Goal: Use online tool/utility: Utilize a website feature to perform a specific function

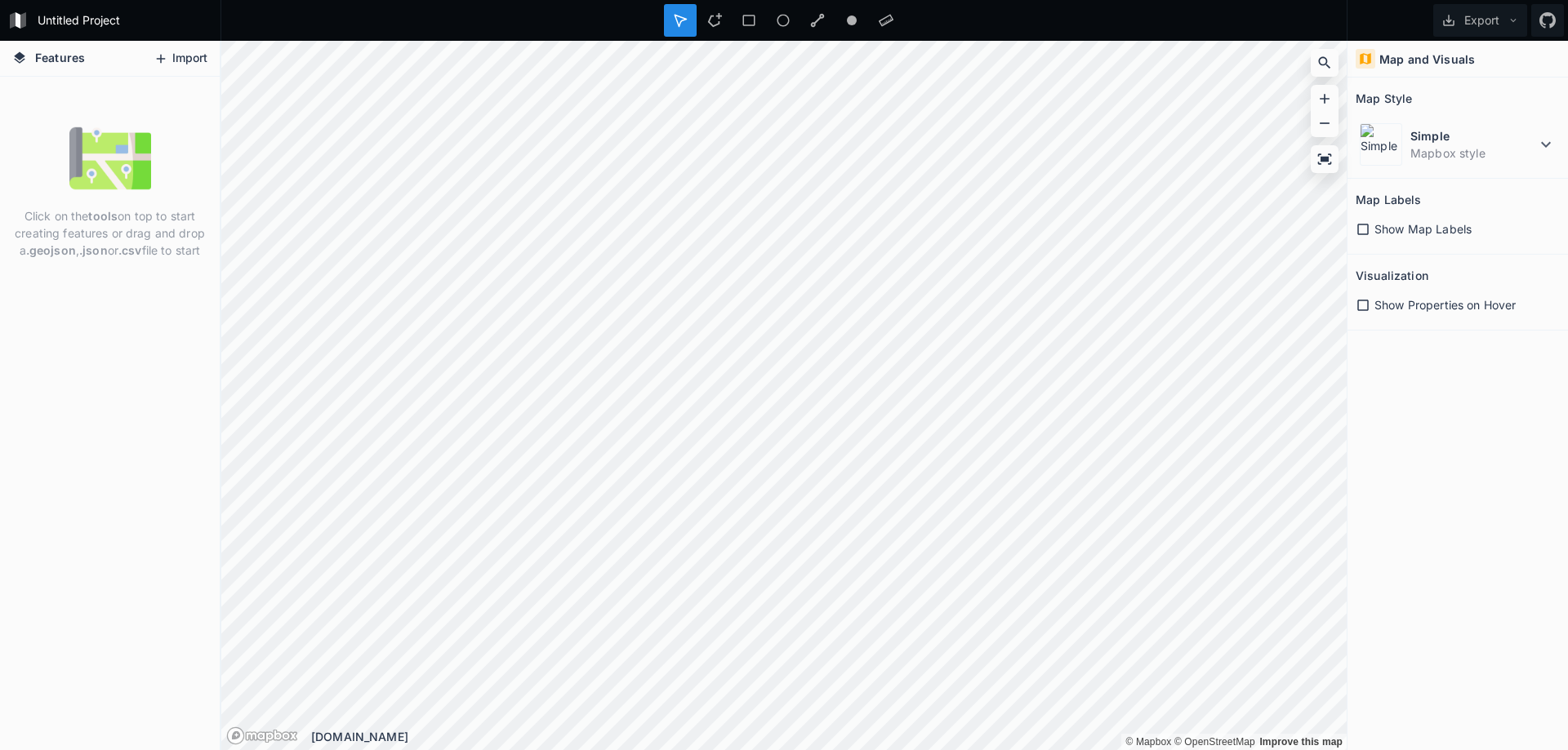
click at [185, 60] on button "Import" at bounding box center [181, 58] width 70 height 26
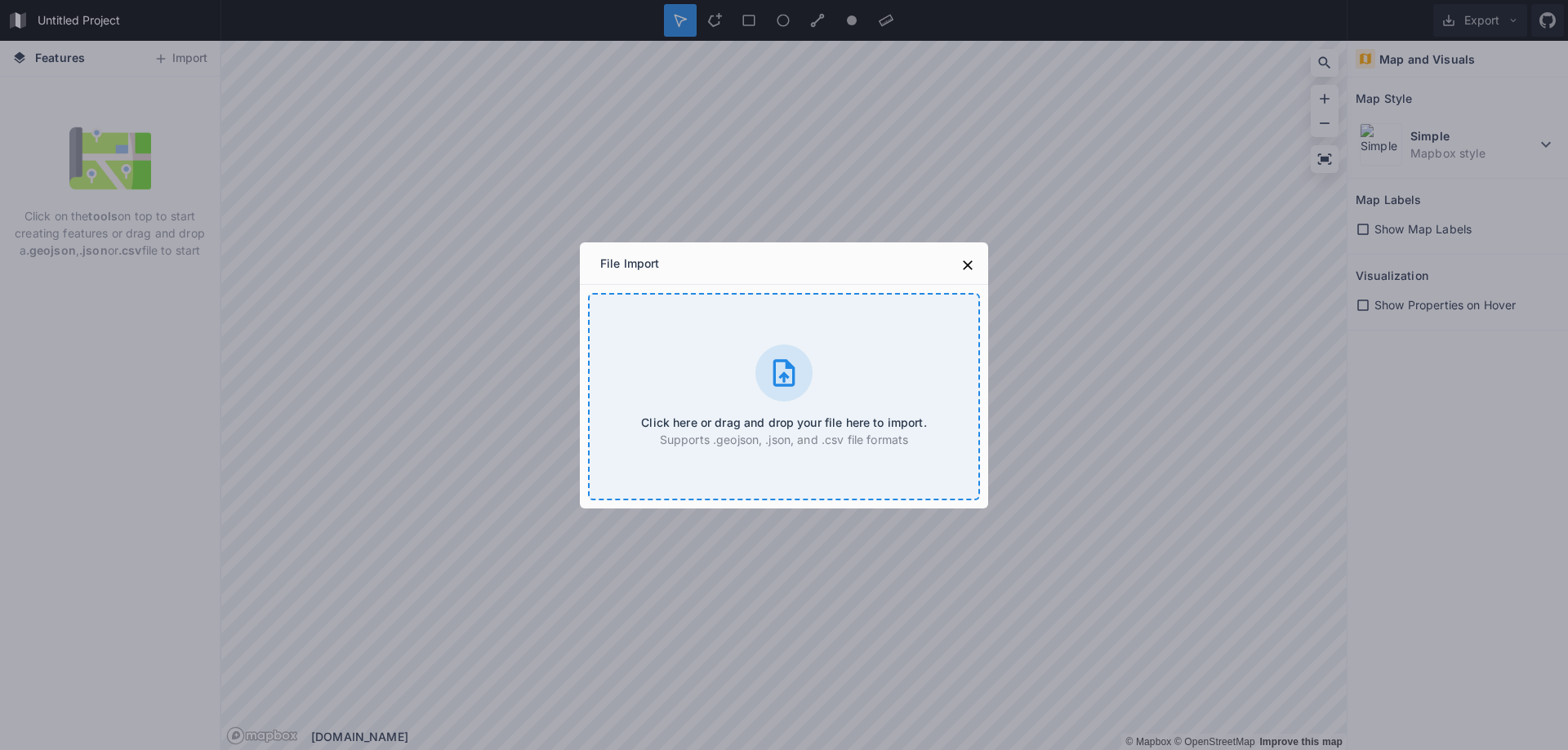
click at [812, 344] on div "Click here or drag and drop your file here to import. Supports .geojson, .json,…" at bounding box center [784, 396] width 392 height 207
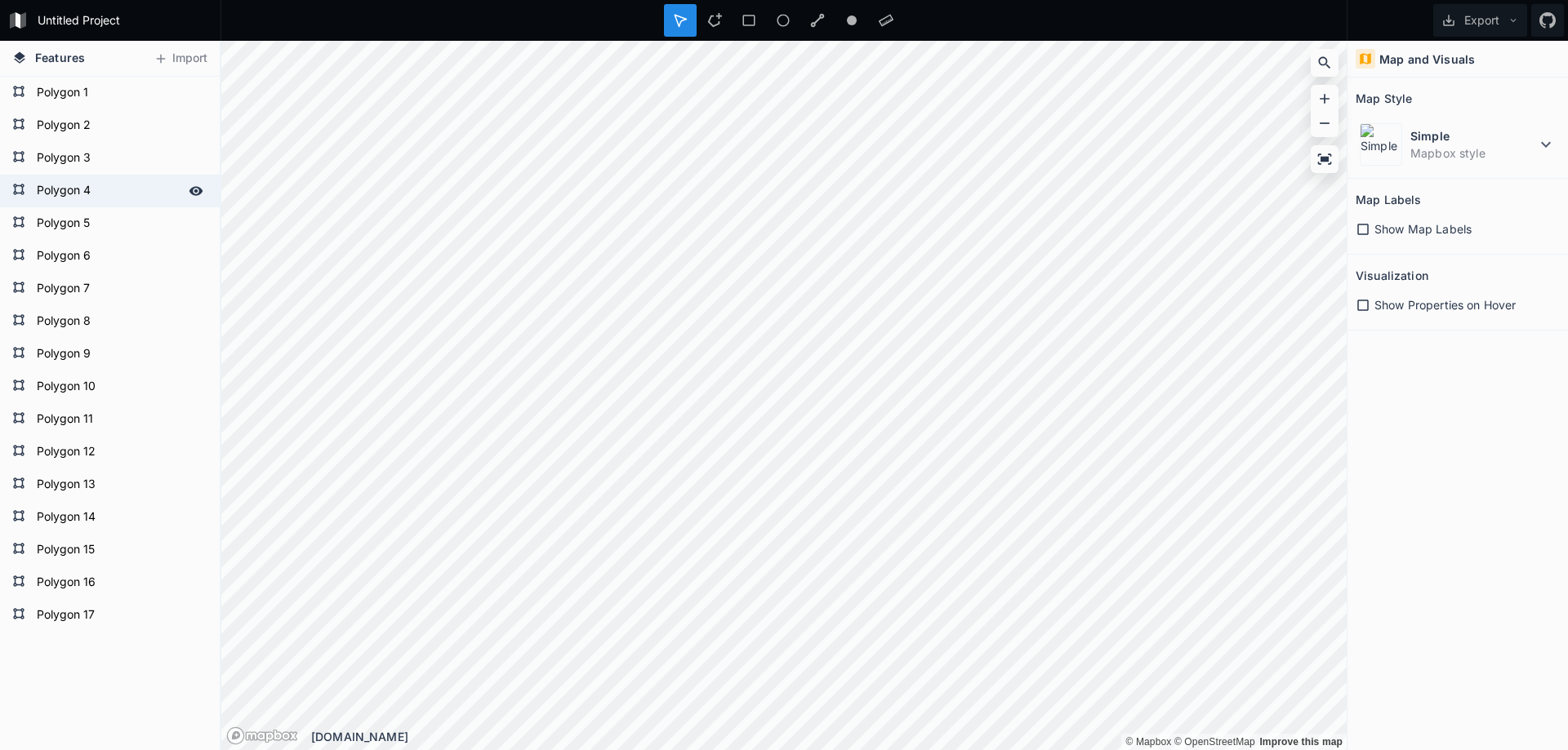
click at [34, 200] on form "Polygon 4" at bounding box center [108, 190] width 153 height 24
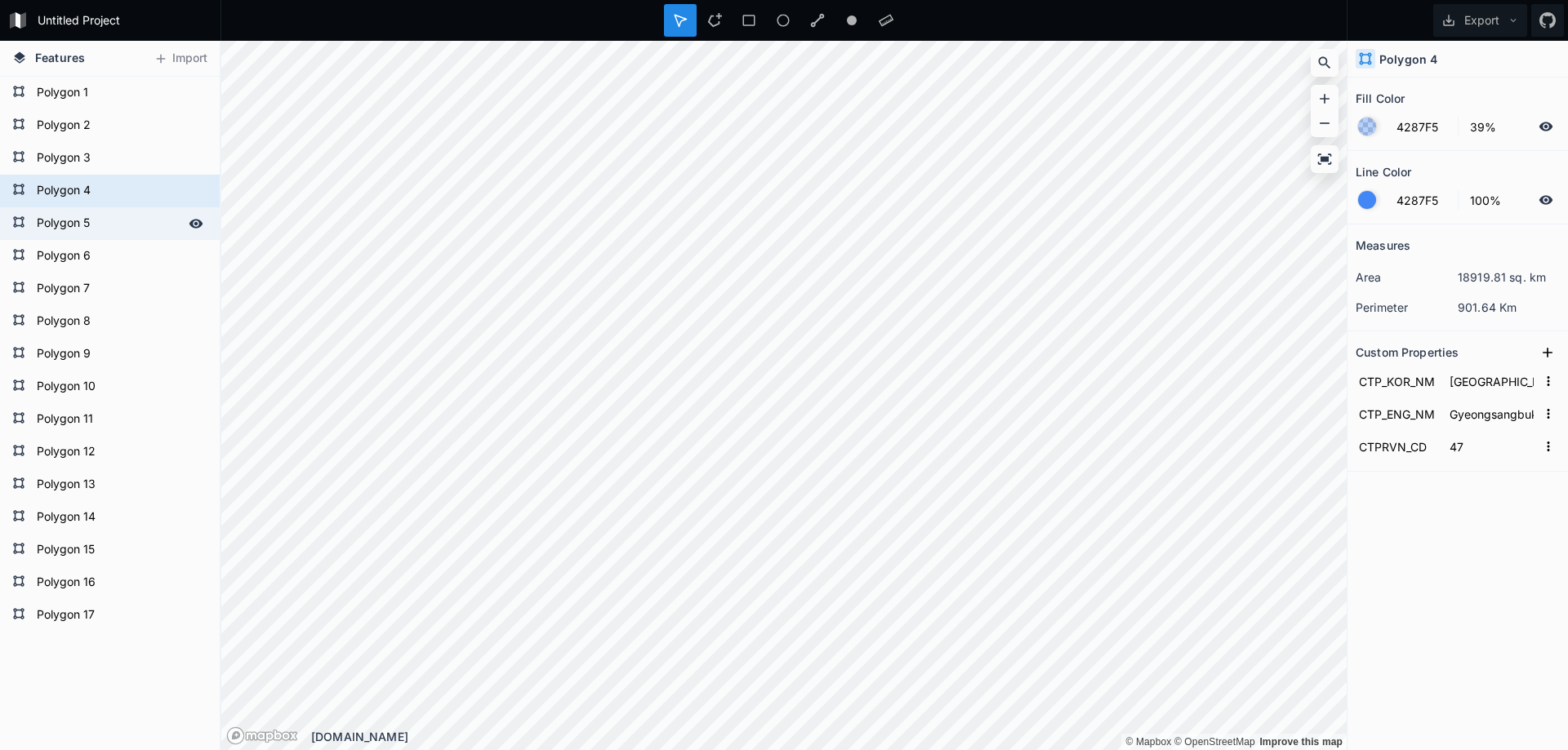
click at [59, 232] on form "Polygon 5" at bounding box center [108, 223] width 153 height 24
type input "[GEOGRAPHIC_DATA]"
type input "Gwangju"
type input "29"
type input "[GEOGRAPHIC_DATA]"
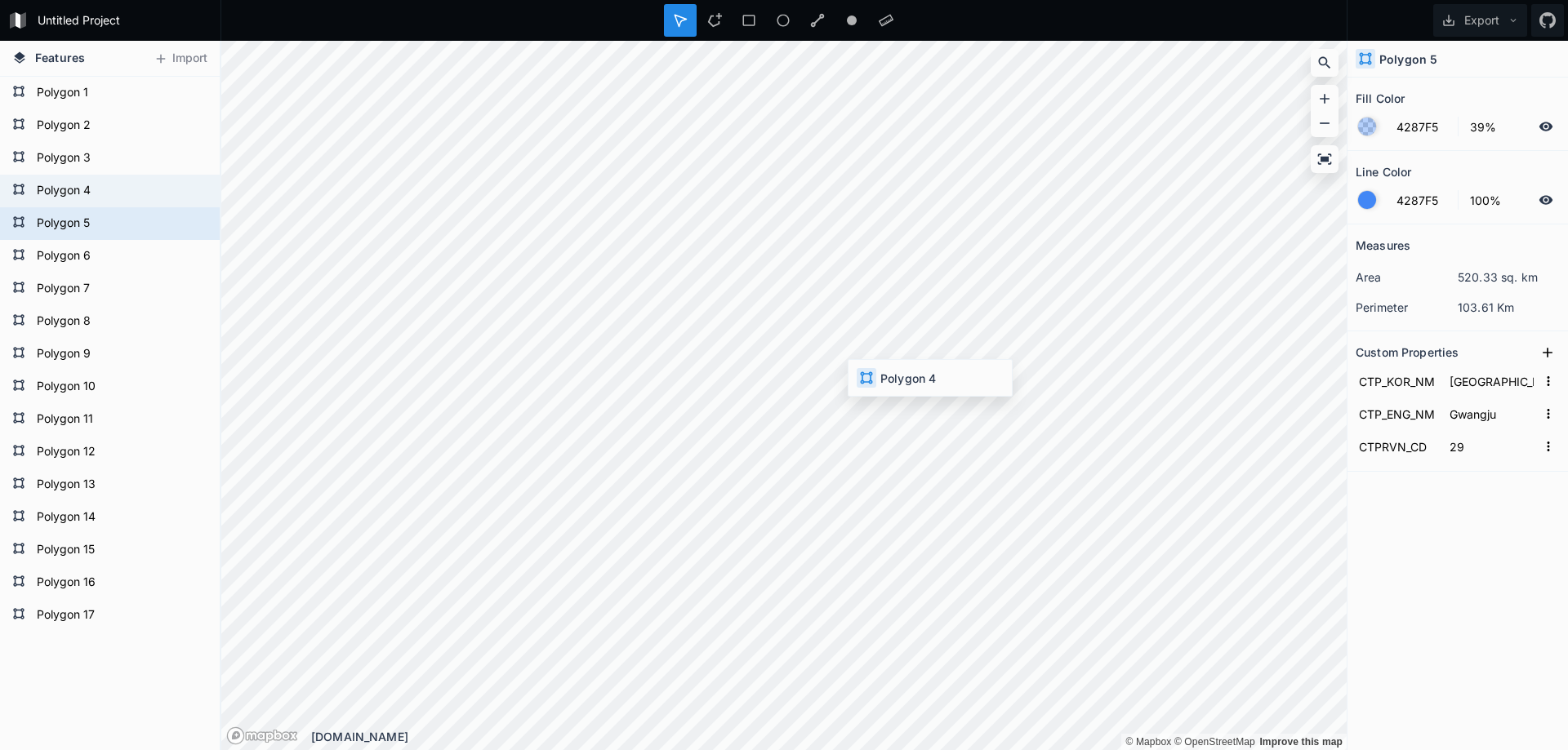
type input "Gyeongsangbuk-do"
type input "47"
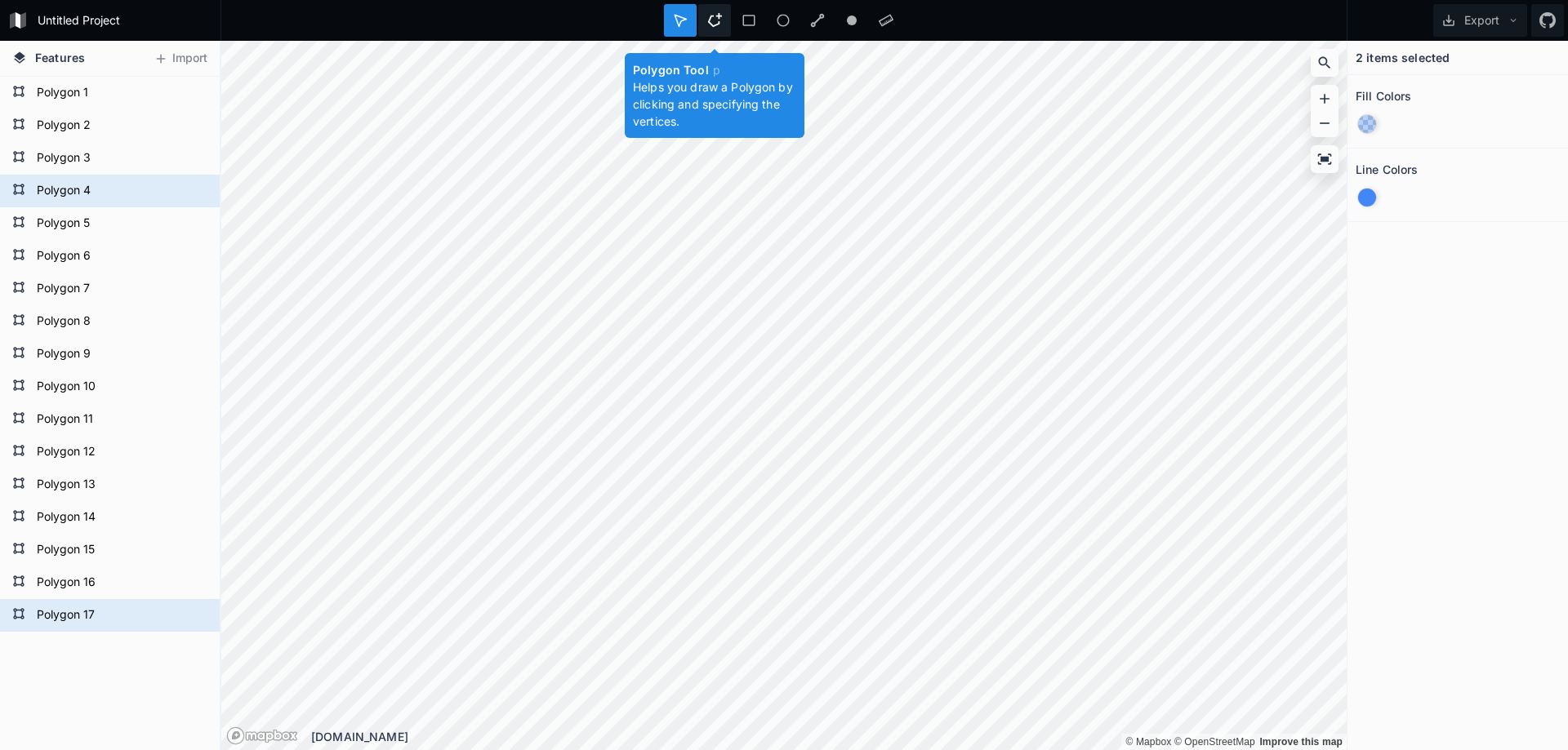
click at [714, 19] on icon at bounding box center [714, 19] width 15 height 15
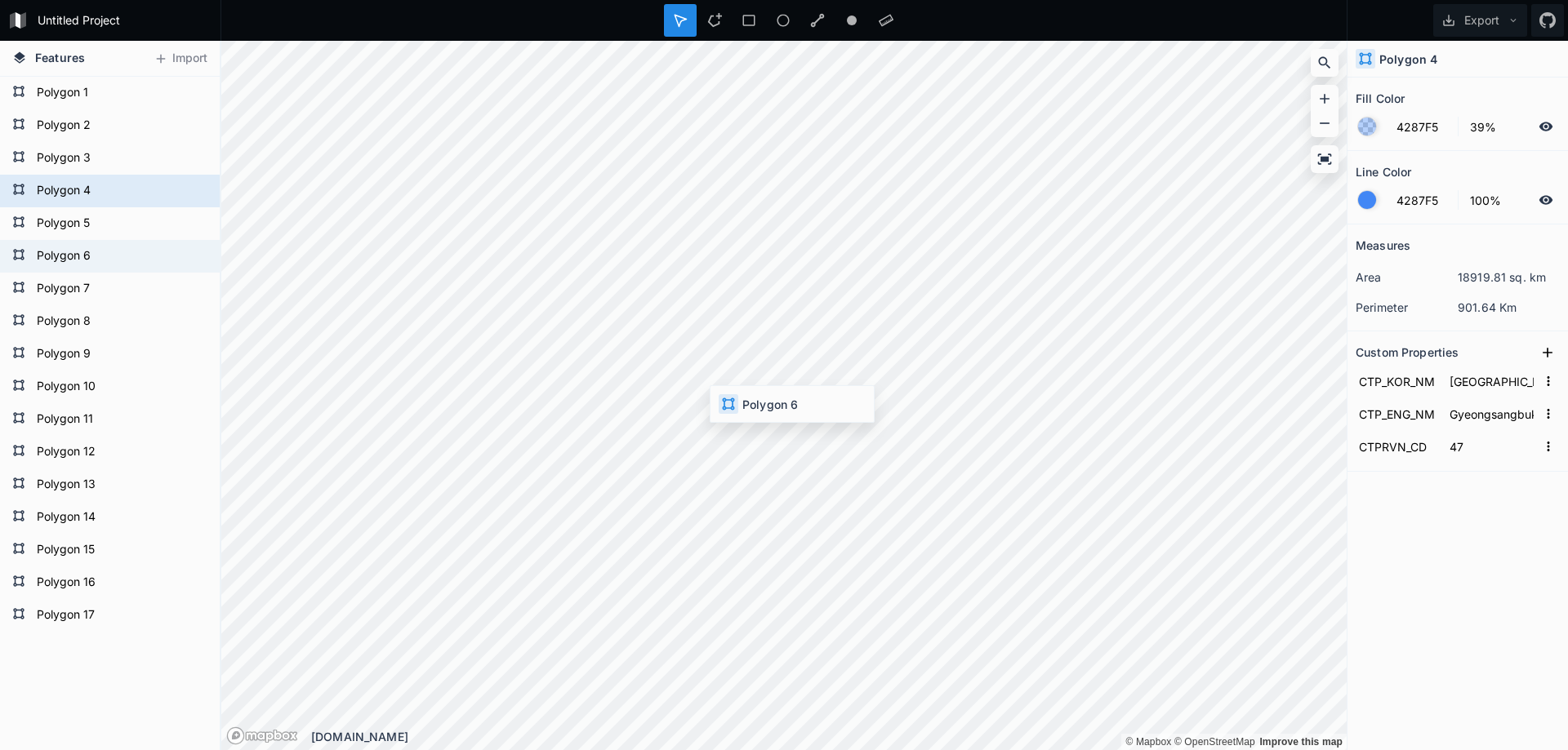
type input "[GEOGRAPHIC_DATA]"
type input "Daegu"
type input "27"
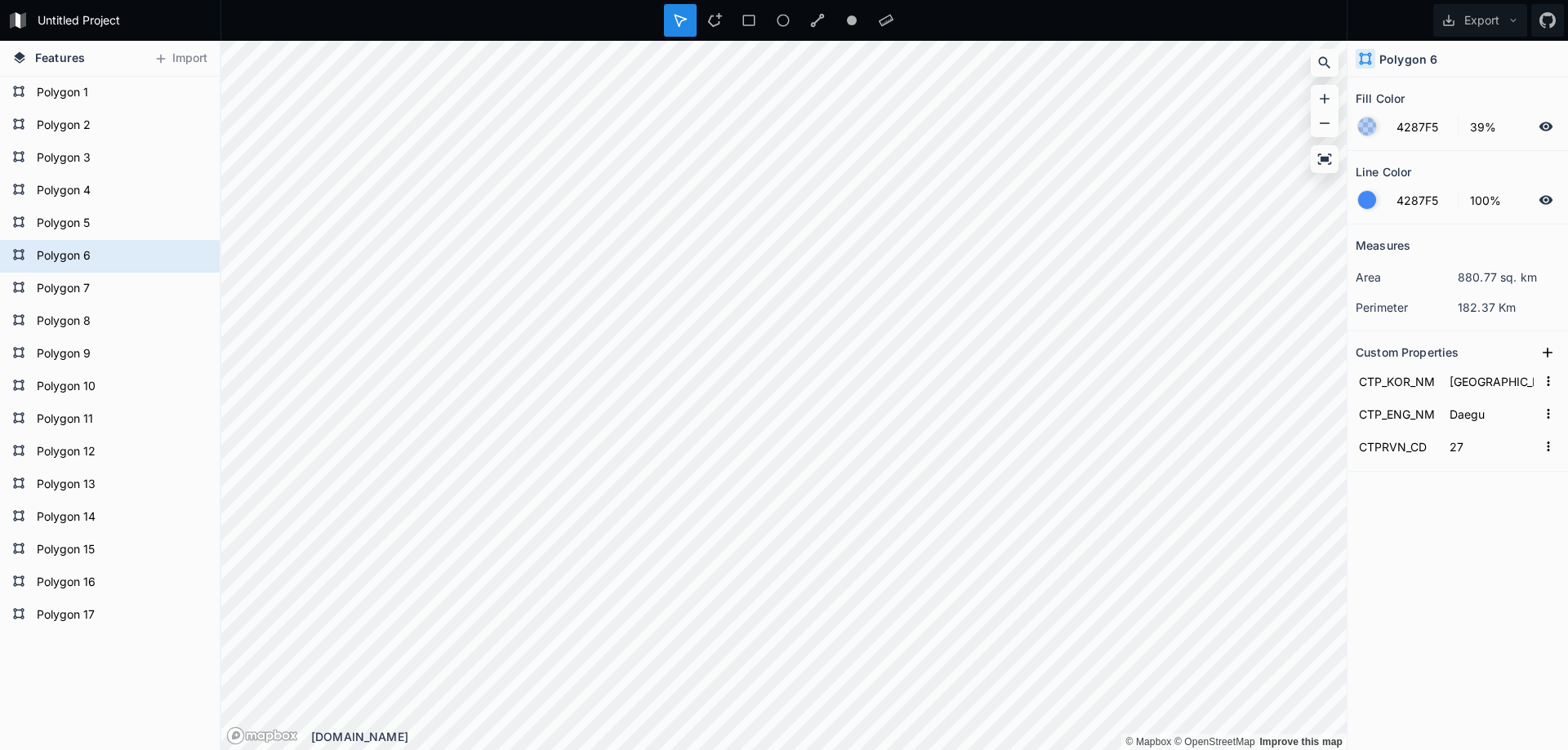
click at [1420, 351] on h2 "Custom Properties" at bounding box center [1407, 352] width 103 height 25
click at [899, 449] on div "Delete" at bounding box center [911, 448] width 163 height 33
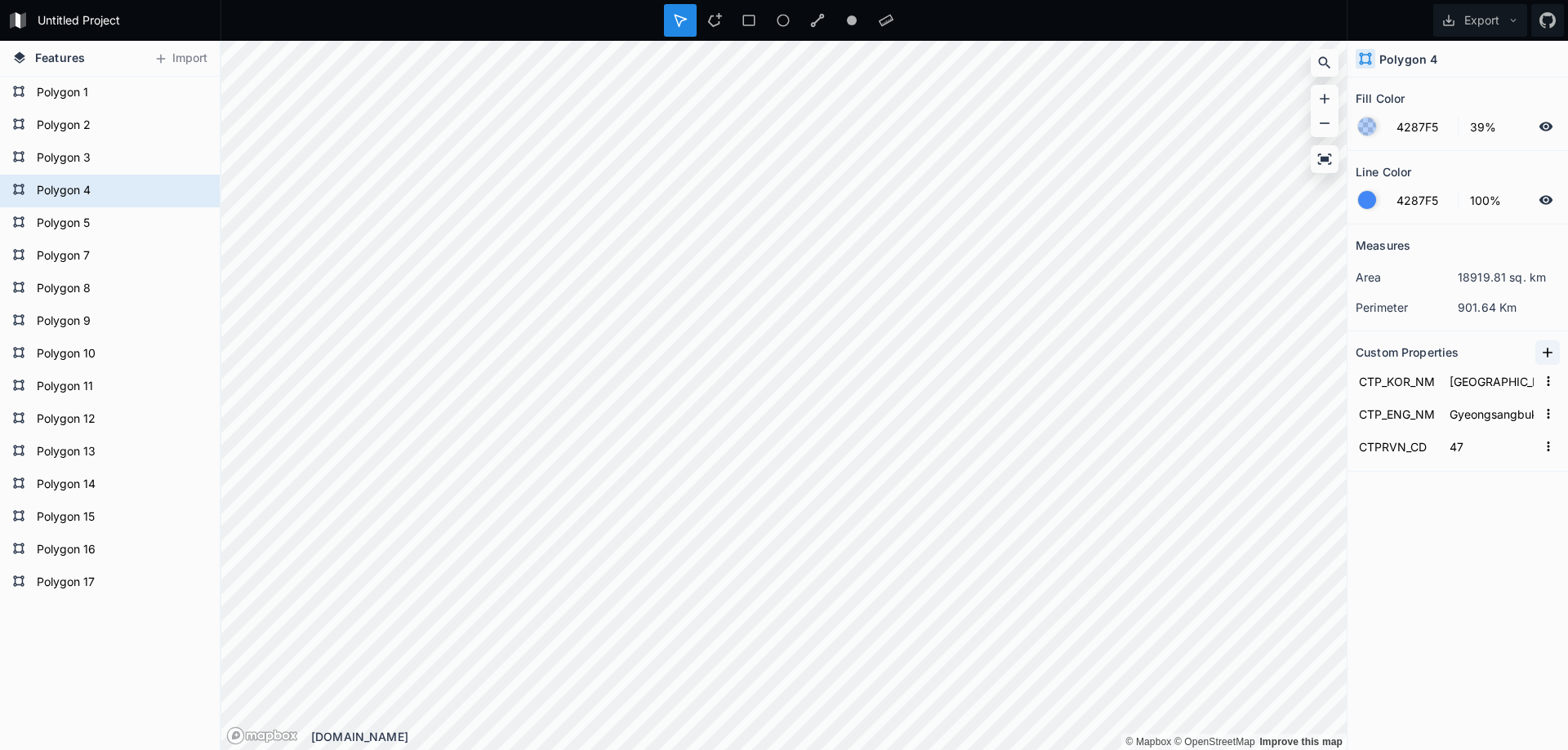
click at [1547, 353] on icon at bounding box center [1548, 353] width 10 height 10
click at [1543, 345] on icon at bounding box center [1547, 352] width 17 height 17
click at [1553, 374] on icon "button" at bounding box center [1548, 381] width 15 height 15
click at [1523, 426] on span "Delete" at bounding box center [1521, 432] width 65 height 17
click at [1544, 384] on icon "button" at bounding box center [1548, 381] width 15 height 15
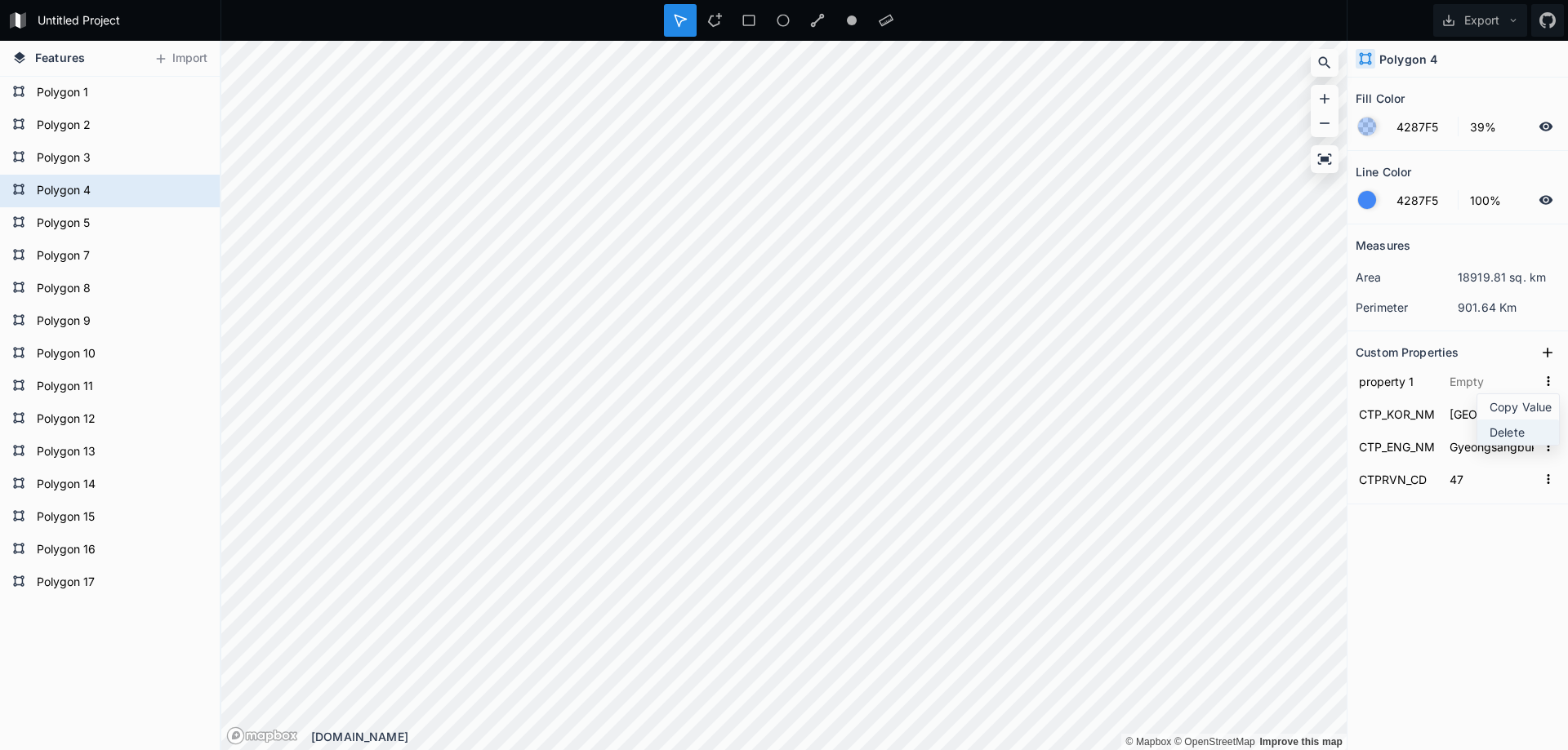
click at [1513, 426] on span "Delete" at bounding box center [1521, 432] width 65 height 17
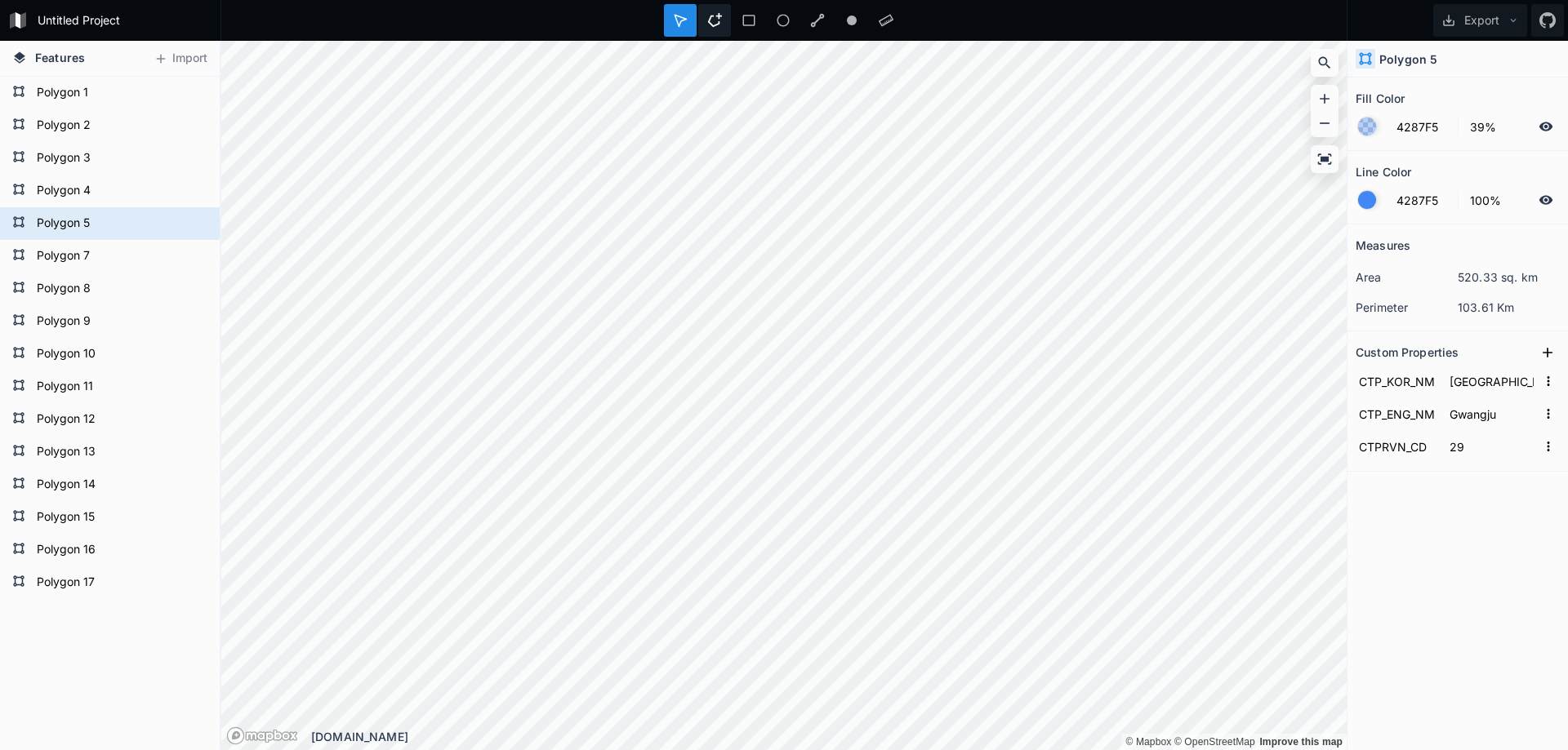
click at [710, 27] on icon at bounding box center [714, 19] width 15 height 15
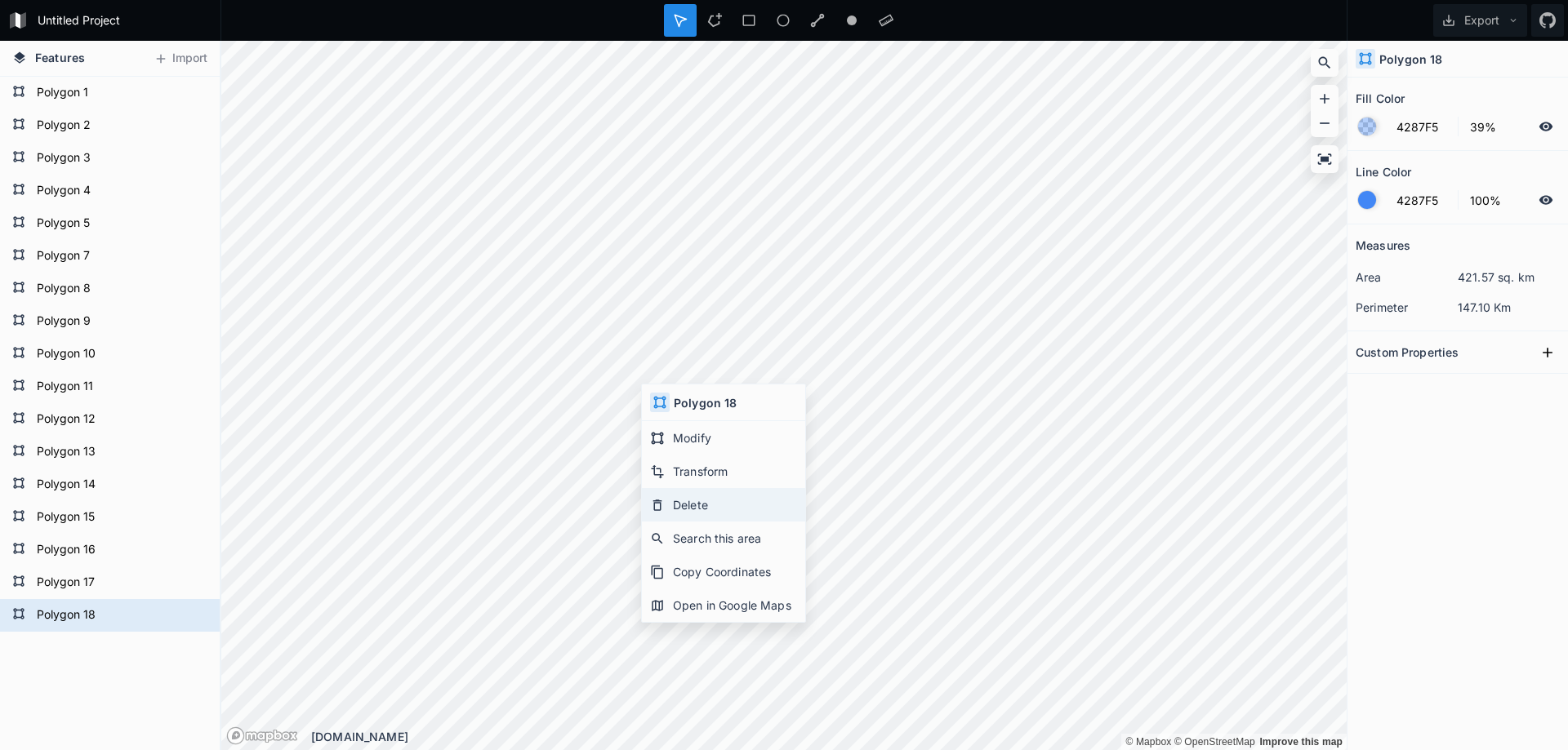
click at [710, 518] on div "Delete" at bounding box center [723, 504] width 163 height 33
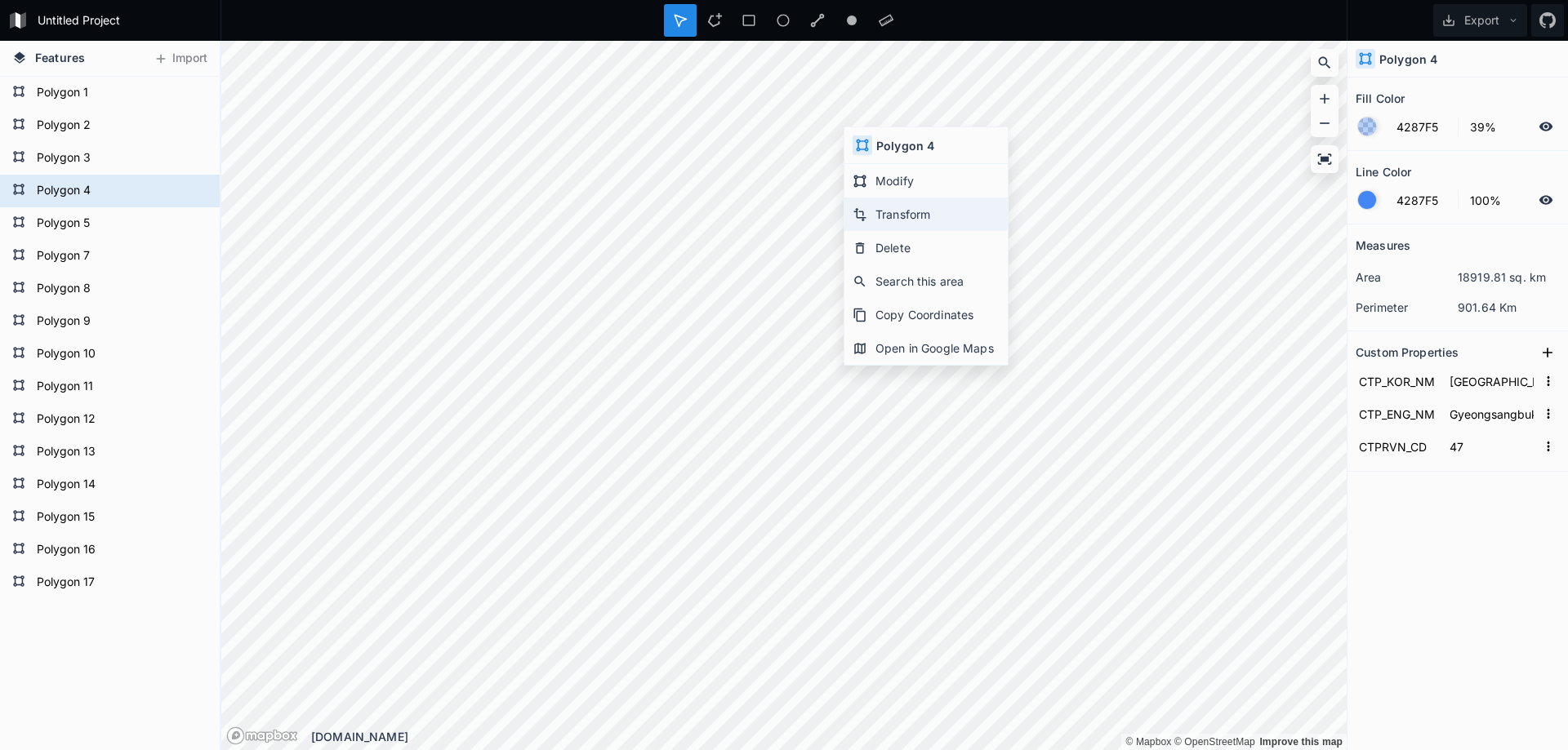
click at [890, 218] on div "Transform" at bounding box center [925, 214] width 163 height 33
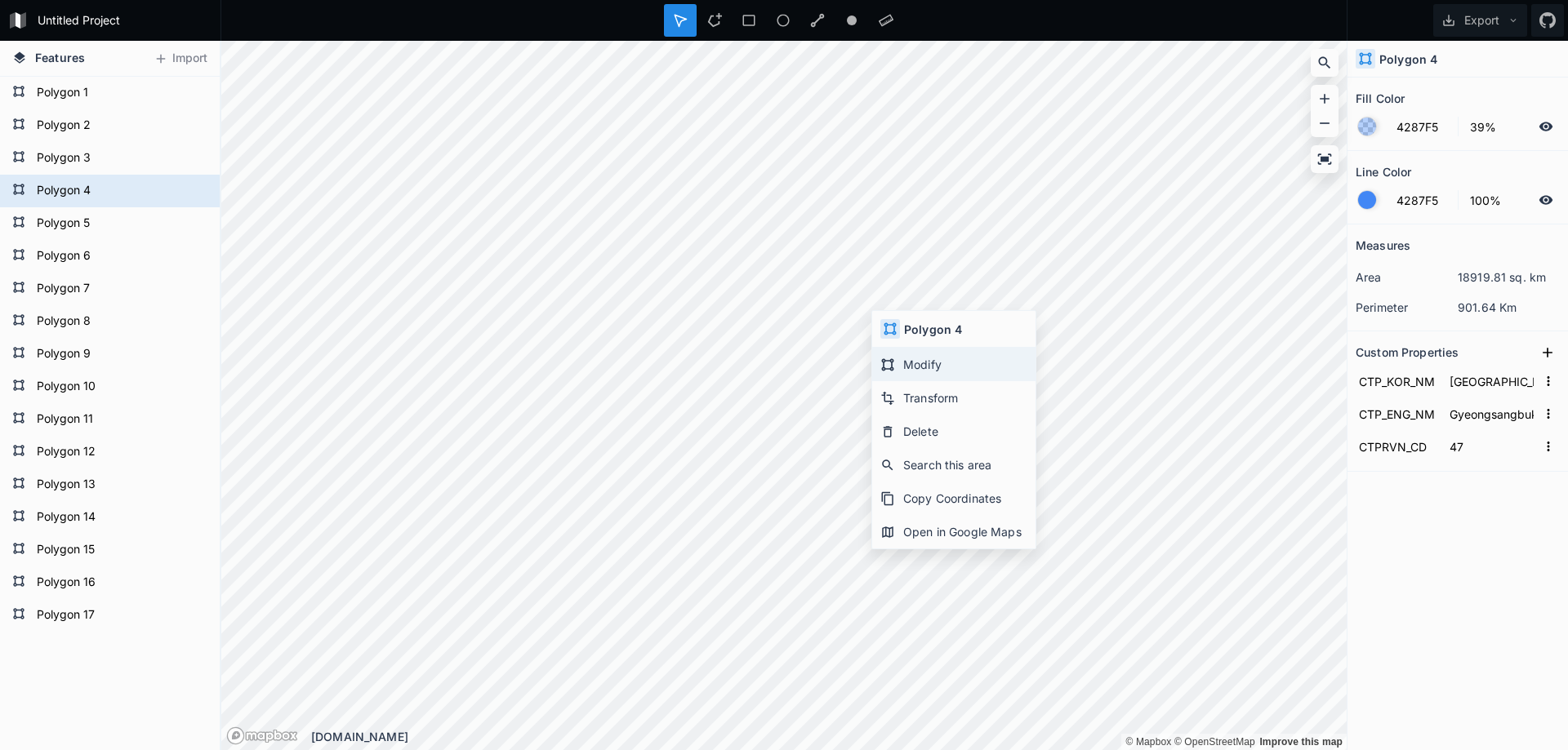
click at [915, 369] on div "Modify" at bounding box center [954, 364] width 163 height 33
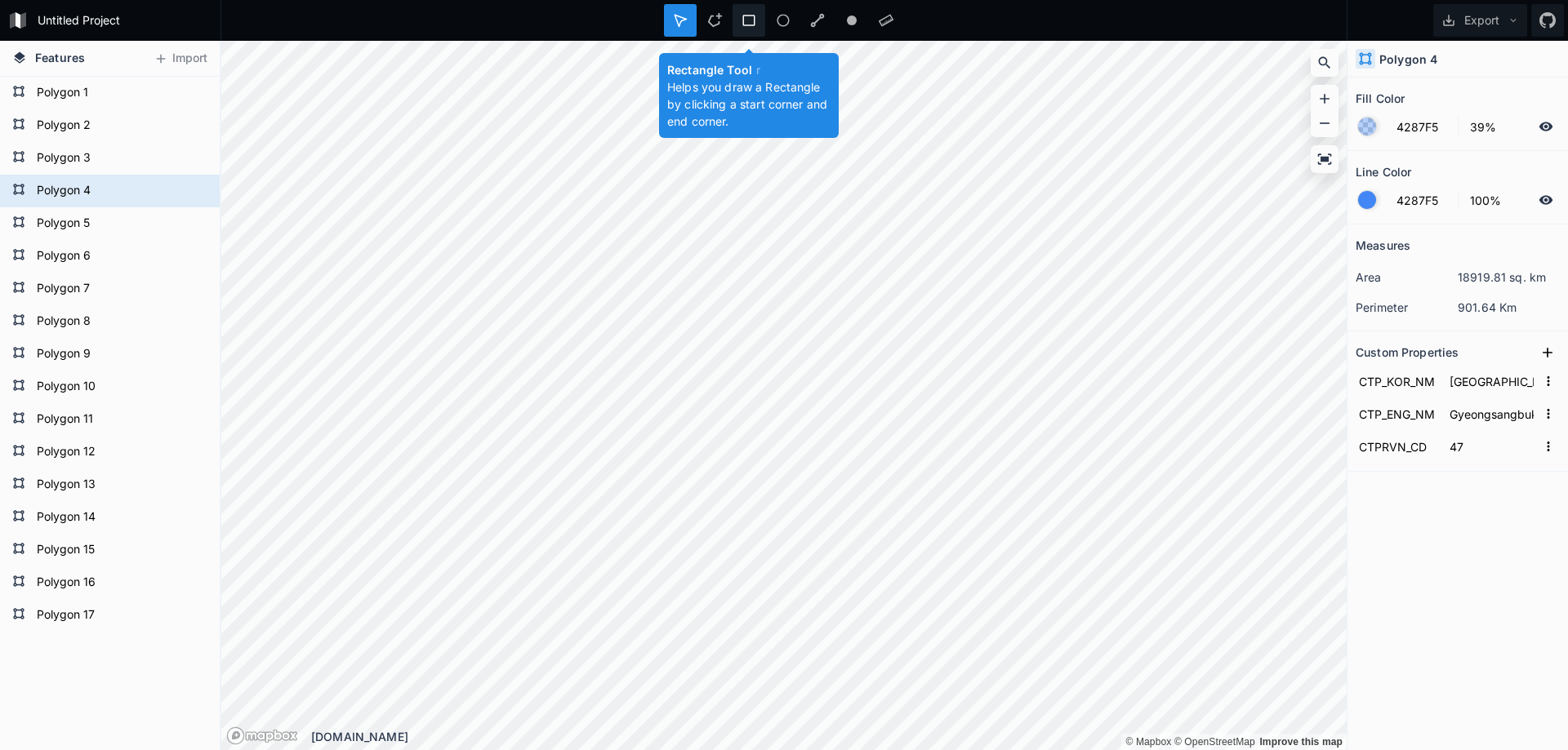
click at [746, 10] on div at bounding box center [749, 20] width 33 height 33
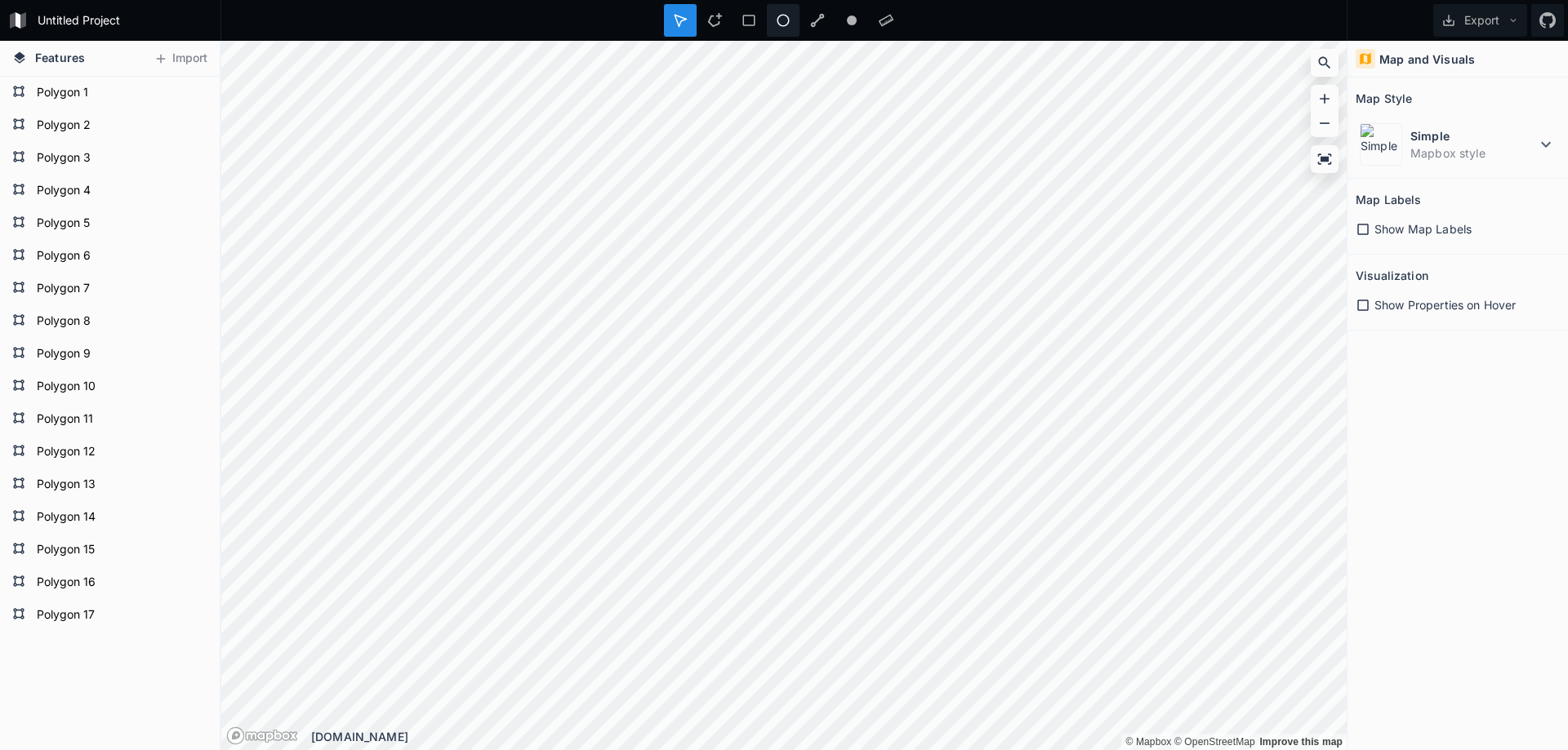
click at [772, 20] on div at bounding box center [784, 20] width 33 height 33
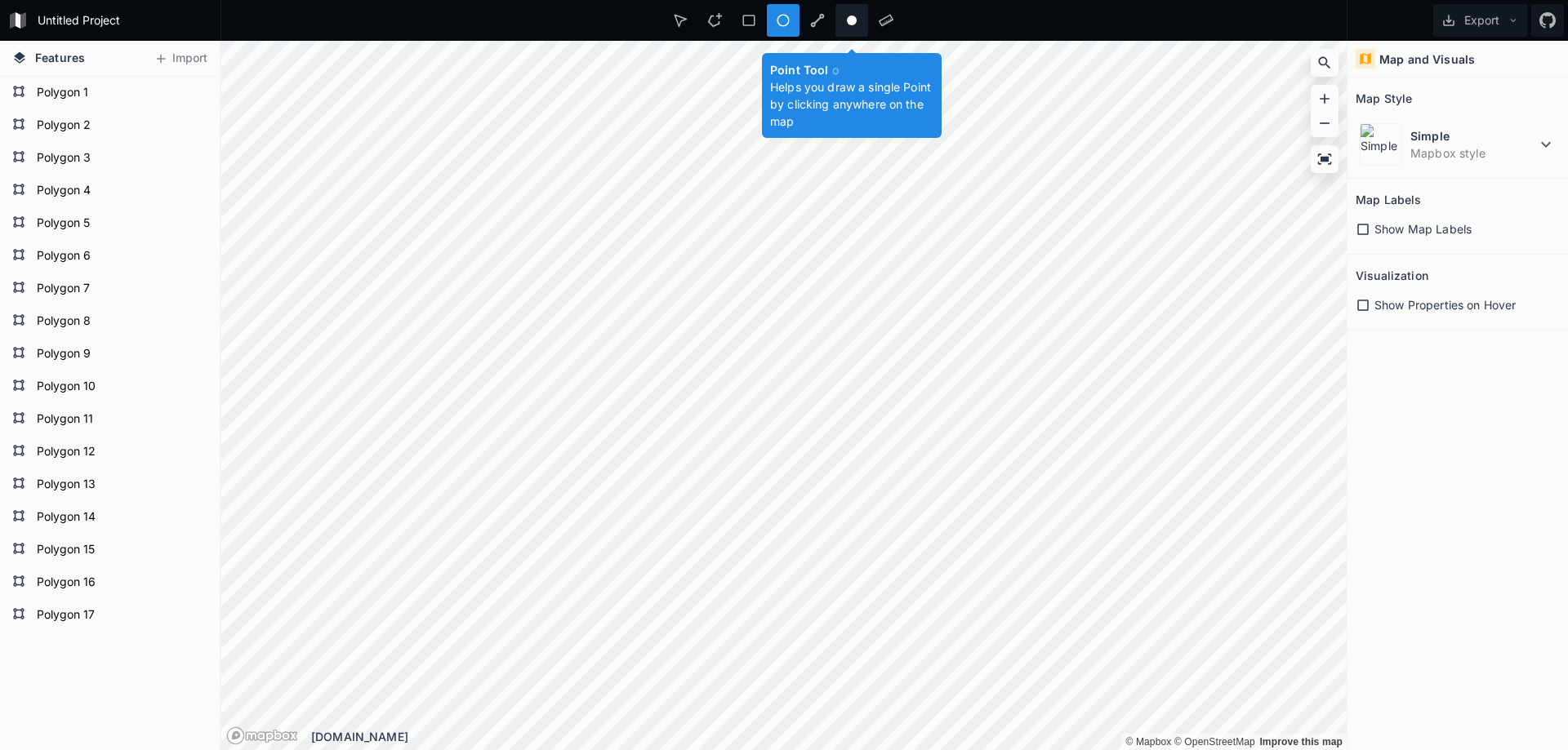
click at [845, 17] on icon at bounding box center [851, 19] width 15 height 15
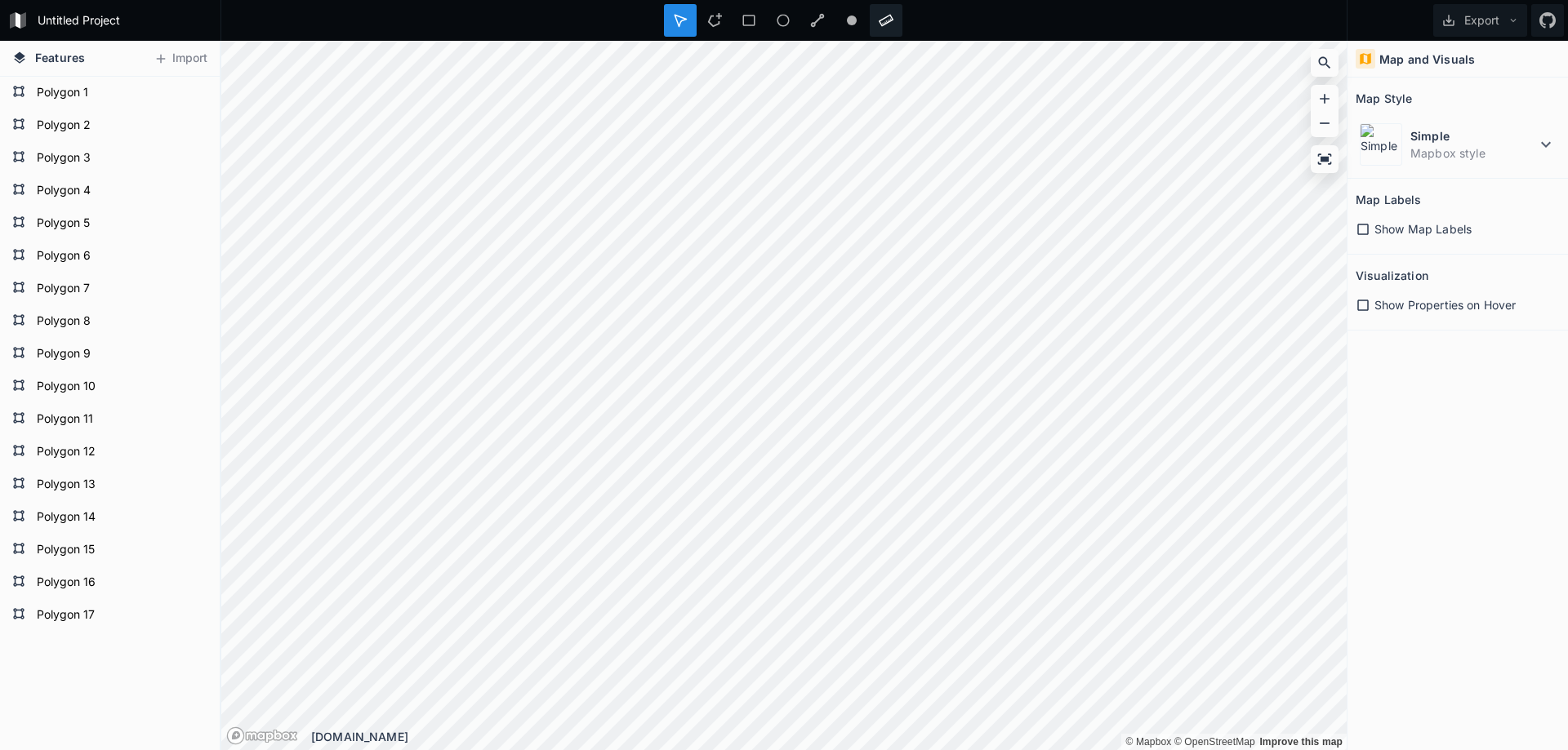
click at [895, 11] on div at bounding box center [887, 20] width 33 height 33
click at [883, 15] on icon at bounding box center [886, 19] width 15 height 15
click at [749, 20] on icon at bounding box center [749, 19] width 15 height 15
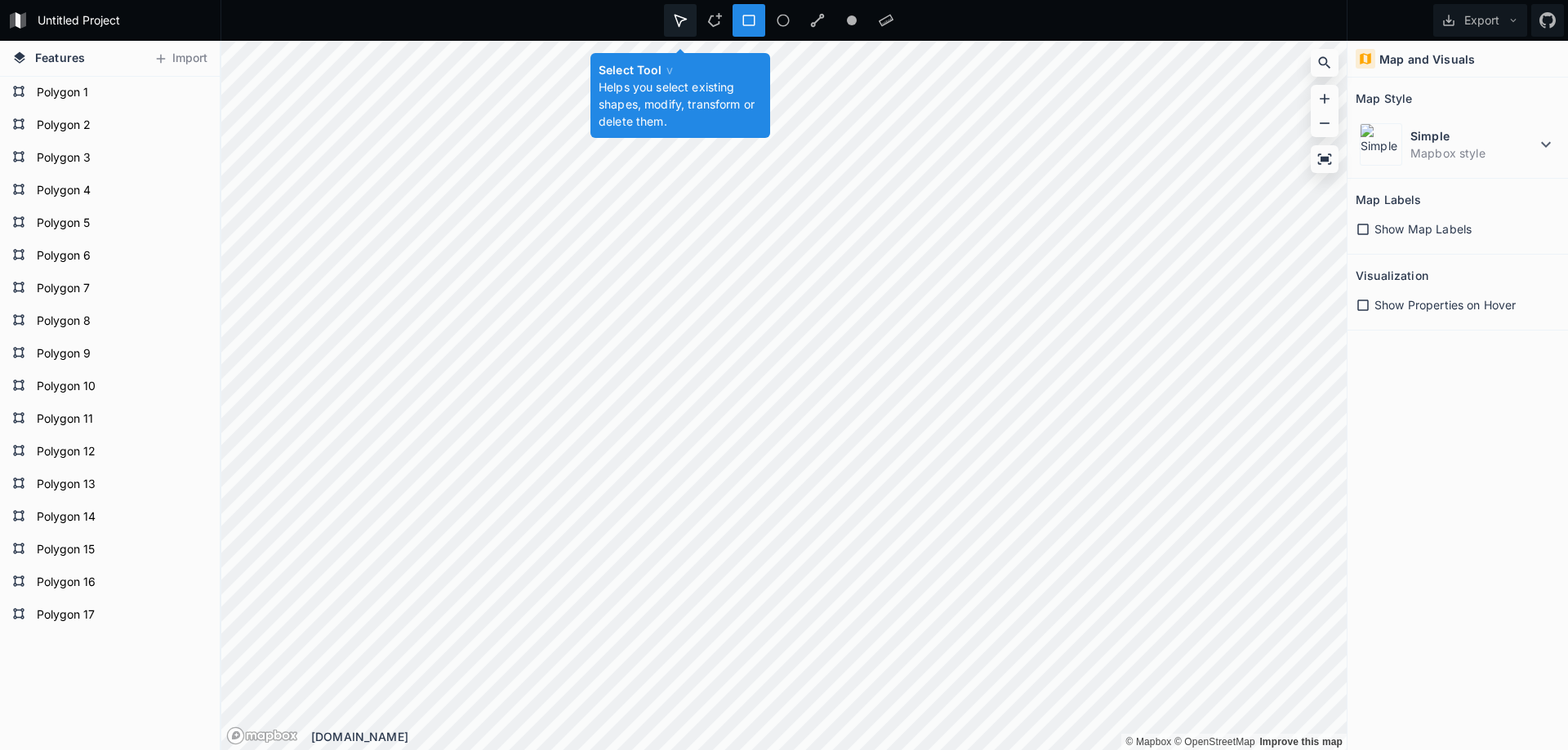
click at [680, 16] on icon at bounding box center [679, 19] width 15 height 15
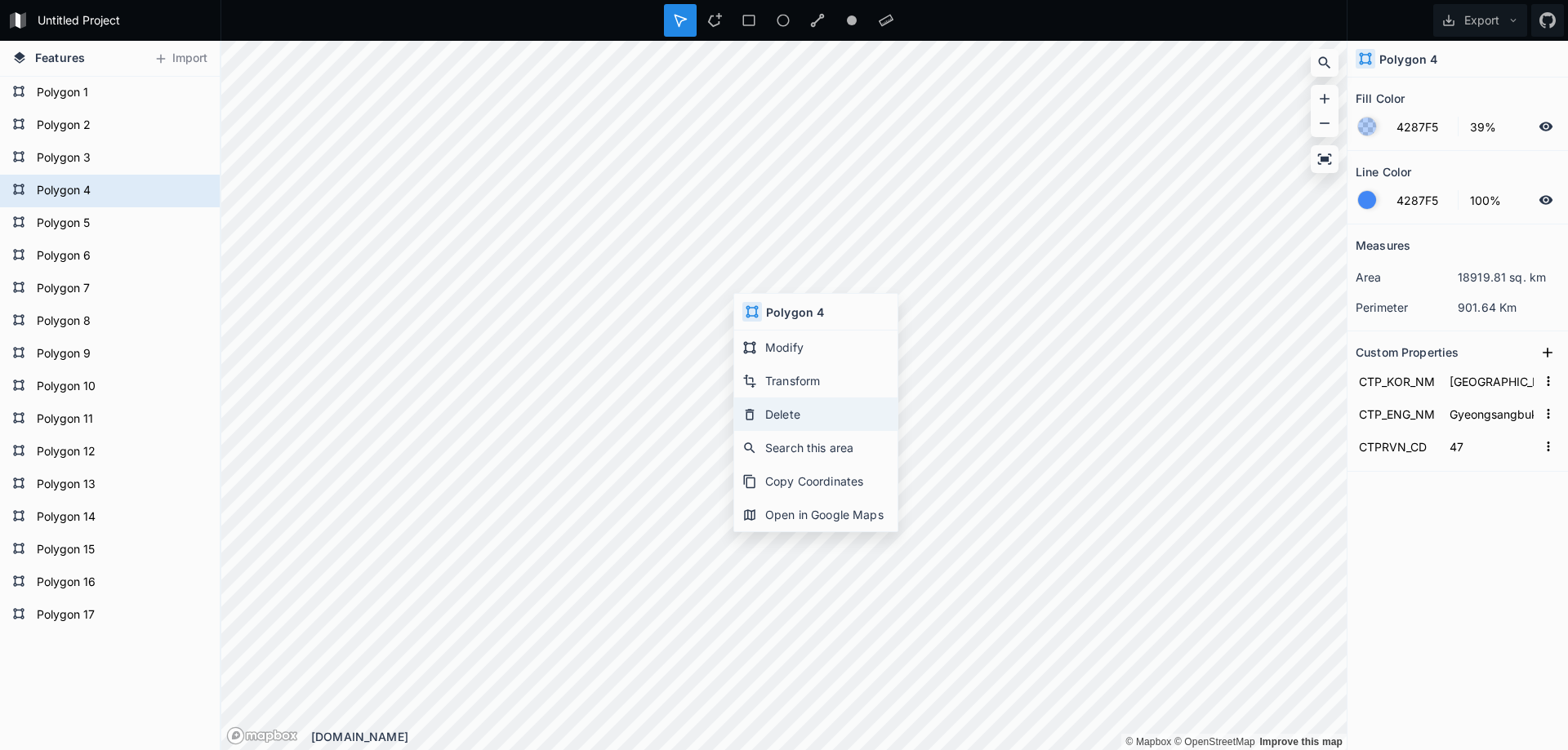
click at [778, 404] on div "Delete" at bounding box center [816, 414] width 163 height 33
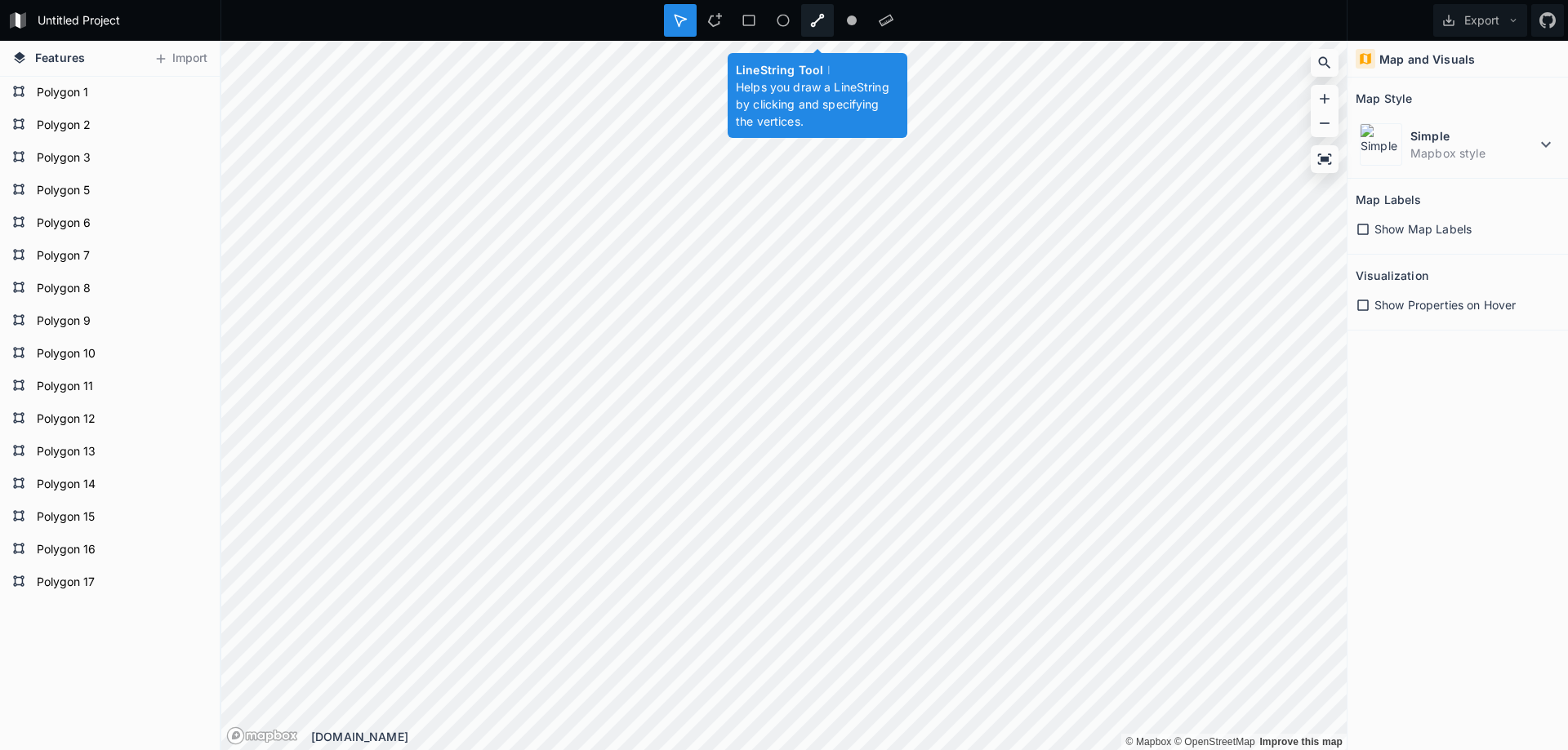
click at [813, 18] on icon at bounding box center [817, 19] width 15 height 15
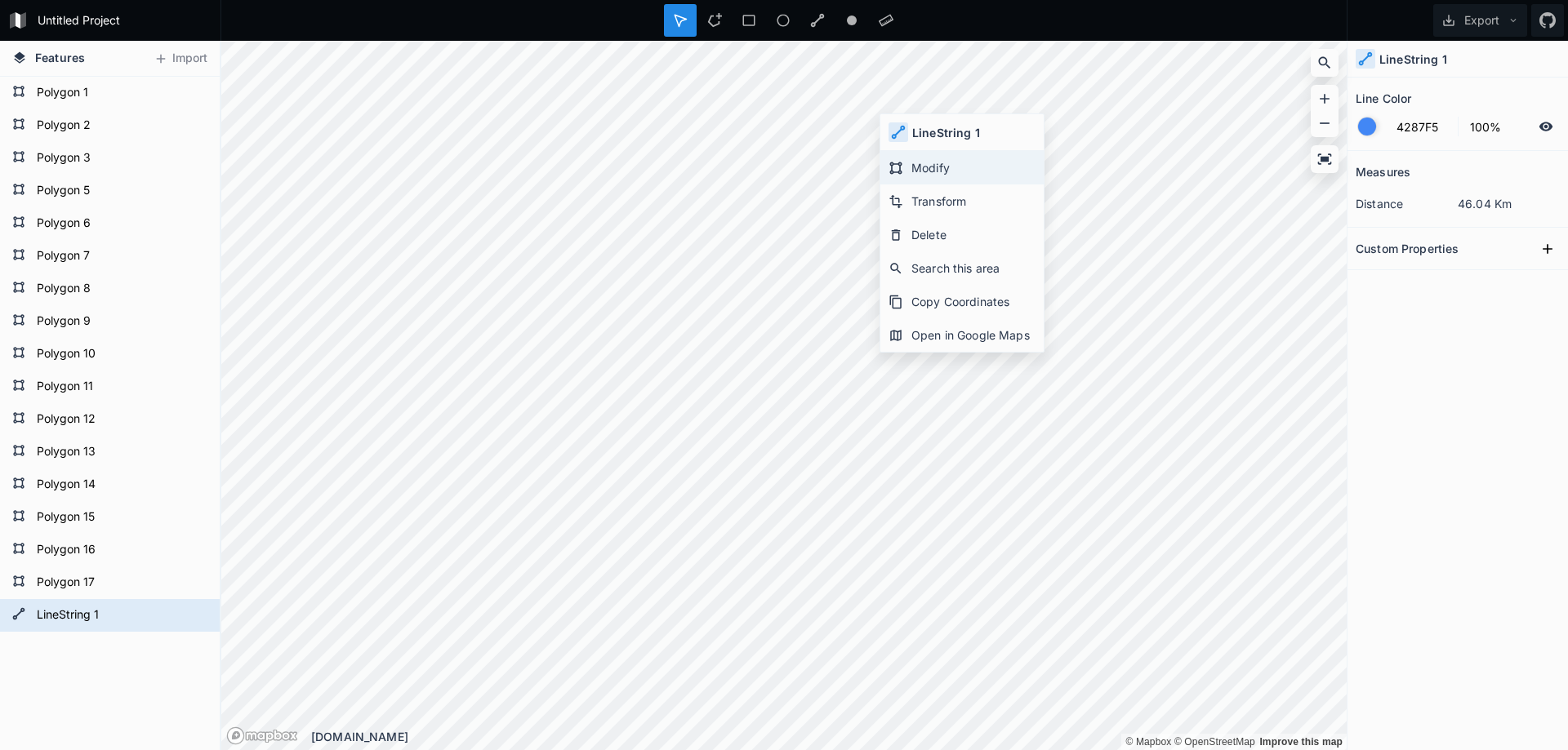
click at [905, 170] on div "Modify" at bounding box center [961, 167] width 163 height 33
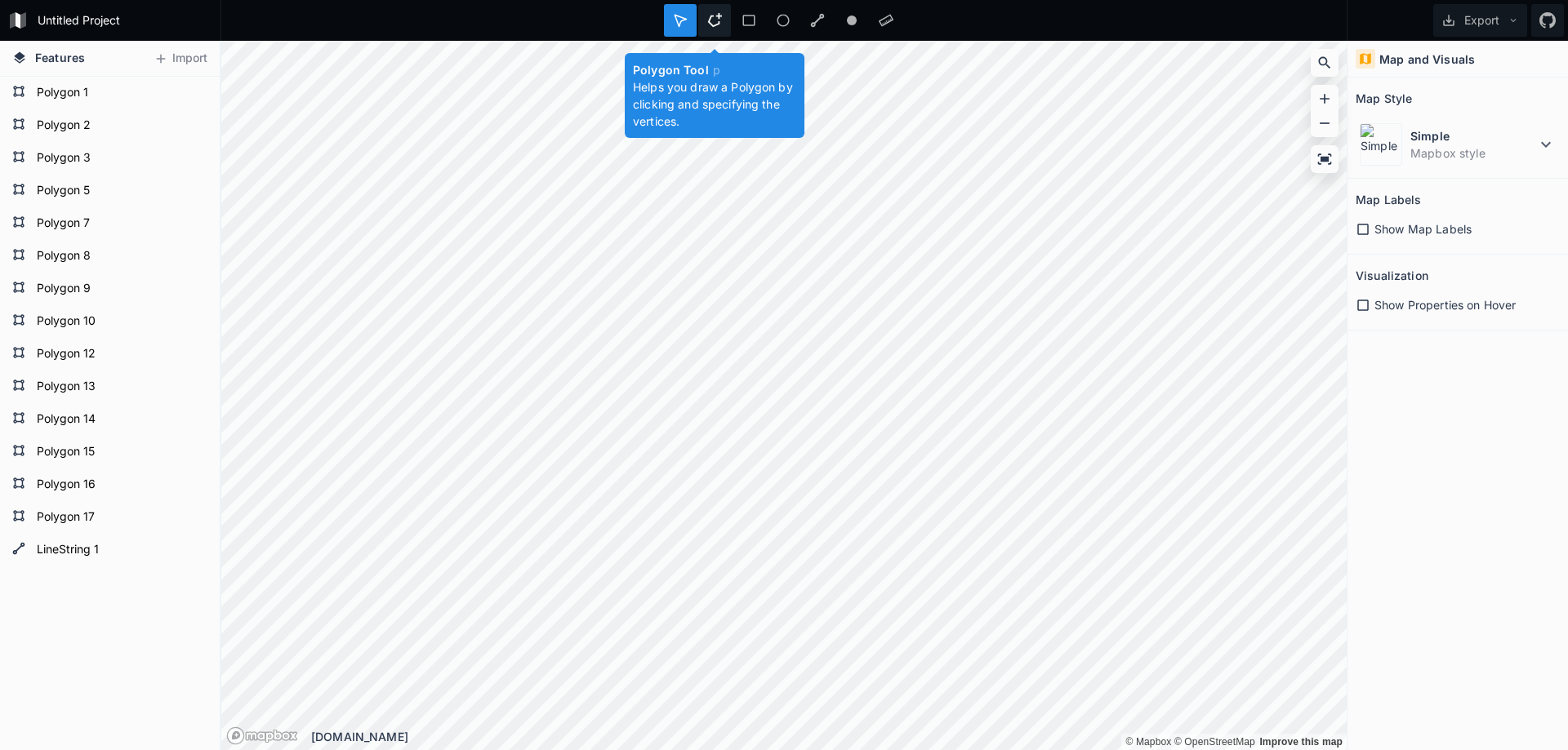
click at [721, 22] on div at bounding box center [714, 20] width 33 height 33
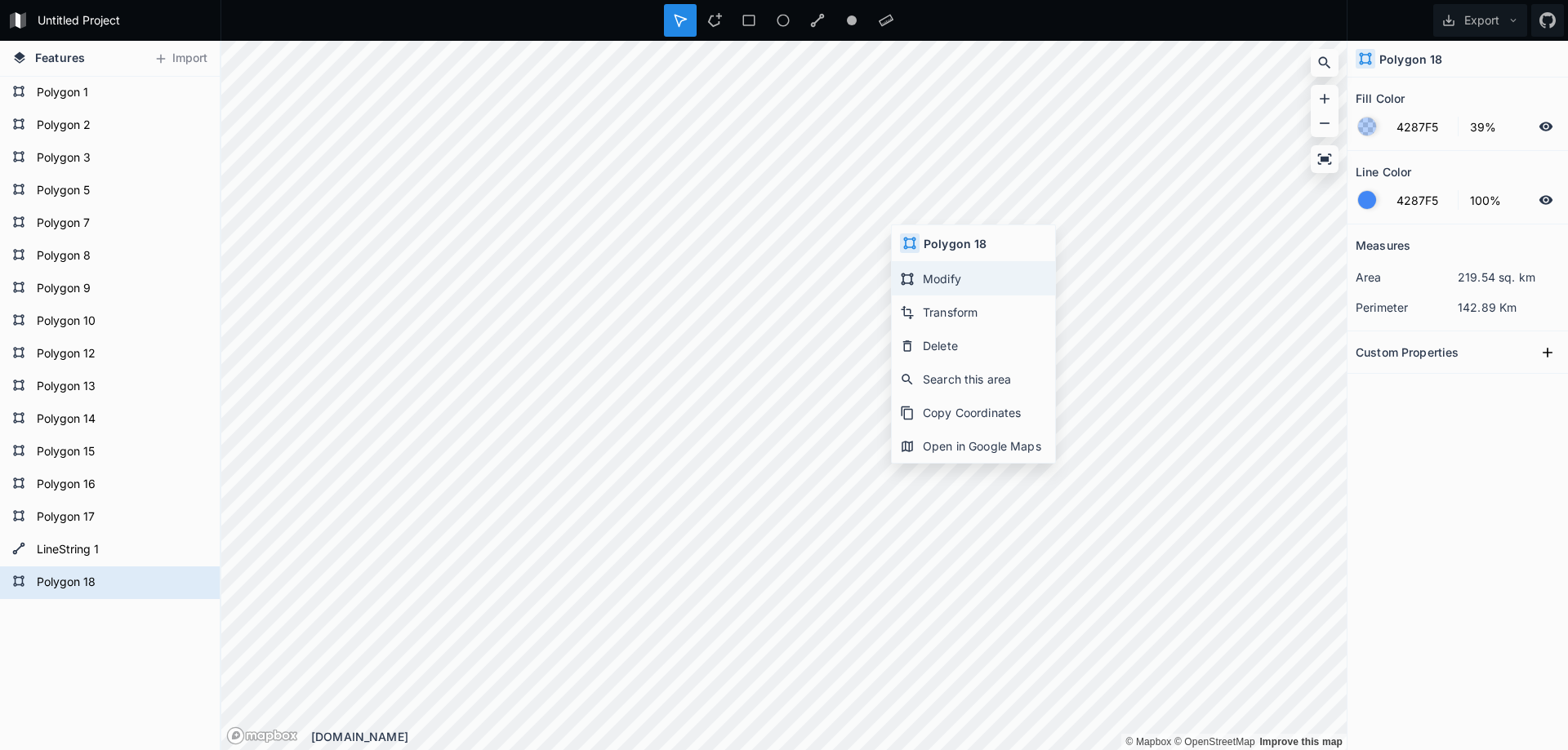
click at [951, 278] on div "Modify" at bounding box center [973, 279] width 163 height 33
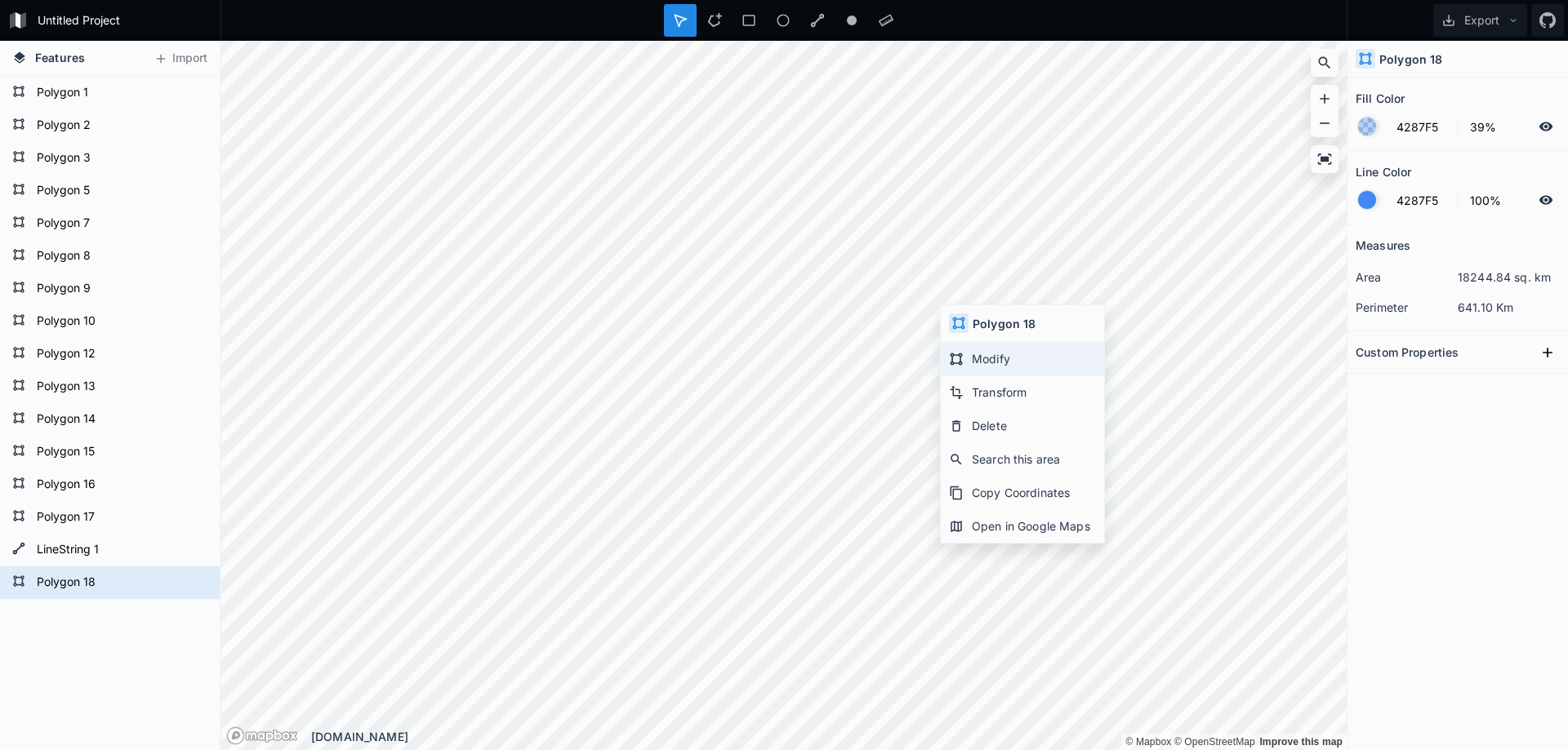
click at [971, 358] on div "Modify" at bounding box center [1023, 358] width 163 height 33
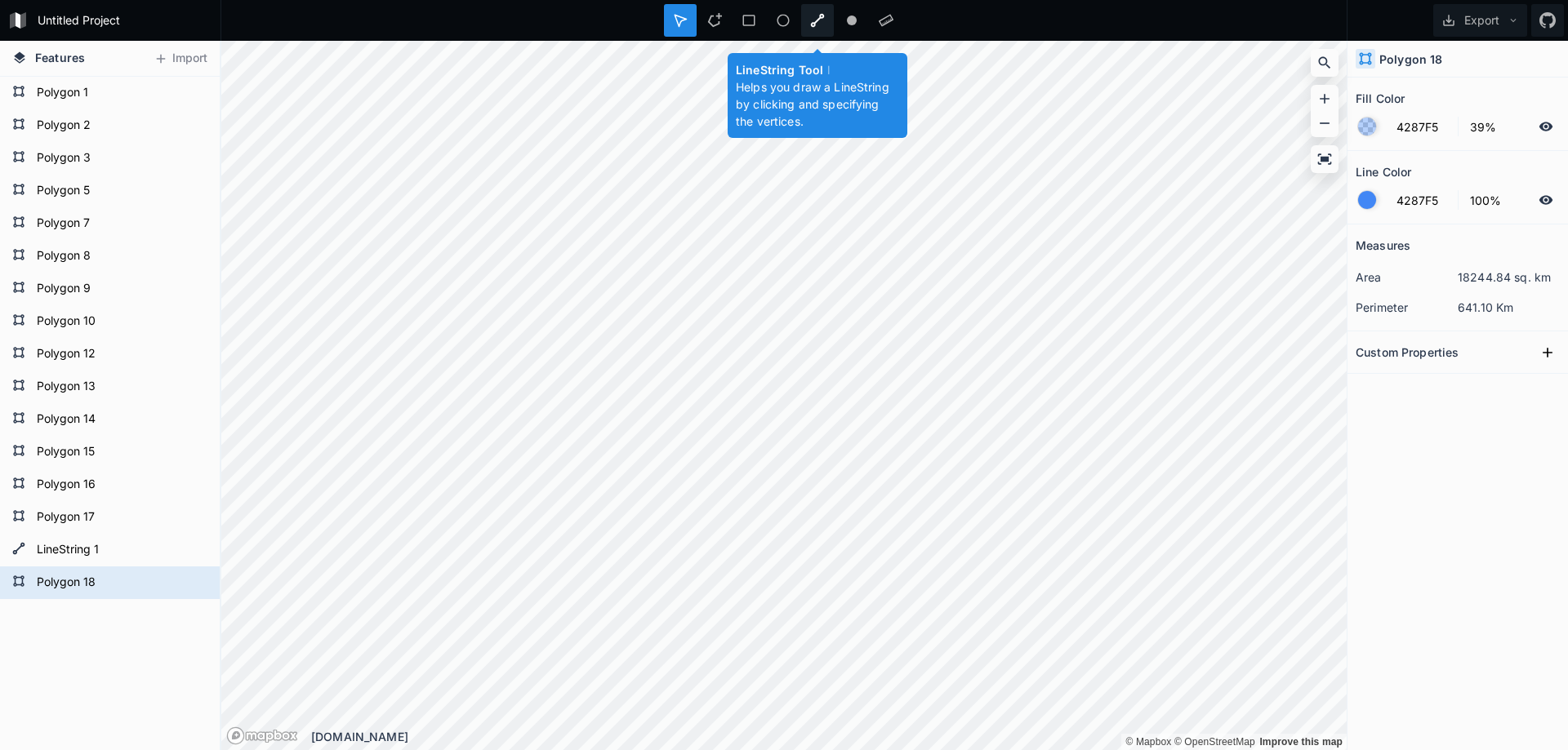
click at [815, 28] on div at bounding box center [818, 20] width 33 height 33
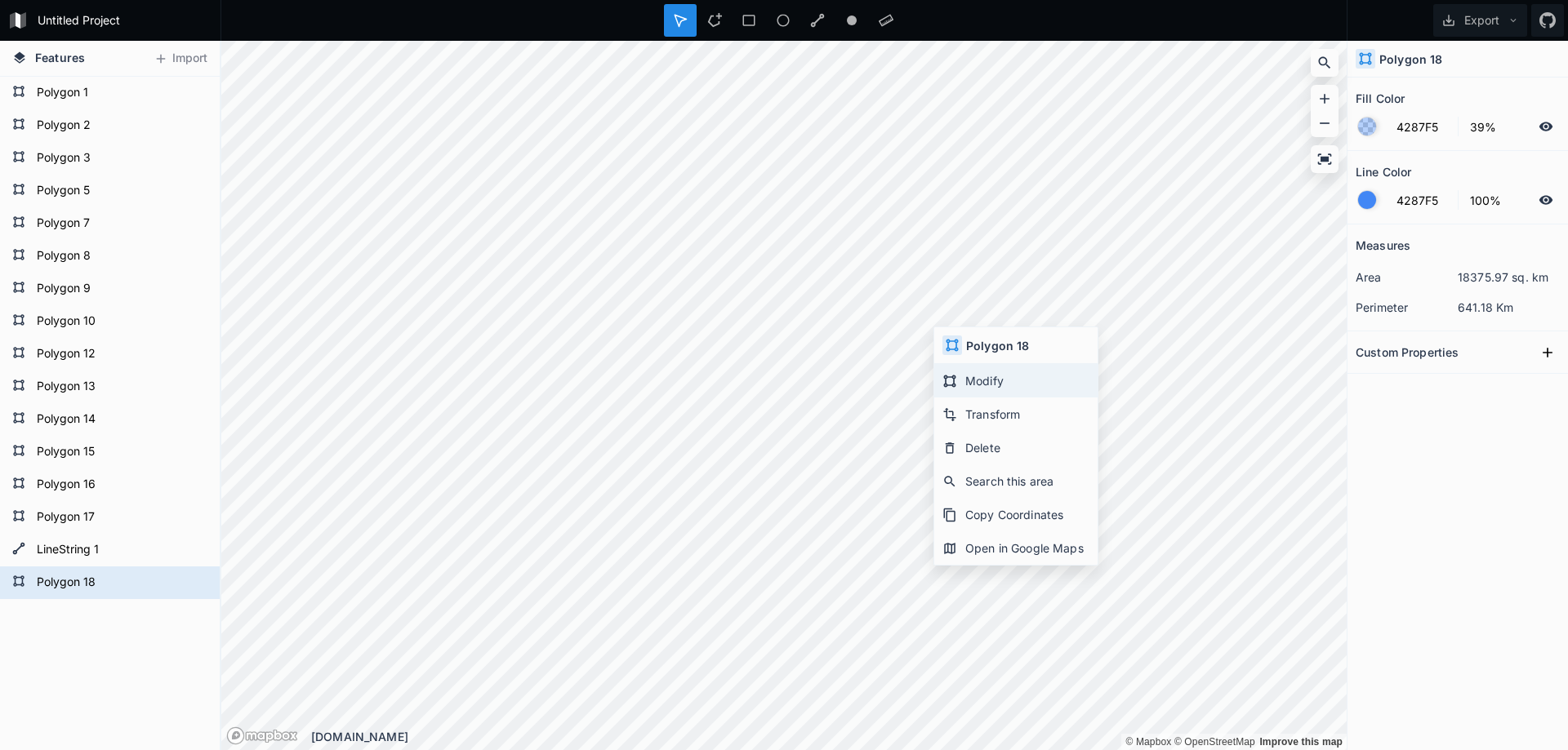
click at [966, 382] on div "Modify" at bounding box center [1016, 381] width 163 height 33
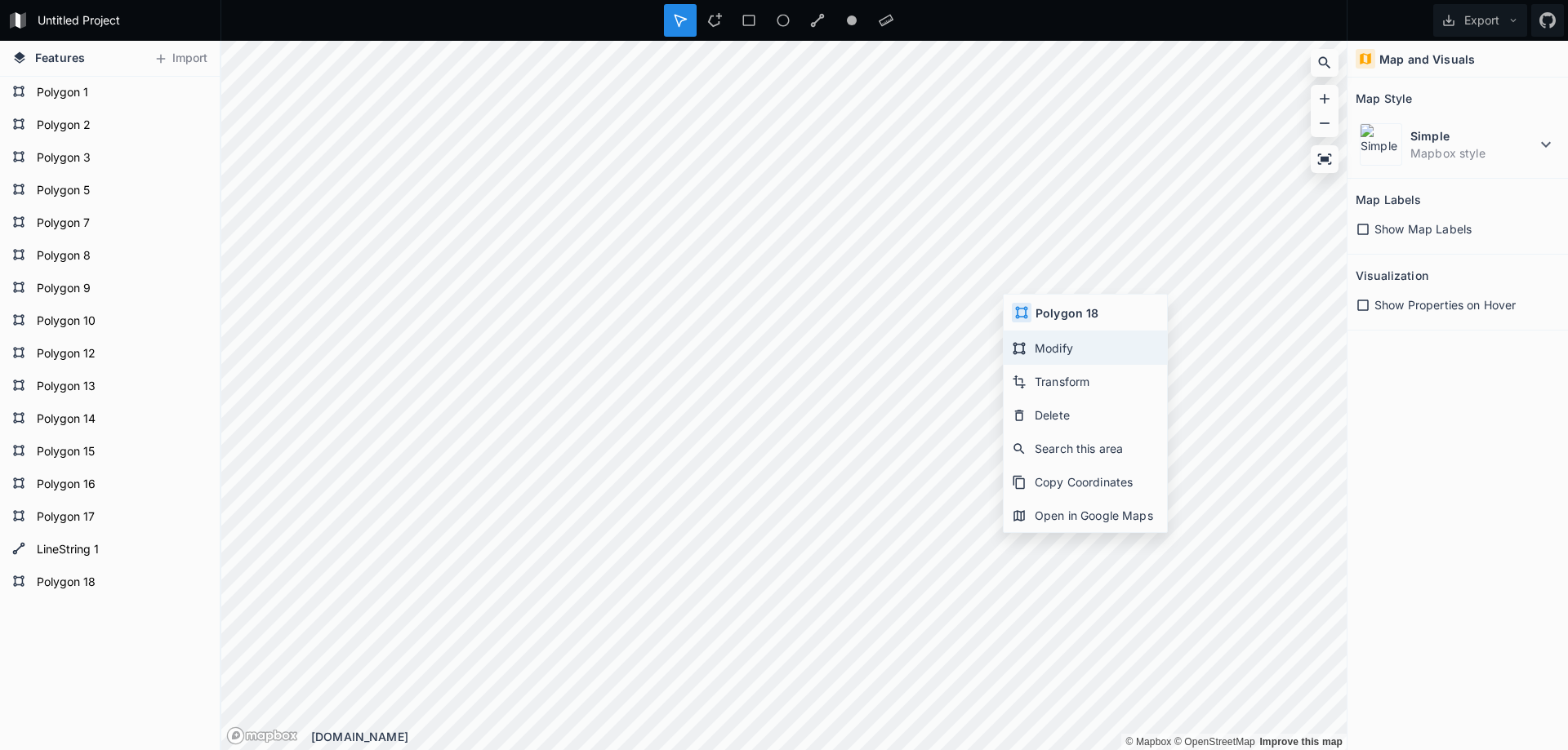
click at [1085, 360] on div "Modify" at bounding box center [1085, 348] width 163 height 33
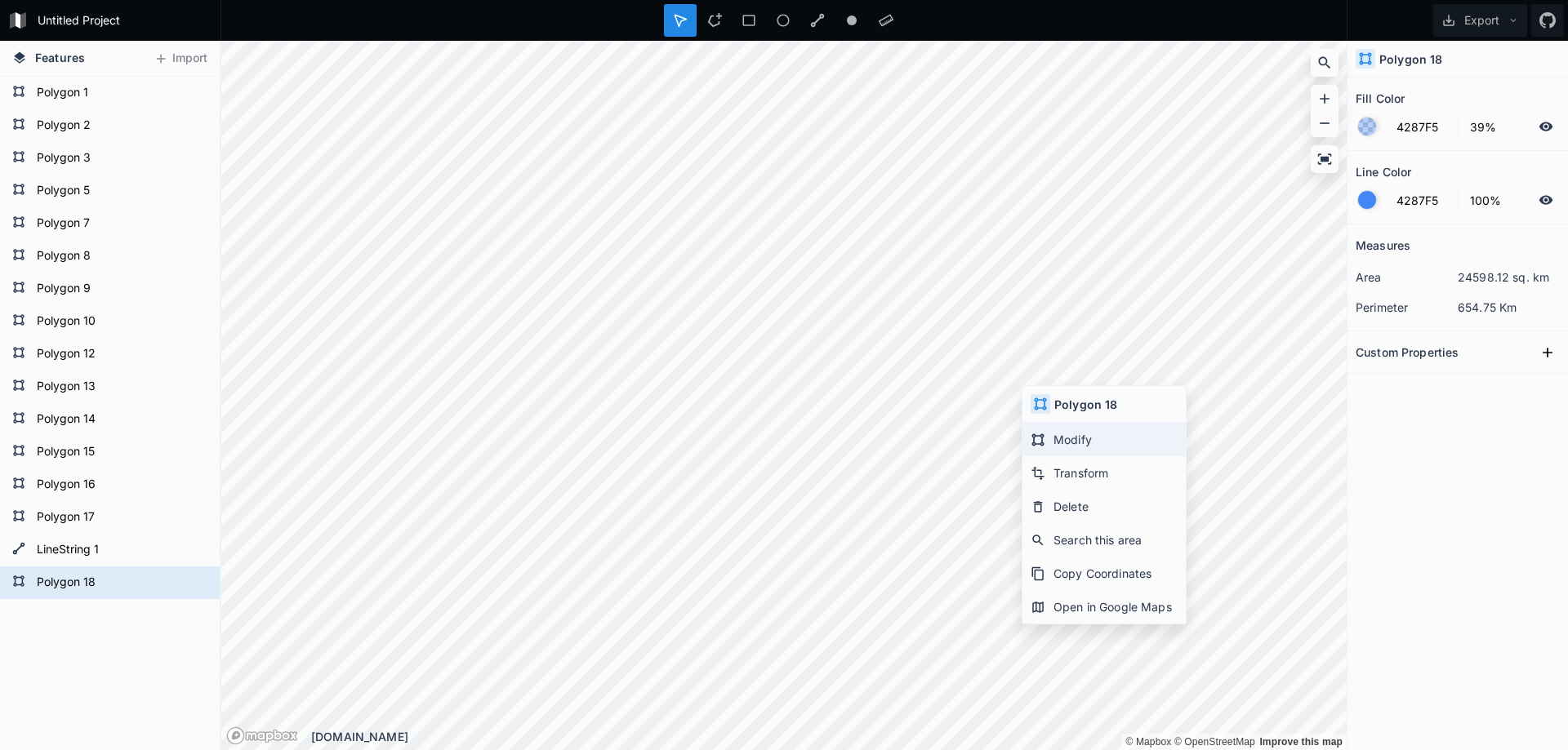
click at [1053, 441] on div "Modify" at bounding box center [1104, 439] width 163 height 33
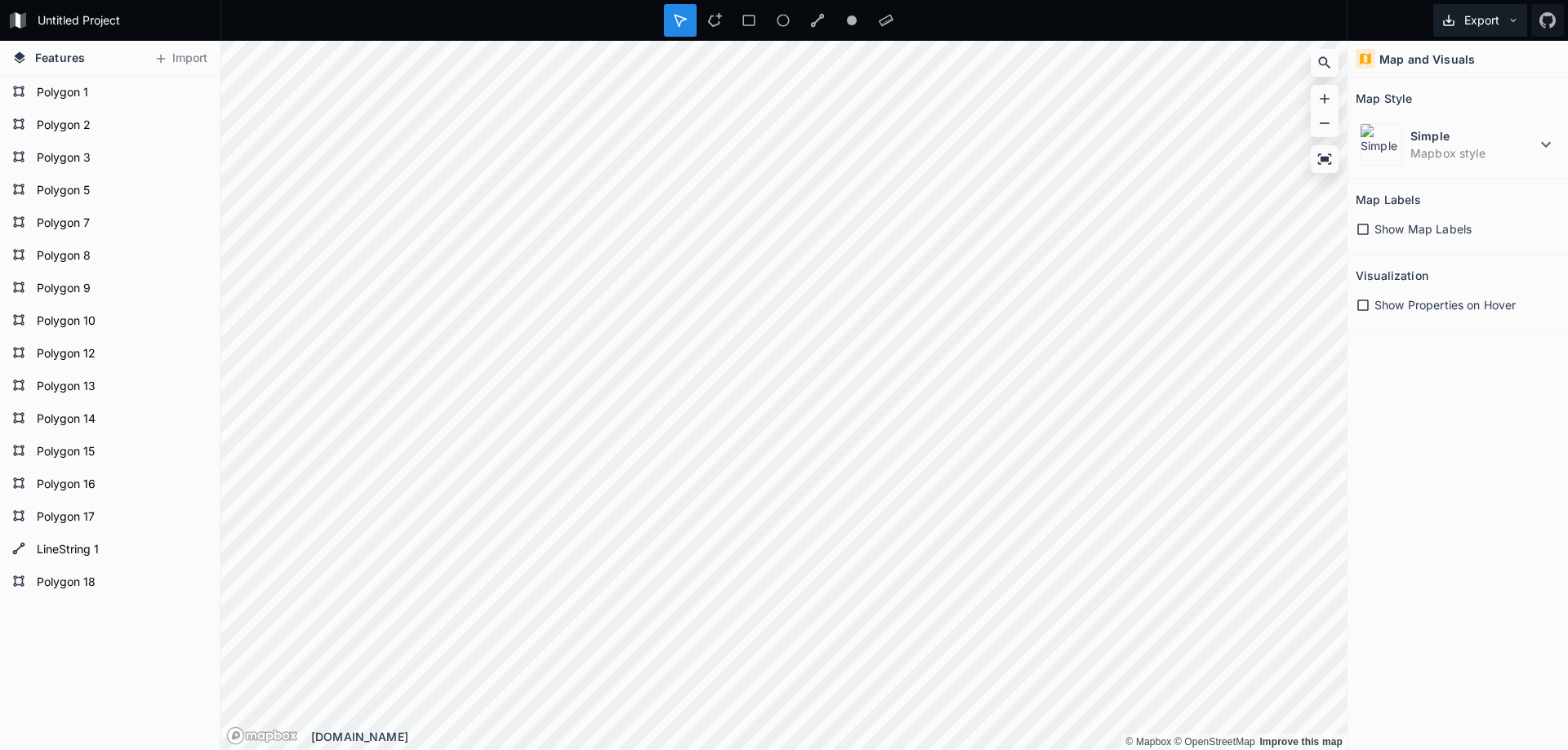
click at [1456, 28] on button "Export" at bounding box center [1480, 20] width 94 height 33
click at [1444, 90] on div "Export as .geojson" at bounding box center [1477, 93] width 163 height 33
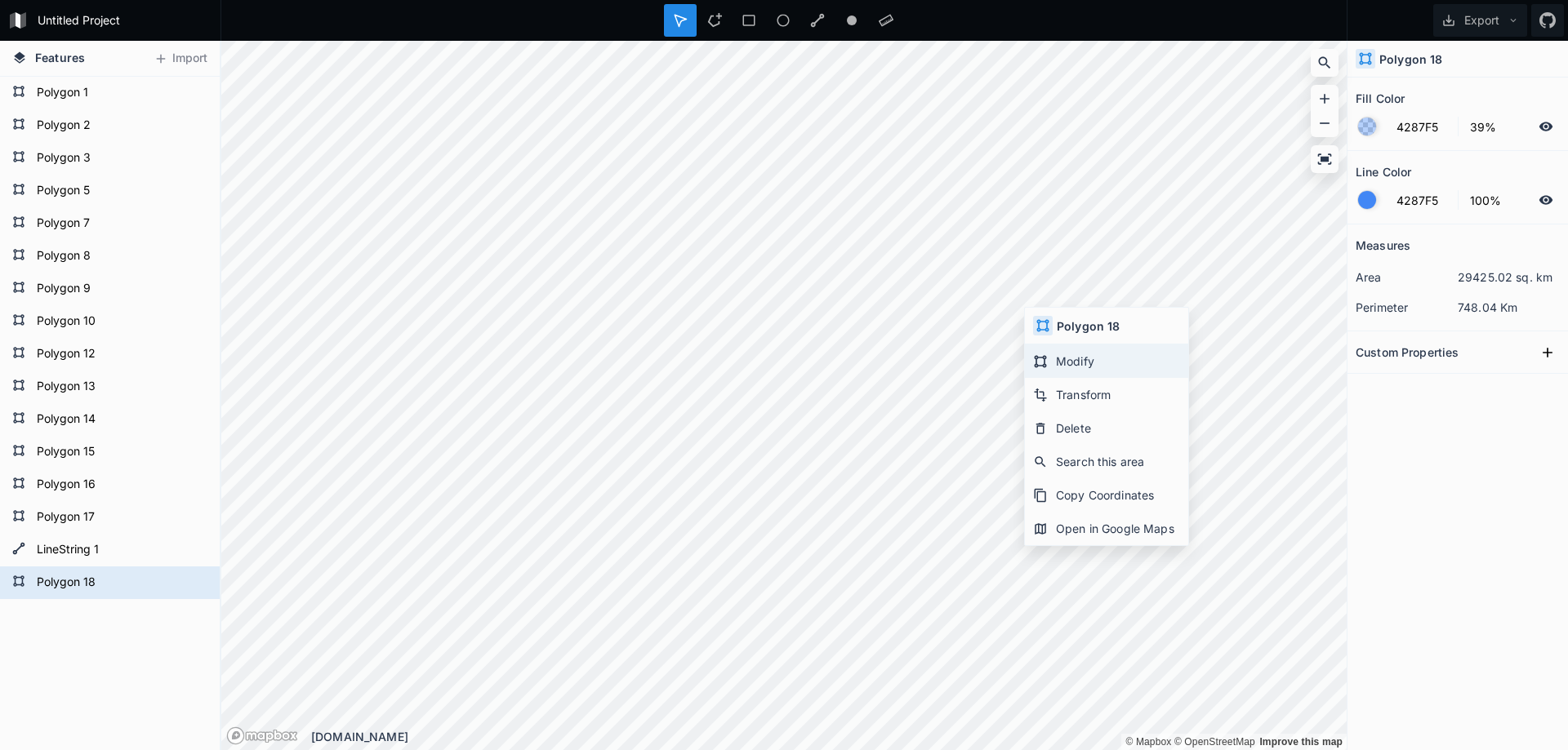
click at [1104, 359] on div "Modify" at bounding box center [1106, 360] width 163 height 33
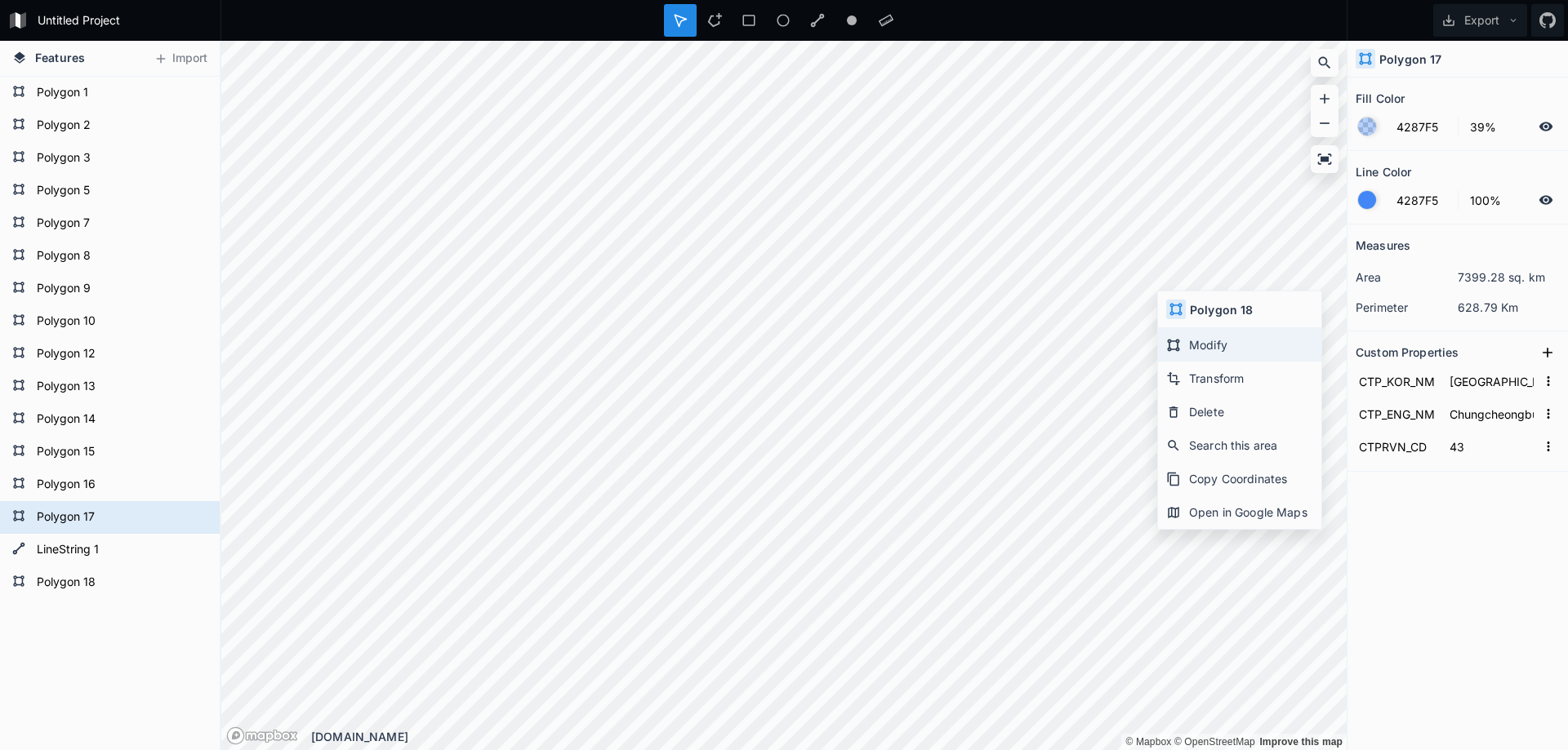
click at [1202, 349] on div "Modify" at bounding box center [1239, 345] width 163 height 33
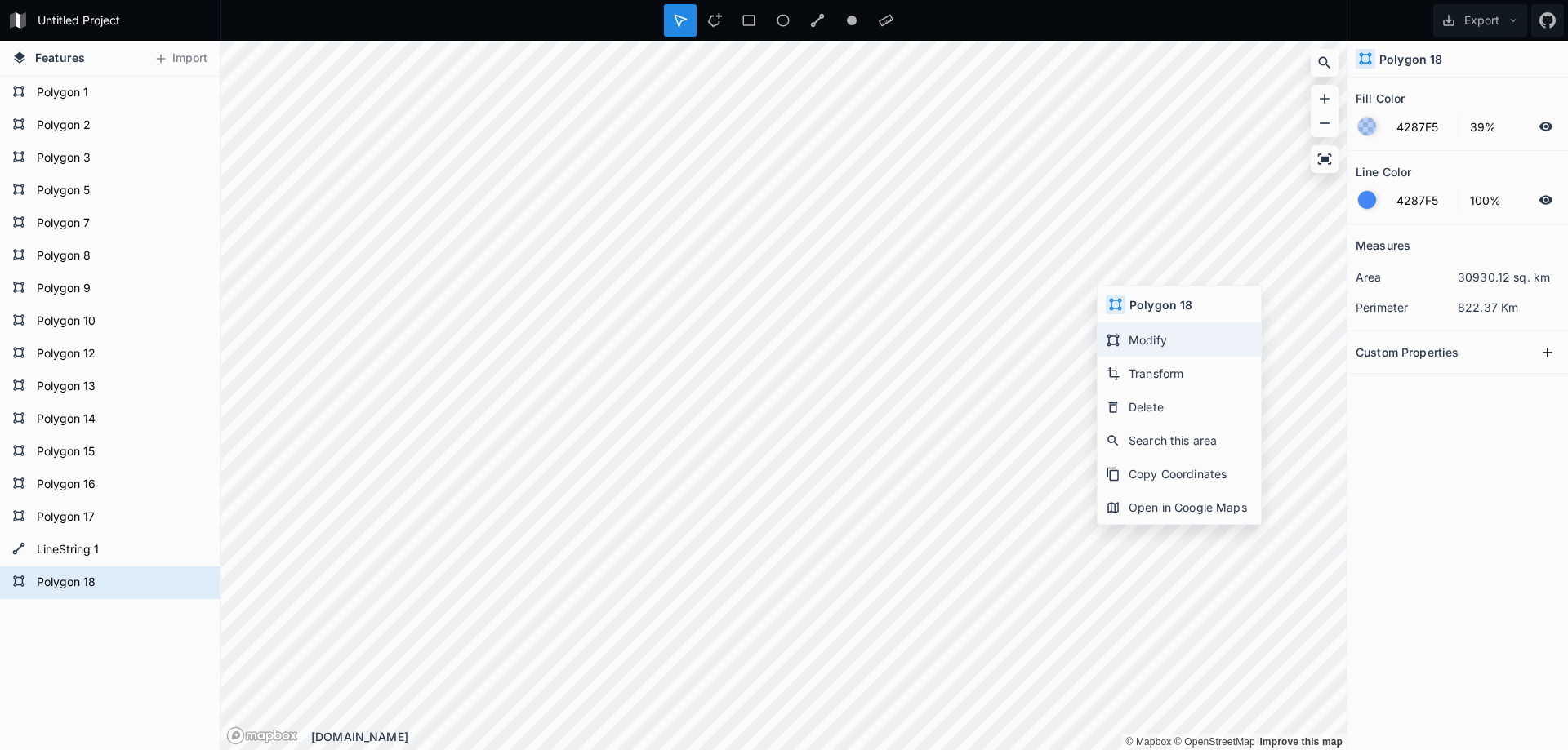
click at [1142, 339] on div "Modify" at bounding box center [1179, 340] width 163 height 33
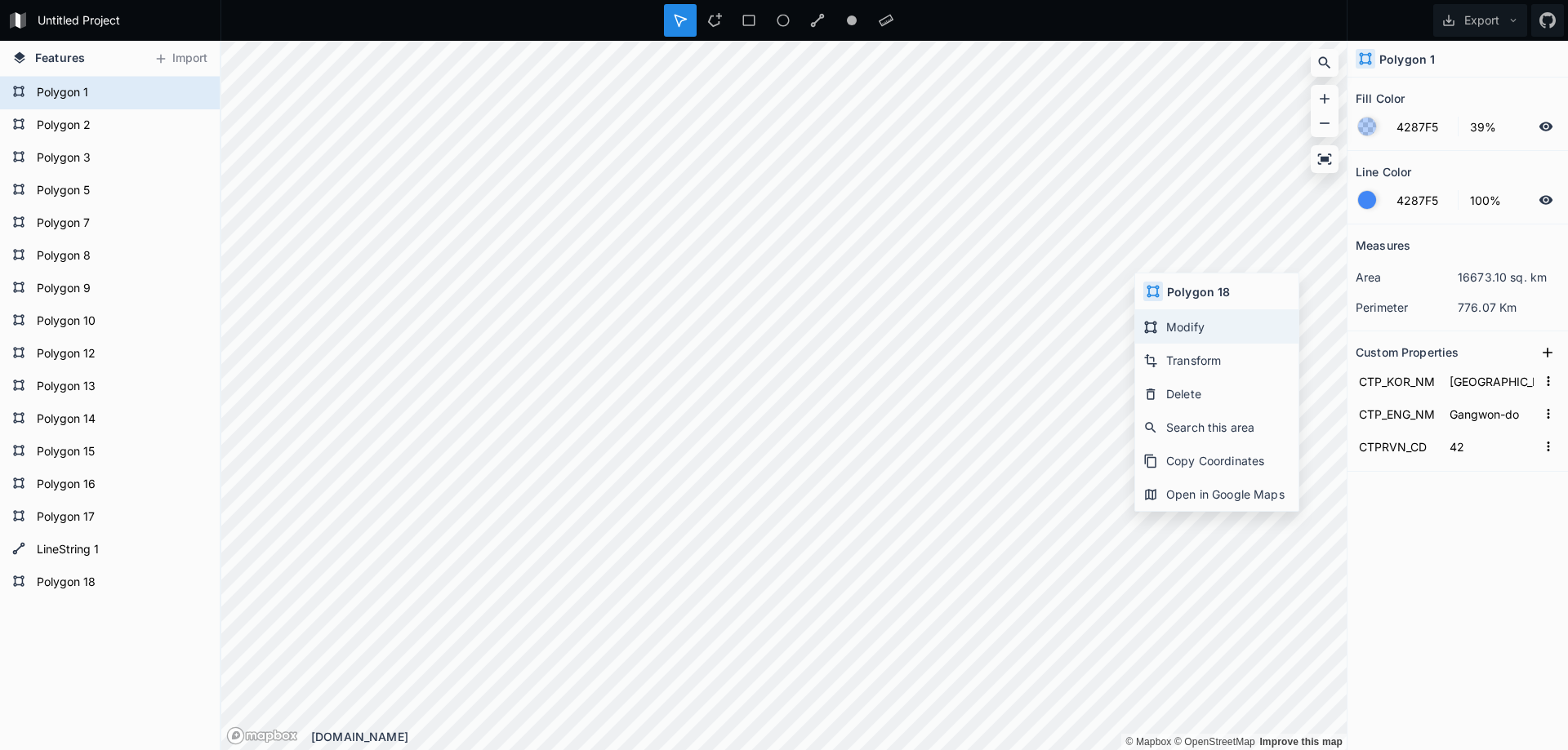
click at [1190, 327] on div "Modify" at bounding box center [1216, 326] width 163 height 33
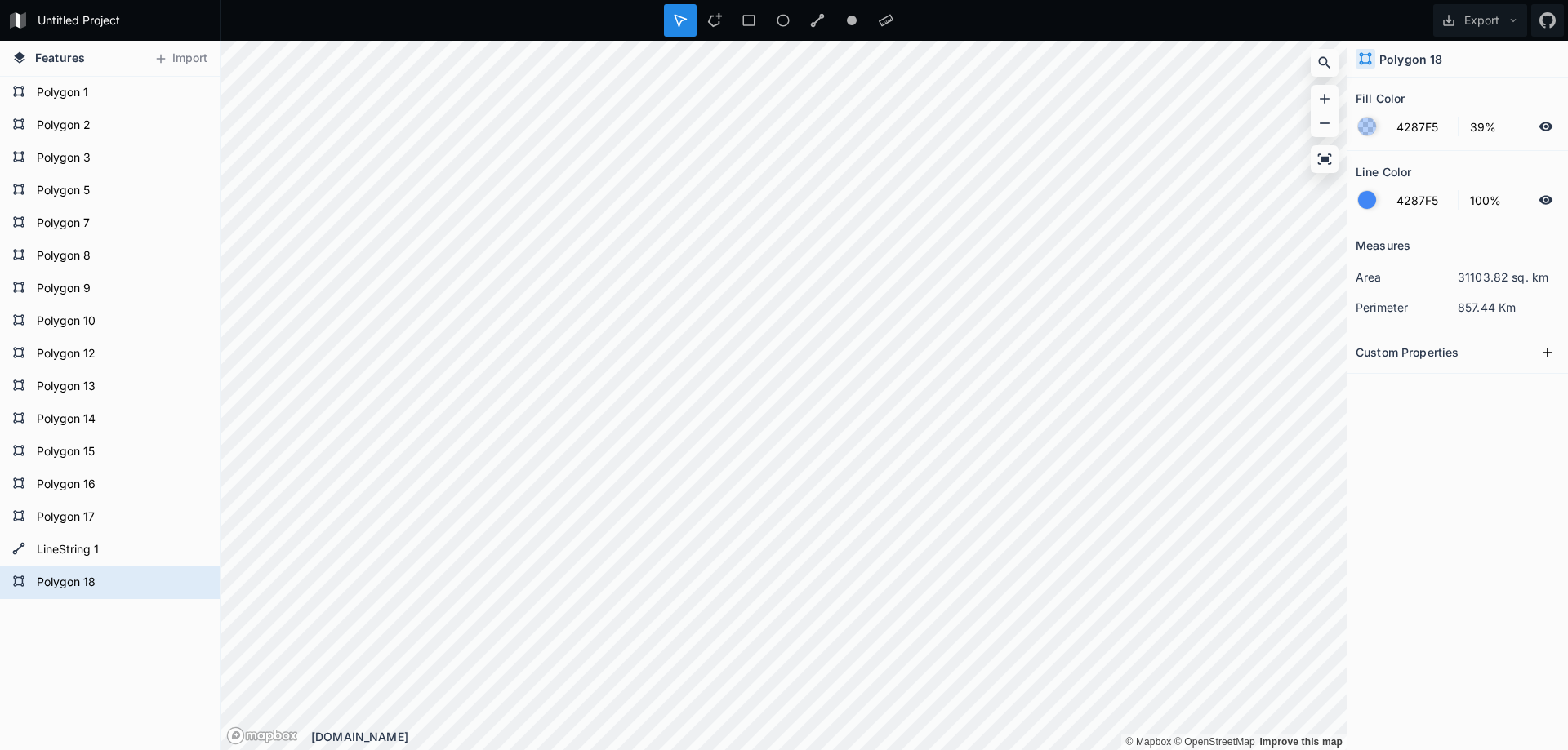
click at [688, 26] on div at bounding box center [680, 20] width 33 height 33
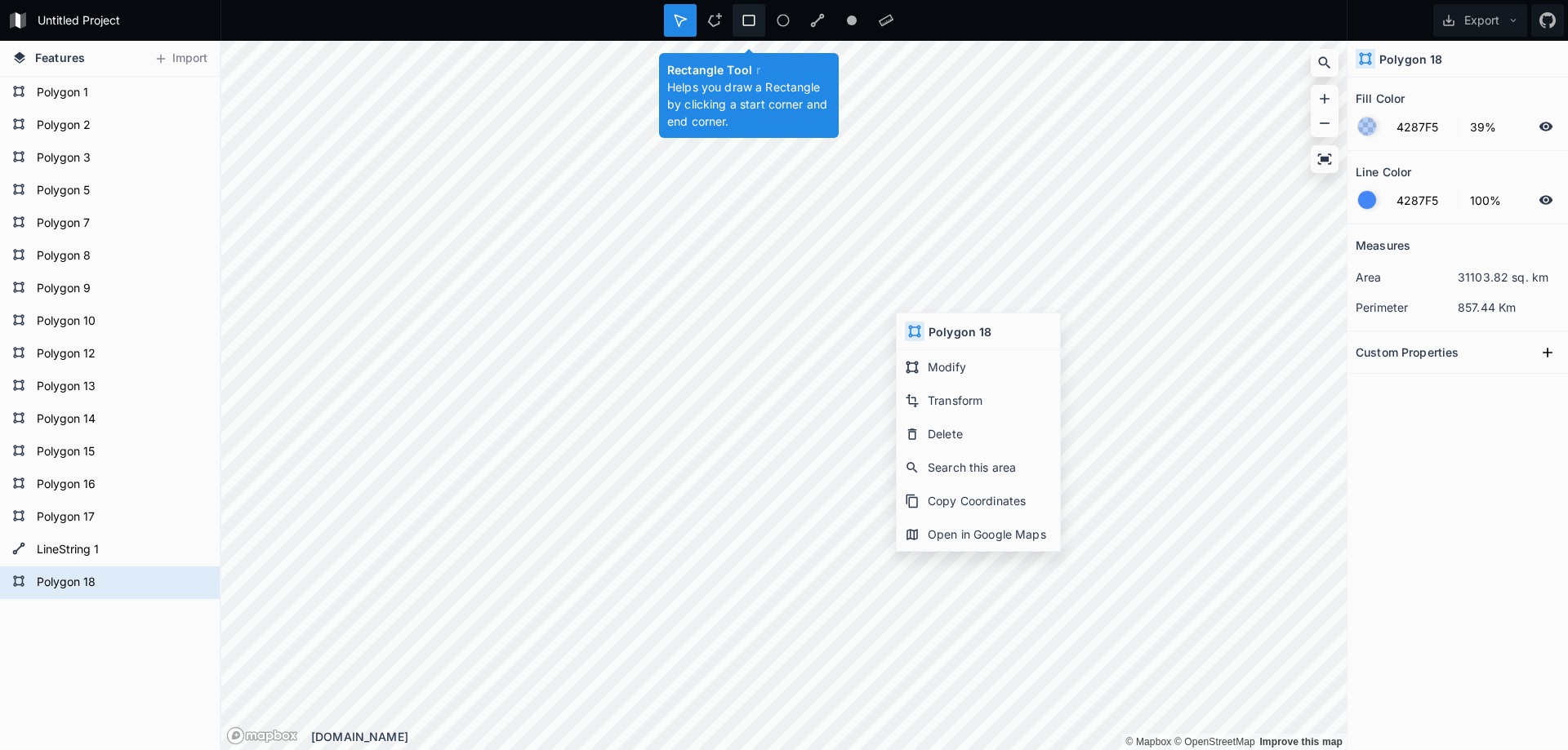
click at [754, 13] on icon at bounding box center [749, 19] width 15 height 15
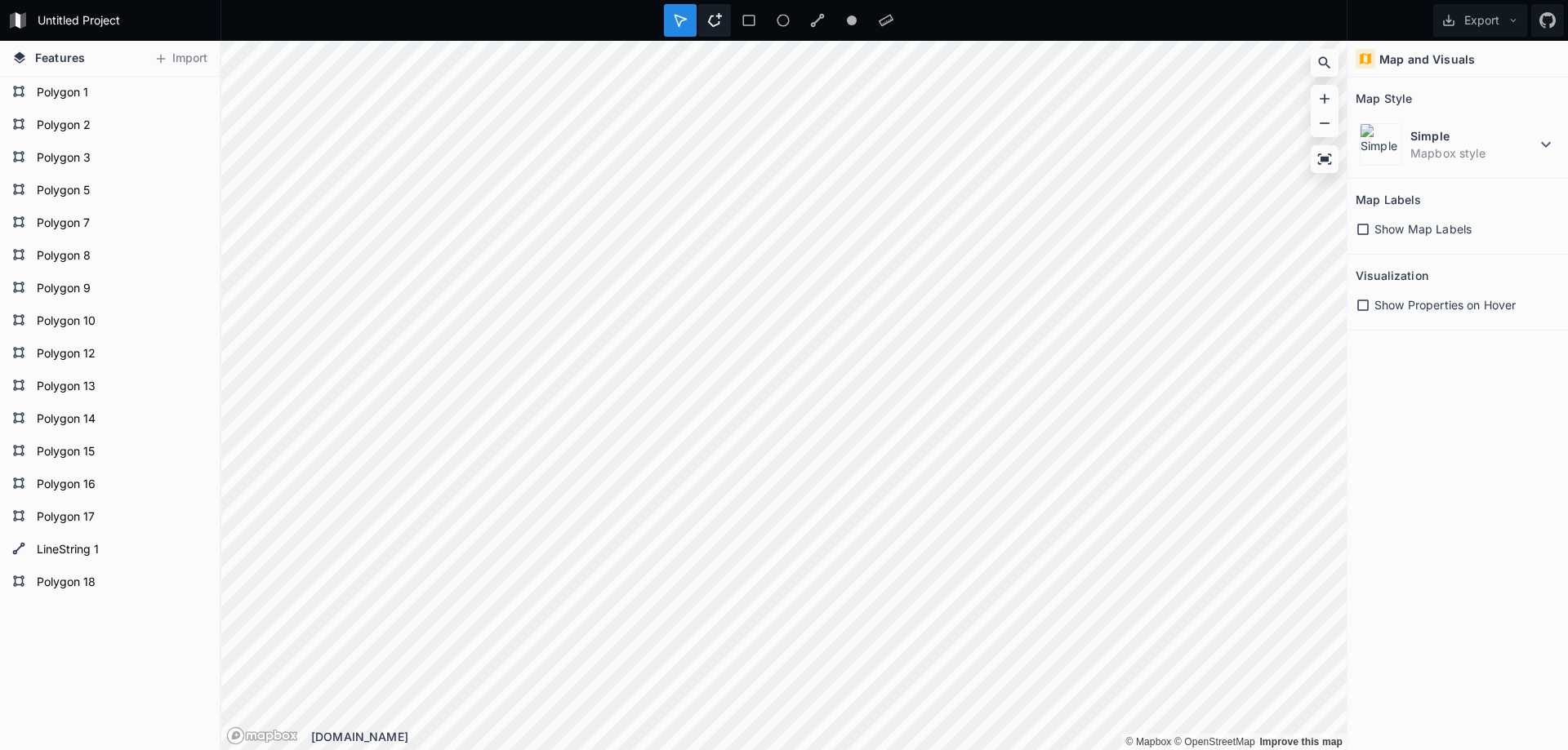
click at [716, 28] on div at bounding box center [714, 20] width 33 height 33
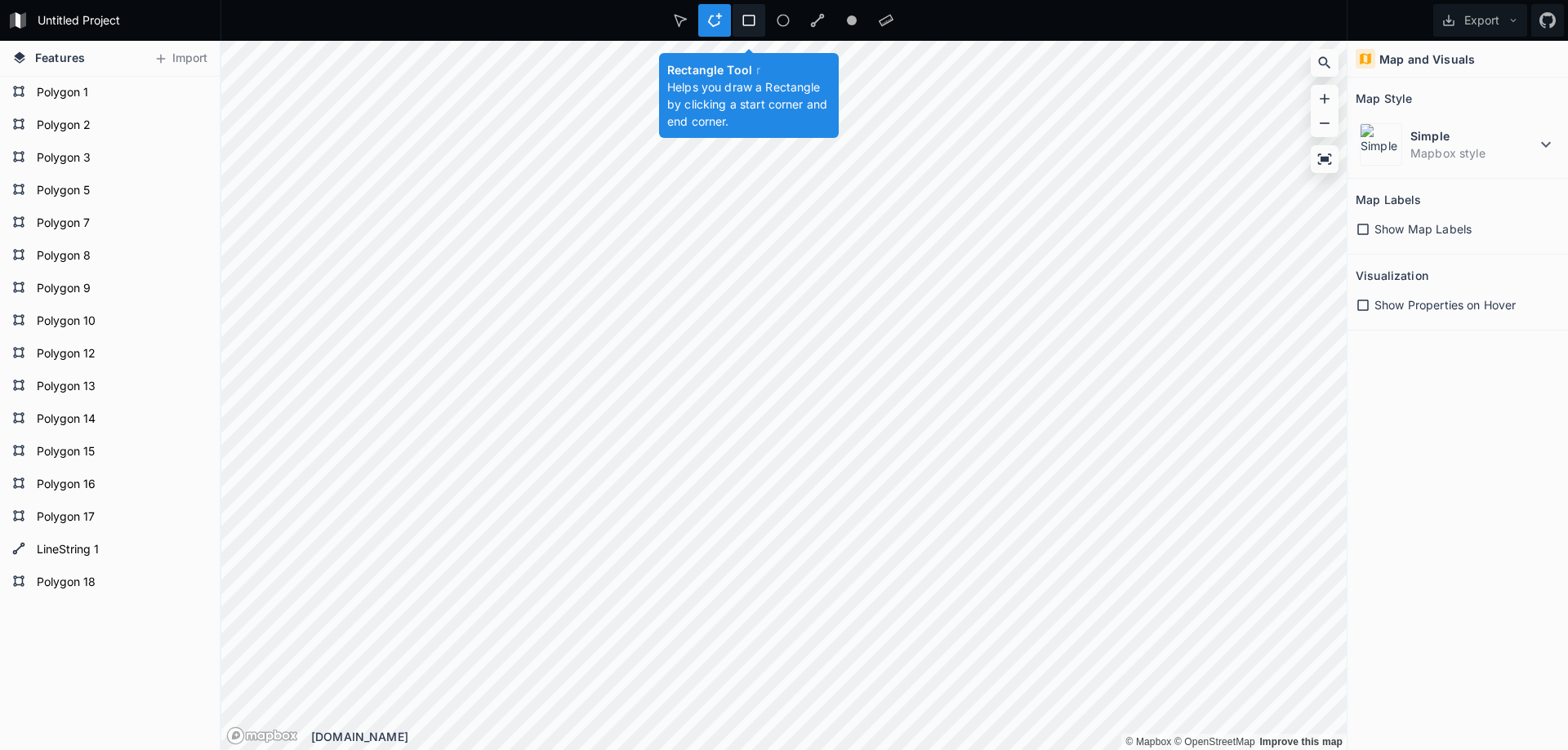
click at [744, 23] on icon at bounding box center [749, 20] width 13 height 12
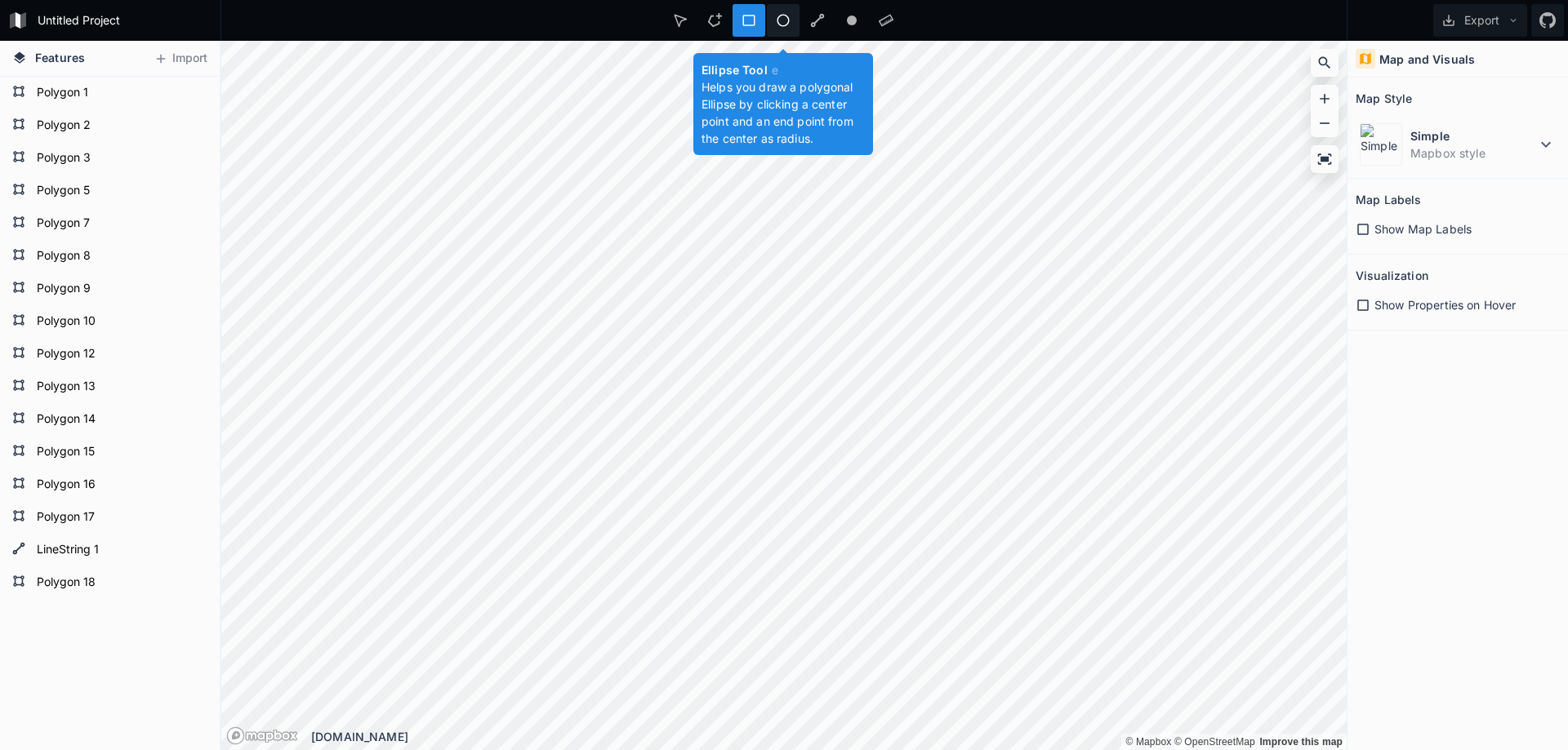
click at [769, 23] on div at bounding box center [784, 20] width 33 height 33
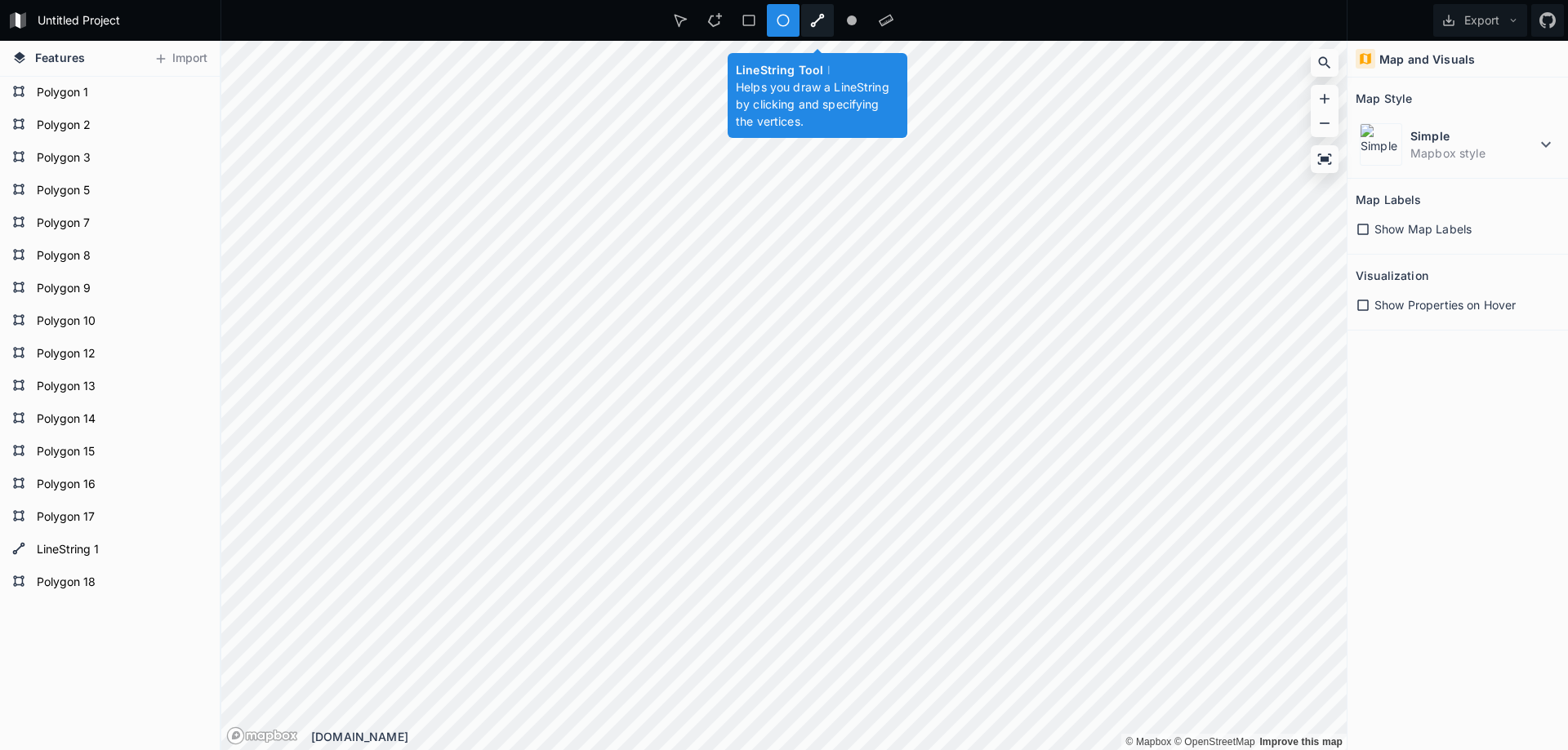
click at [807, 21] on div at bounding box center [818, 20] width 33 height 33
click at [844, 19] on icon at bounding box center [851, 19] width 15 height 15
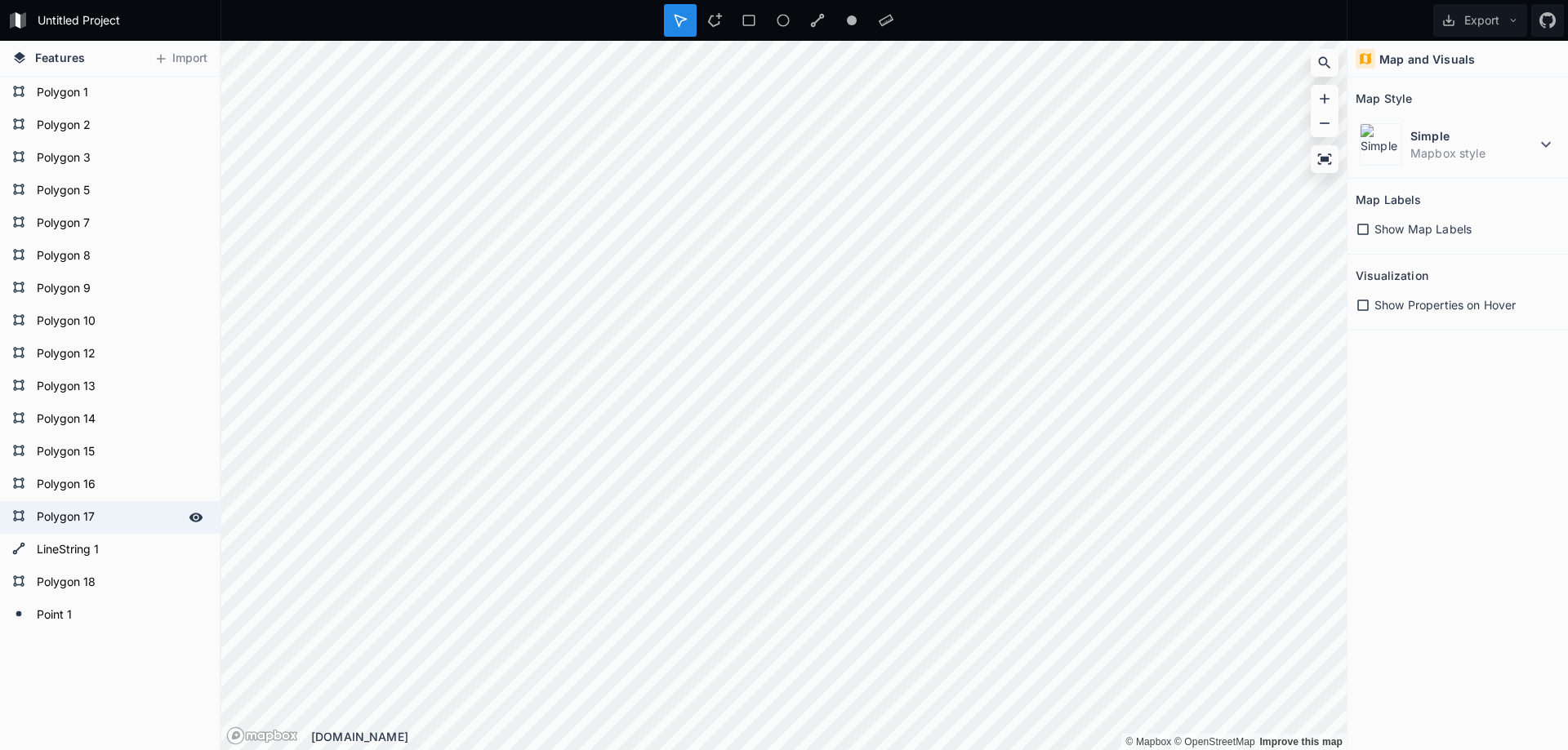
click at [48, 505] on form "Polygon 17" at bounding box center [108, 517] width 153 height 24
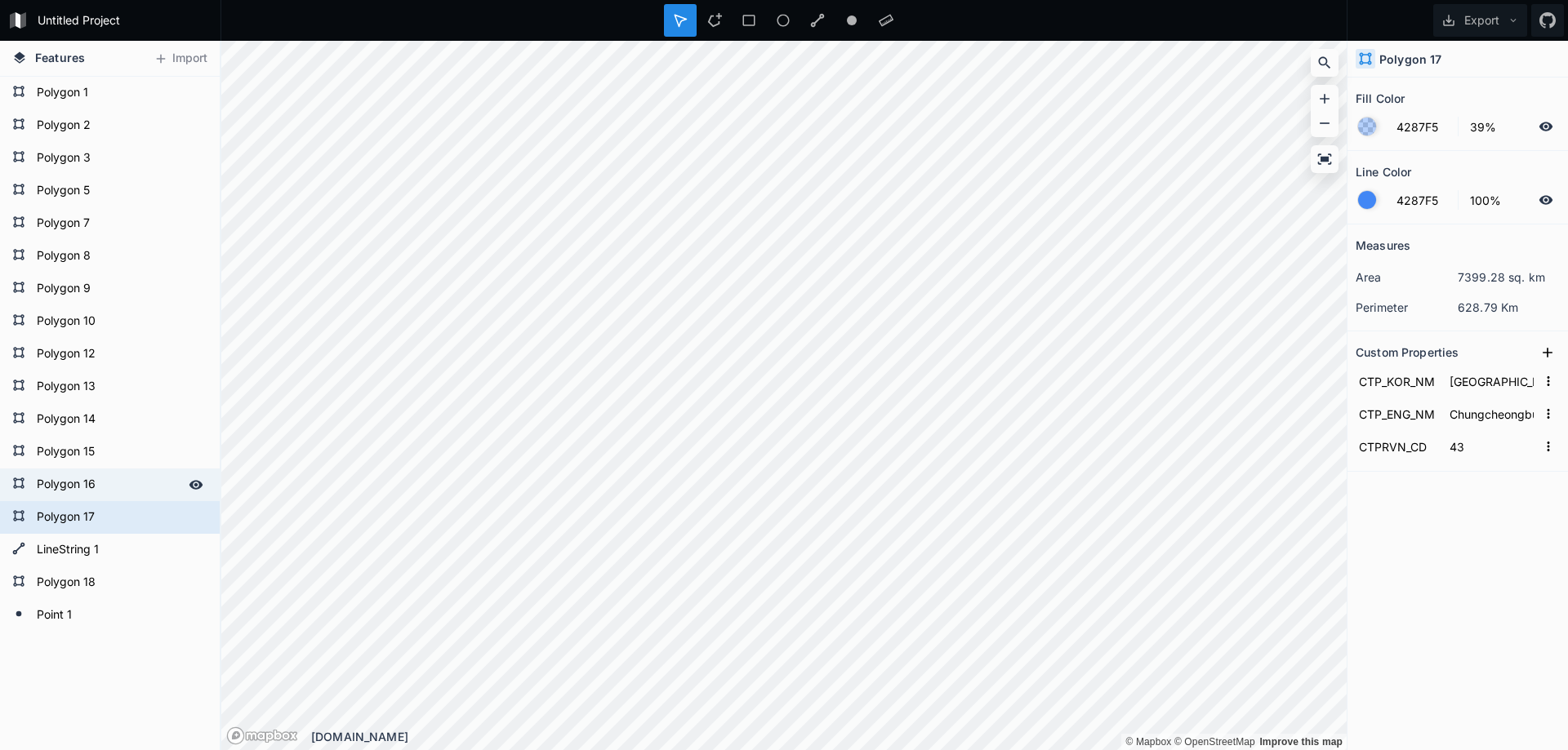
click at [44, 479] on form "Polygon 16" at bounding box center [108, 484] width 153 height 24
type input "충청남도"
type input "Chungcheongnam-do"
type input "44"
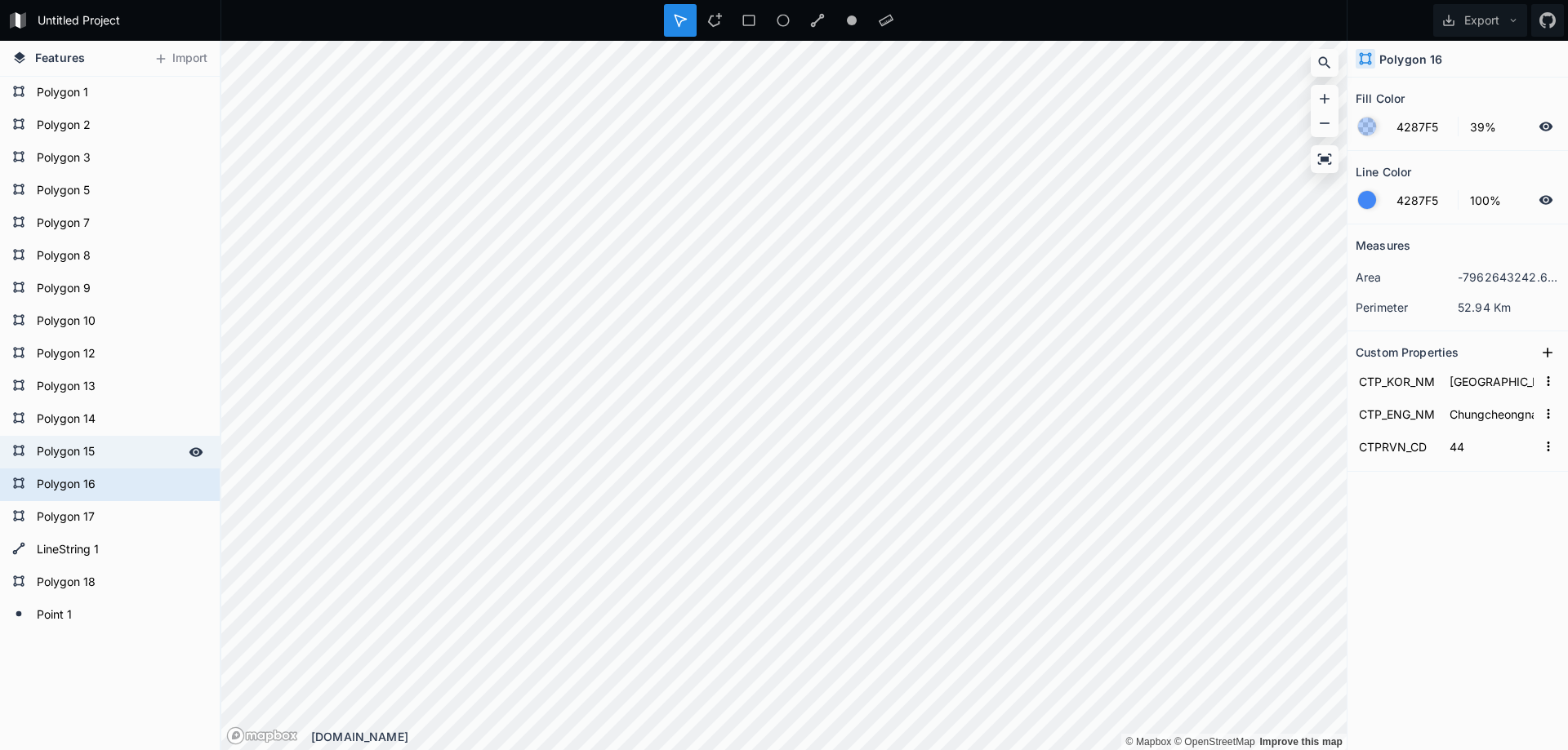
click at [44, 450] on form "Polygon 15" at bounding box center [108, 452] width 153 height 24
type input "제주특별자치도"
type input "Jeju-do"
type input "50"
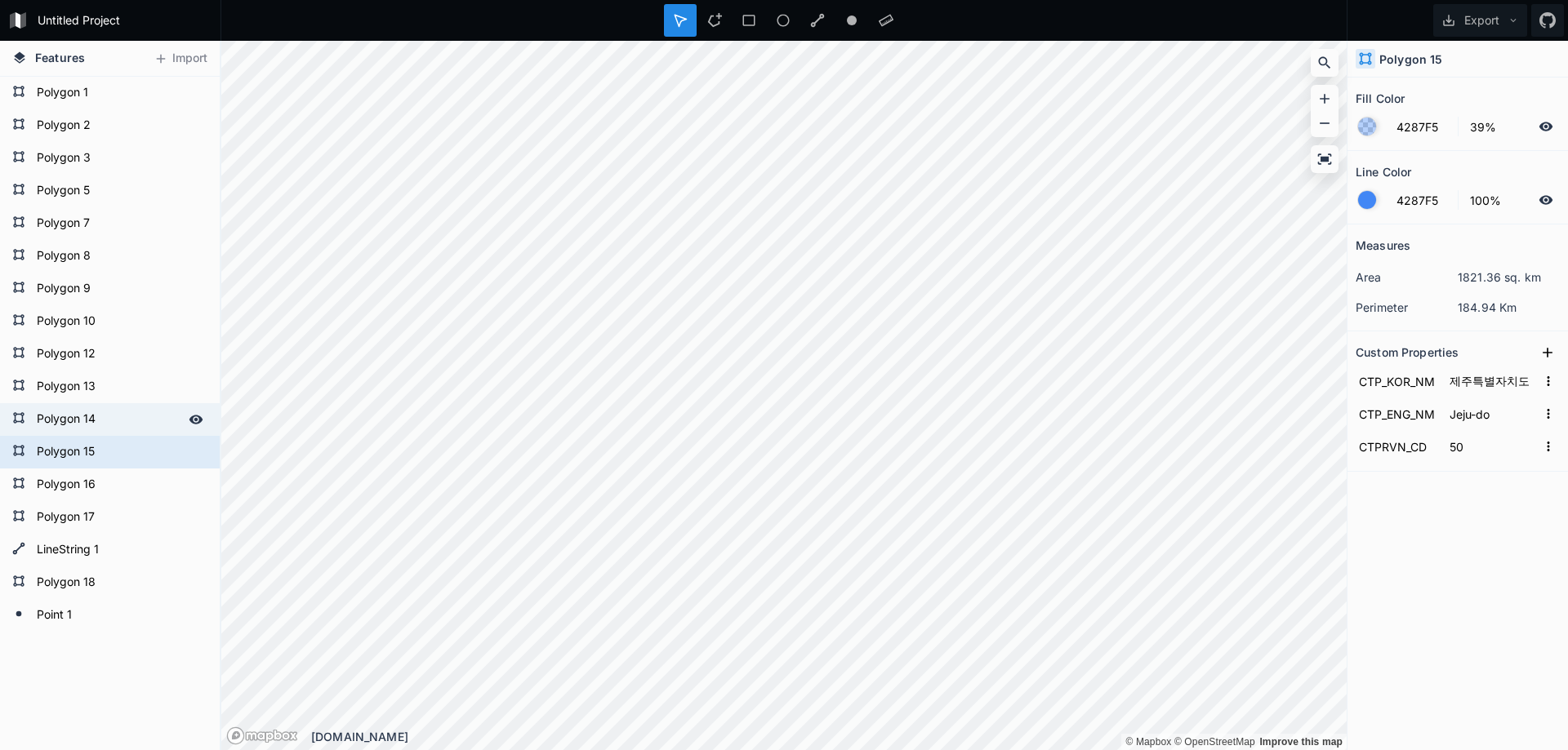
click at [44, 415] on form "Polygon 14" at bounding box center [108, 419] width 153 height 24
type input "전라북도"
type input "Jeollabuk-do"
type input "45"
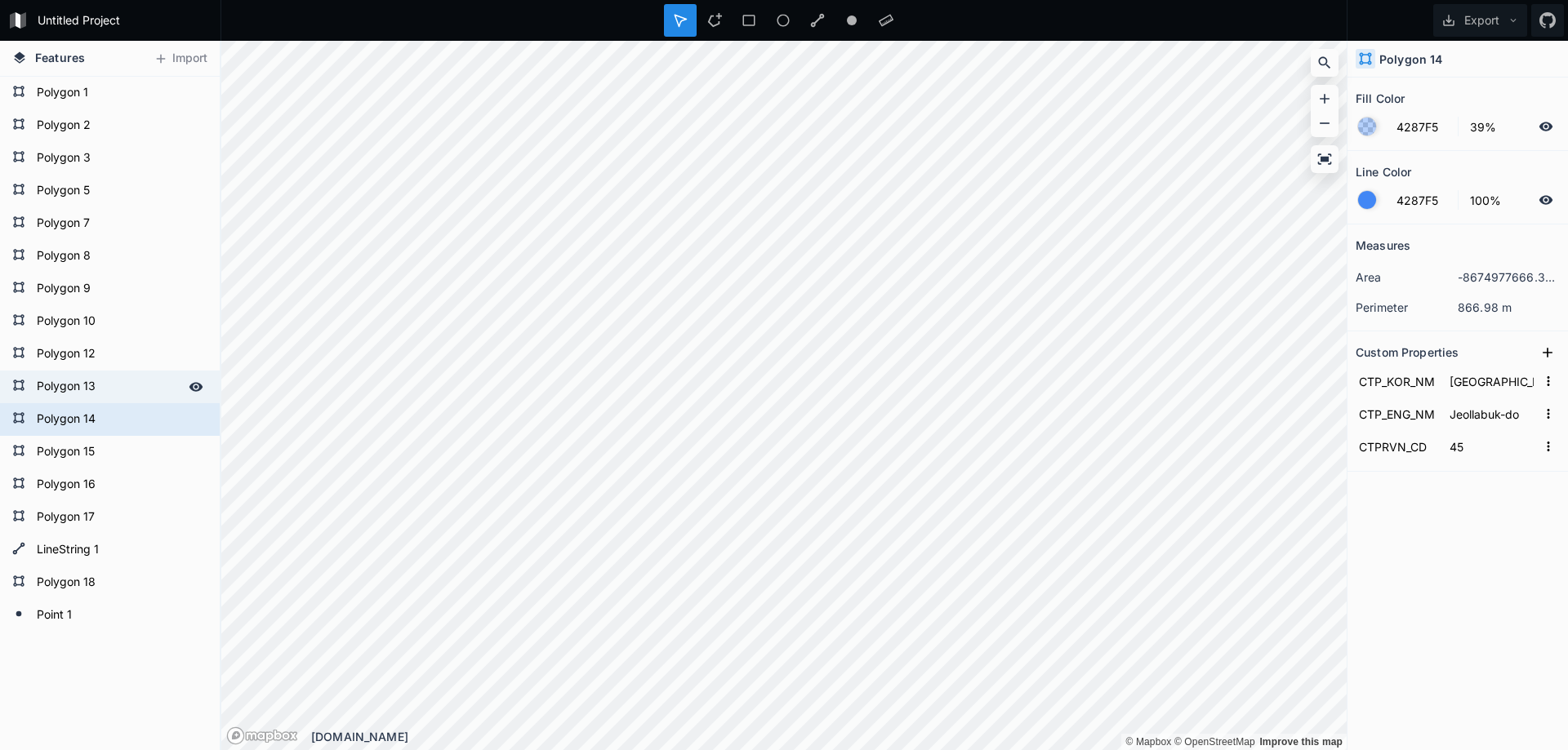
click at [44, 386] on form "Polygon 13" at bounding box center [108, 387] width 153 height 24
type input "전라남도"
type input "Jellanam-do"
type input "46"
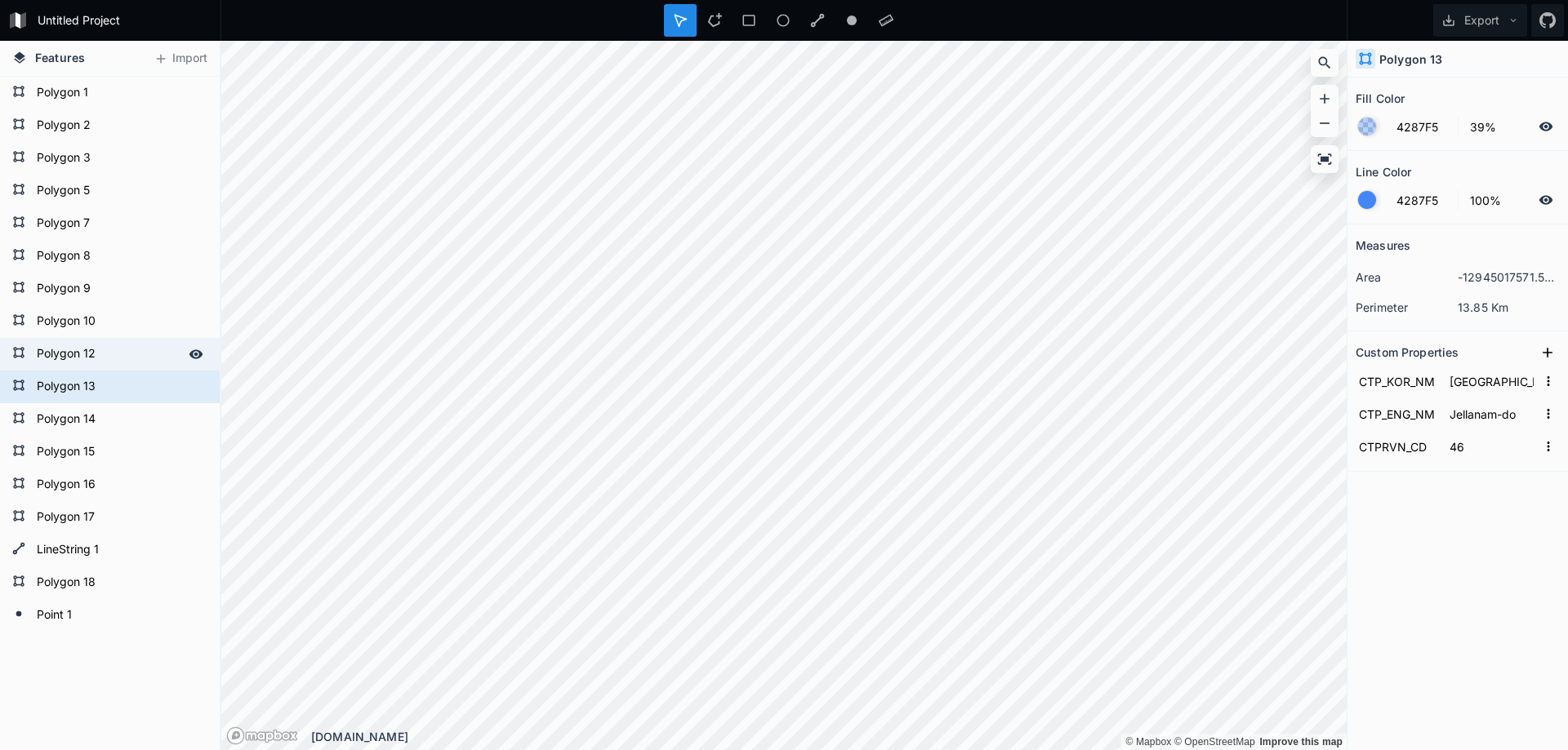
click at [46, 360] on form "Polygon 12" at bounding box center [108, 354] width 153 height 24
type input "인천광역시"
type input "Incheon"
type input "28"
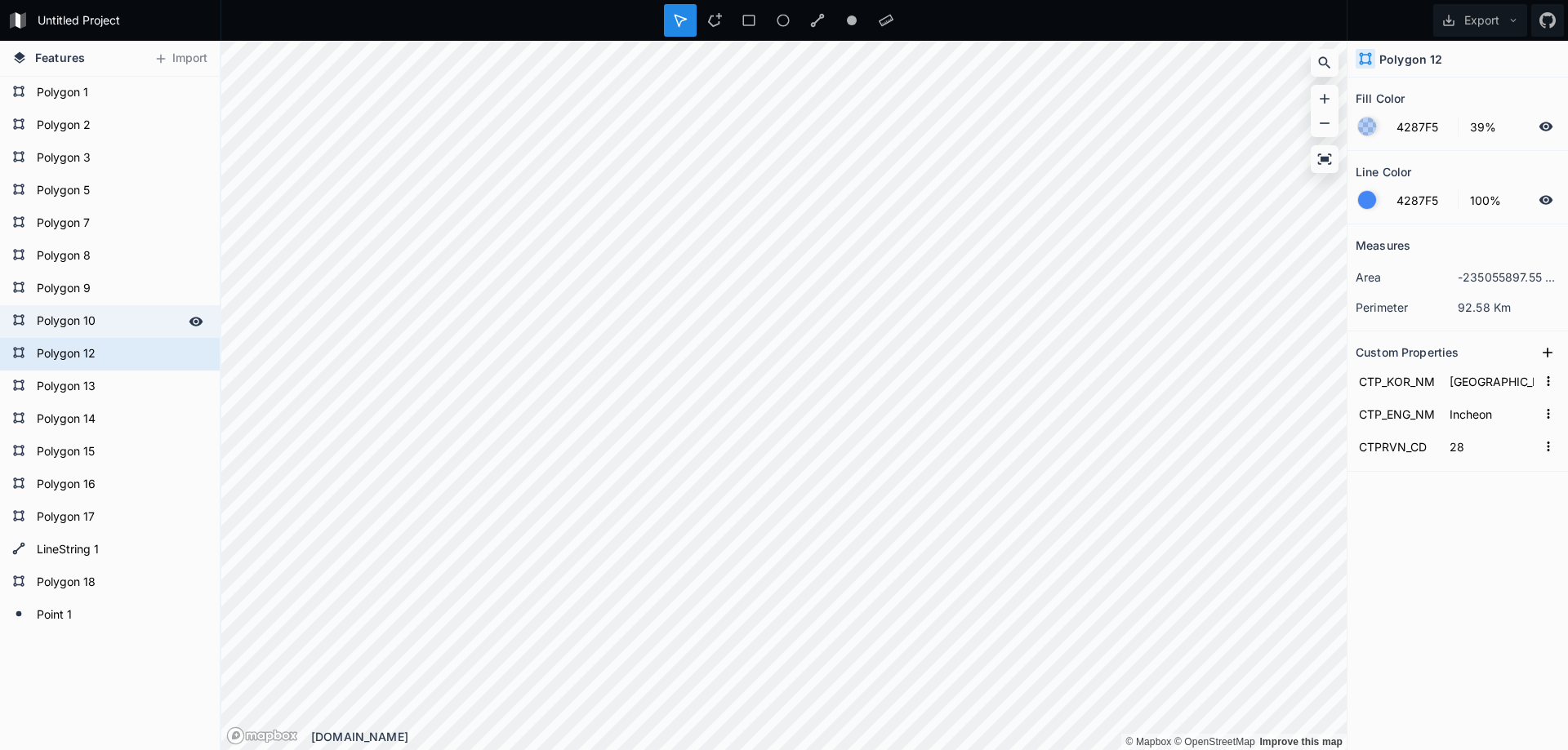
click at [53, 321] on form "Polygon 10" at bounding box center [108, 321] width 153 height 24
type input "세종특별자치시"
type input "Sejong-si"
type input "36"
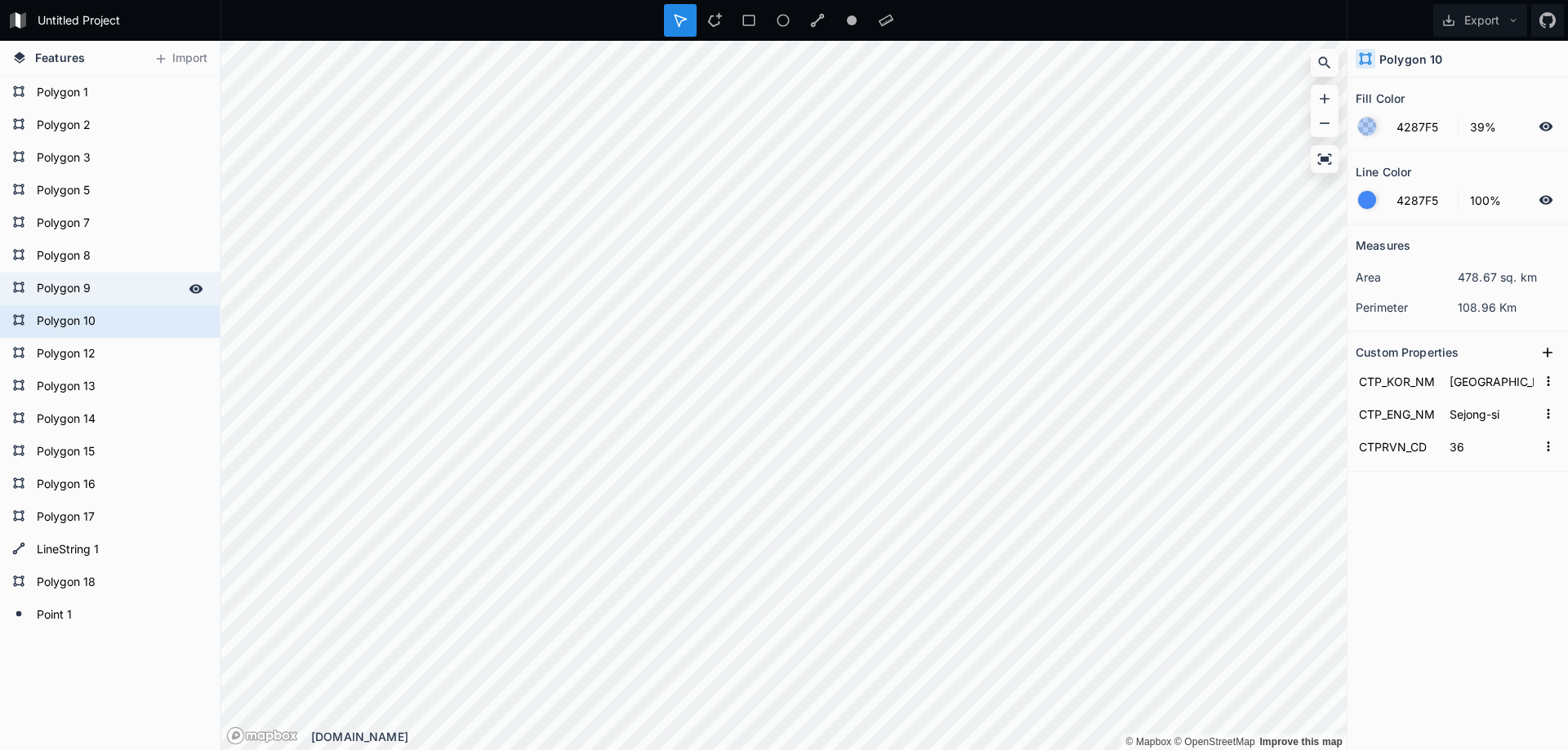
click at [66, 283] on form "Polygon 9" at bounding box center [108, 289] width 153 height 24
type input "서울특별시"
type input "Seoul"
type input "11"
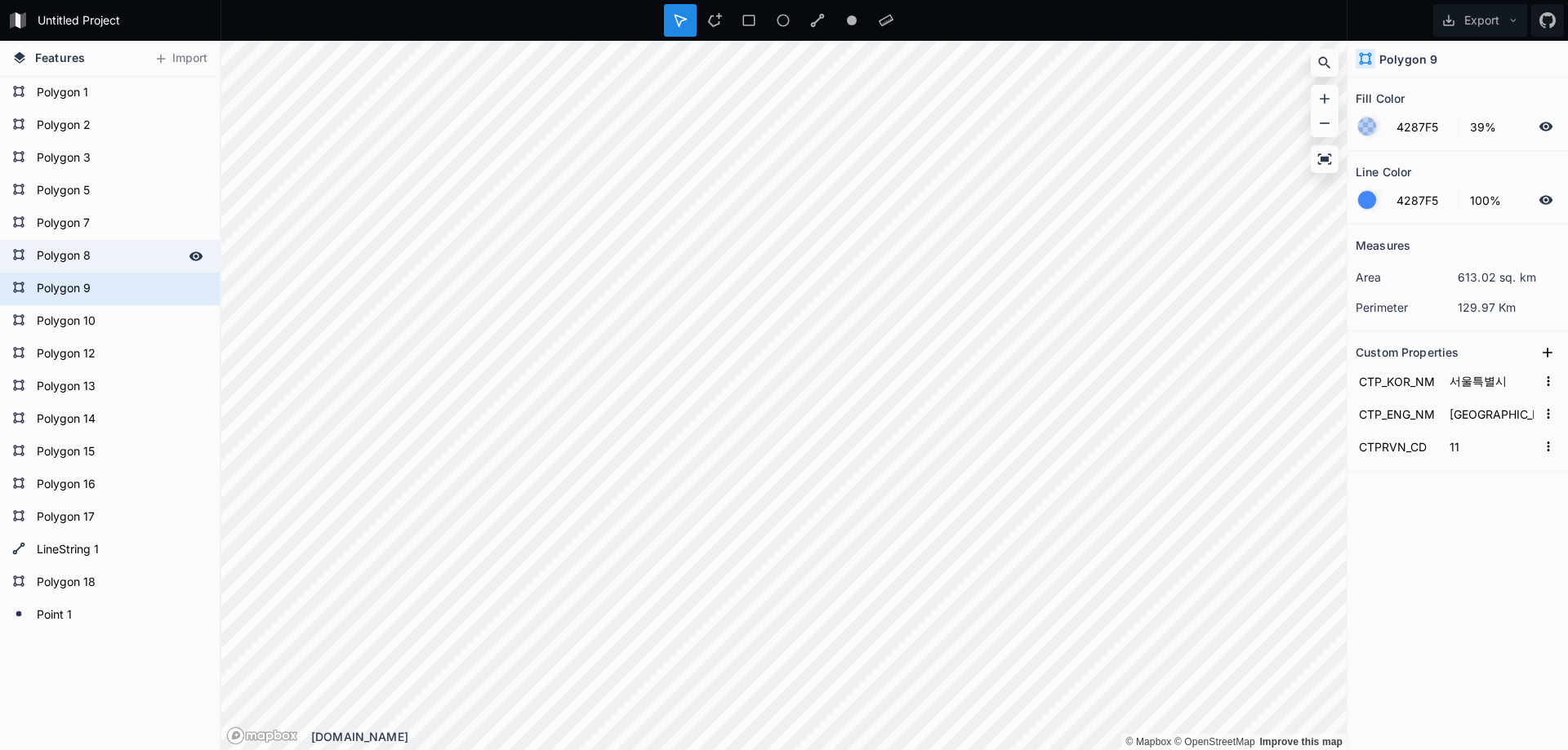
click at [69, 251] on form "Polygon 8" at bounding box center [108, 256] width 153 height 24
type input "부산광역시"
type input "Busan"
type input "26"
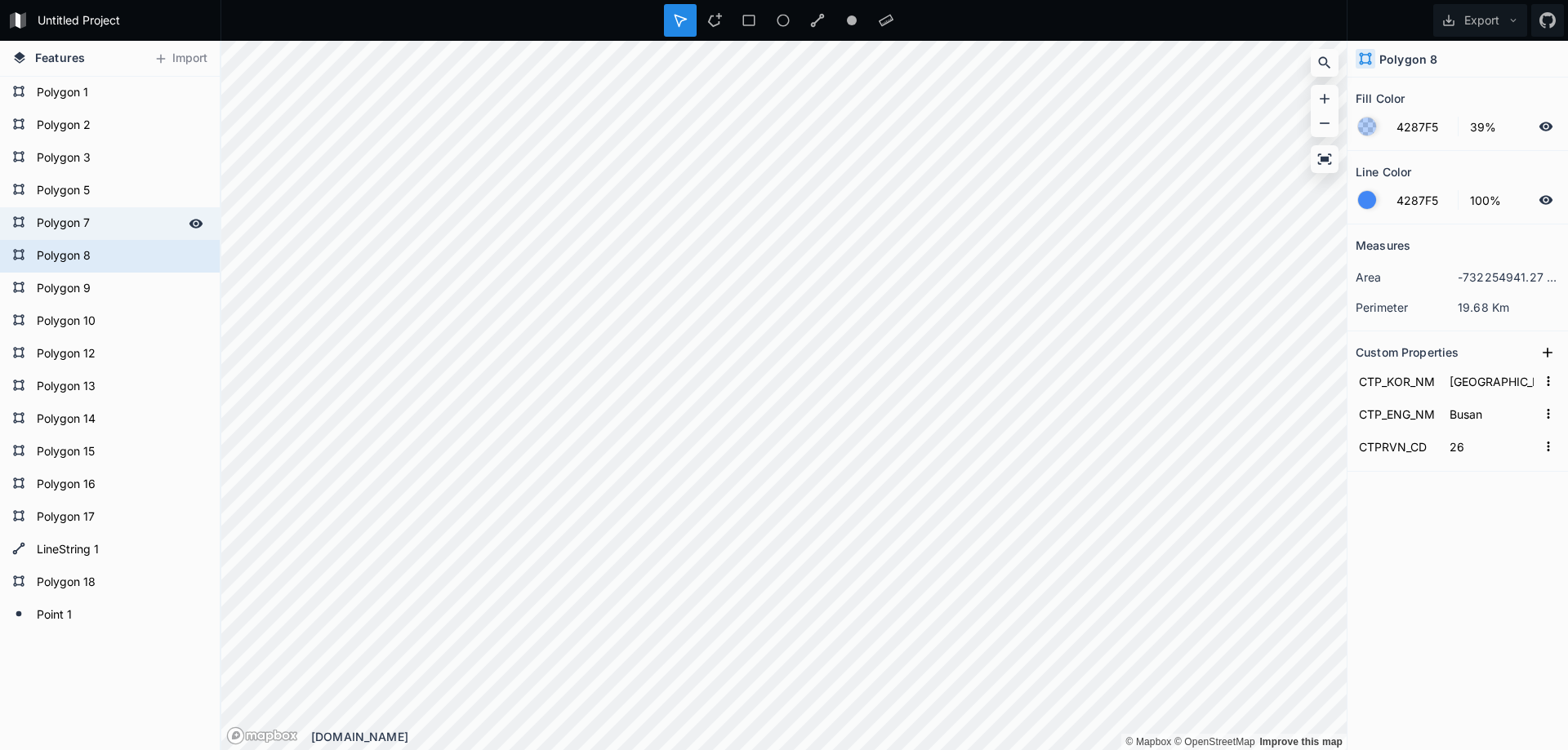
click at [70, 218] on form "Polygon 7" at bounding box center [108, 223] width 153 height 24
type input "대전광역시"
type input "Daejeon"
type input "30"
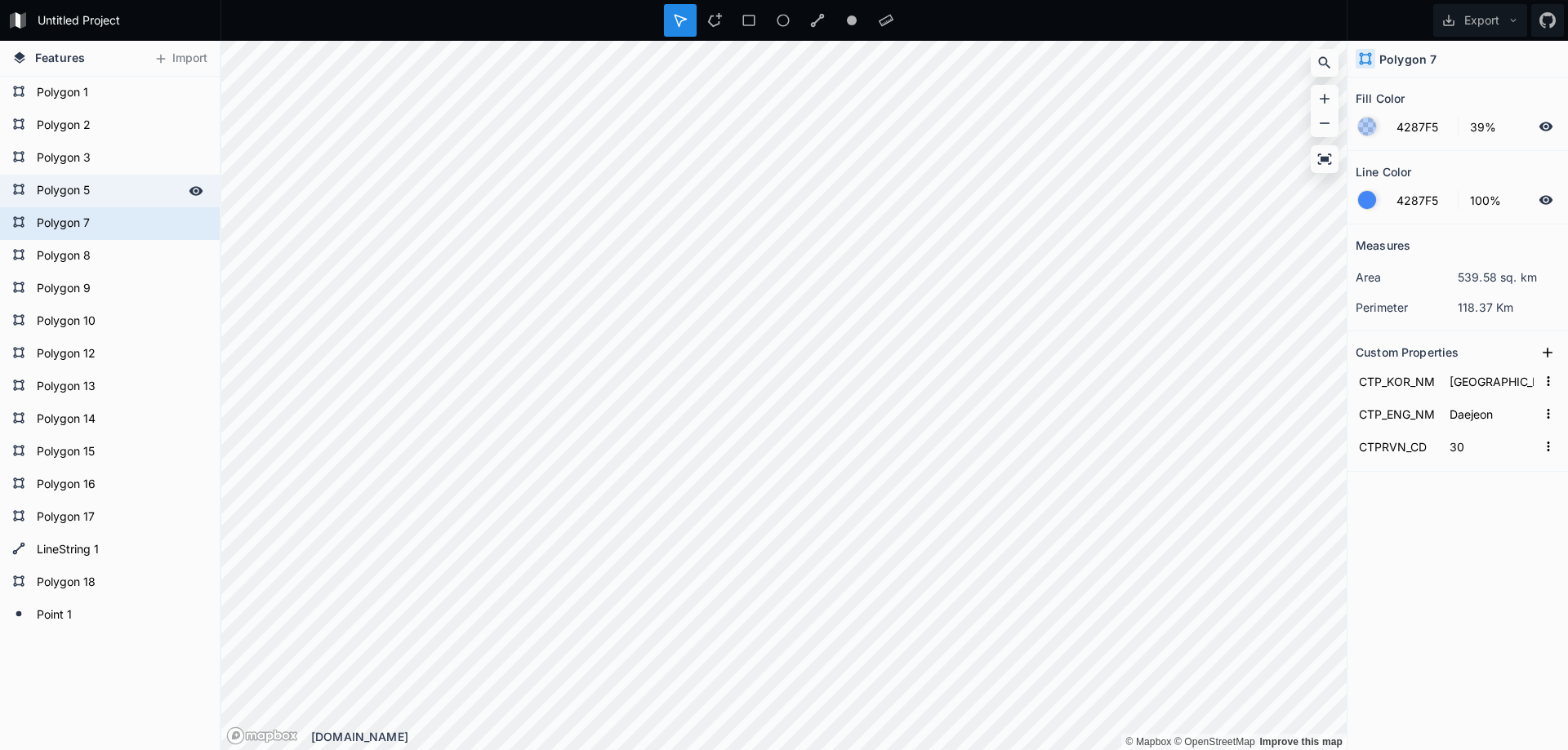
click at [70, 191] on form "Polygon 5" at bounding box center [108, 190] width 153 height 24
type input "[GEOGRAPHIC_DATA]"
type input "Gwangju"
type input "29"
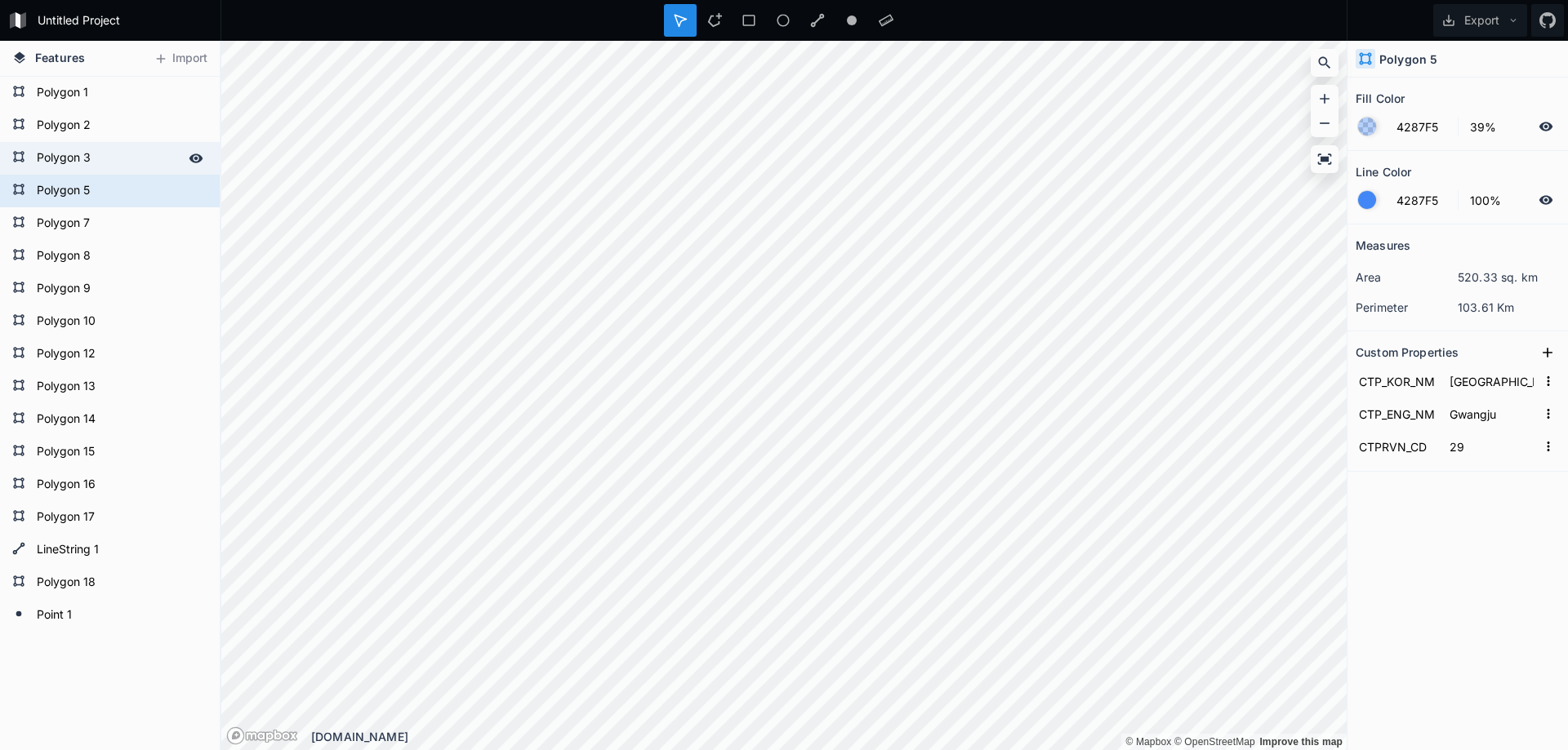
click at [70, 160] on form "Polygon 3" at bounding box center [108, 157] width 153 height 24
type input "경상남도"
type input "Gyeongsangnam-do"
type input "48"
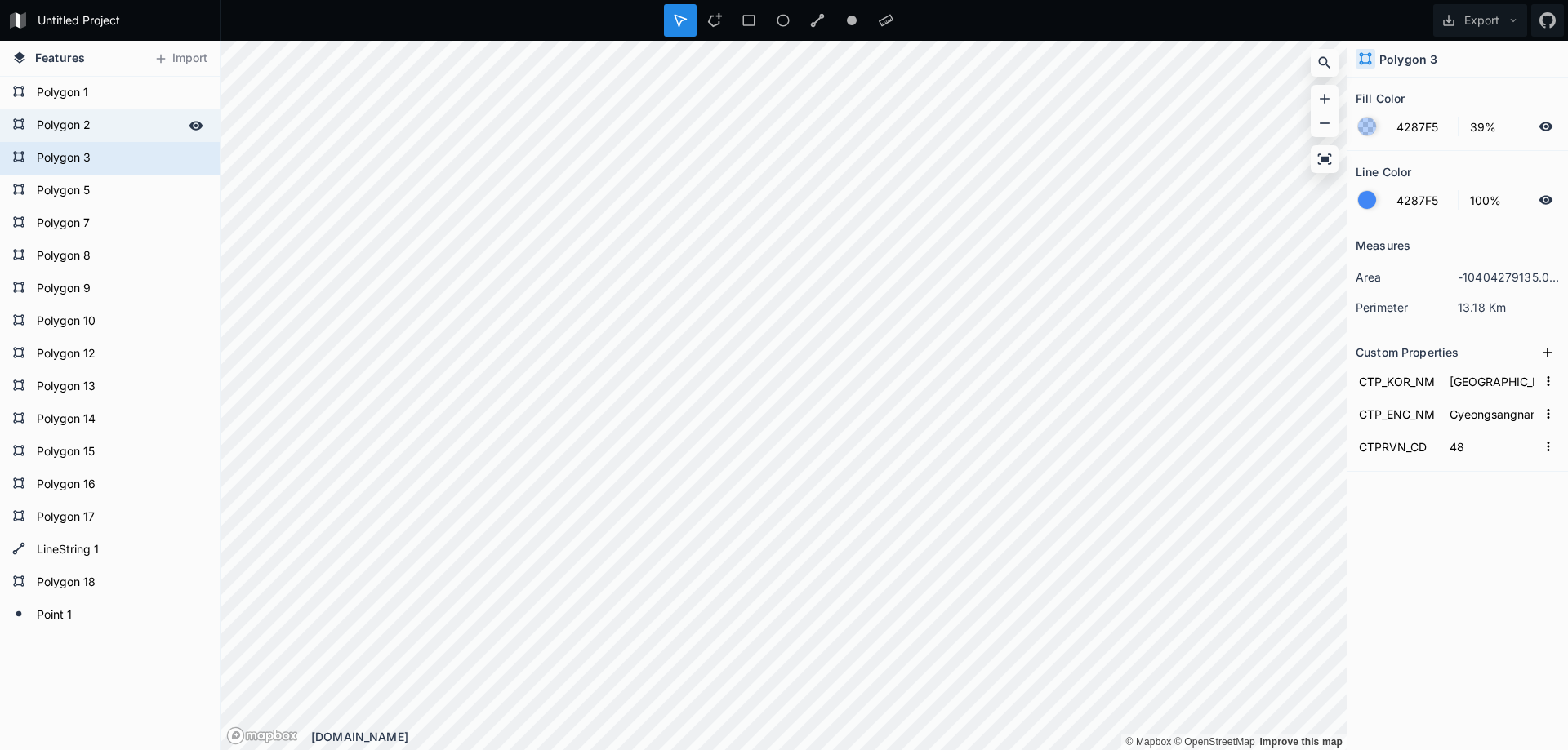
click at [70, 130] on form "Polygon 2" at bounding box center [108, 125] width 153 height 24
type input "경기도"
type input "Gyeonggi-do"
type input "41"
click at [81, 151] on form "Polygon 3" at bounding box center [108, 157] width 153 height 24
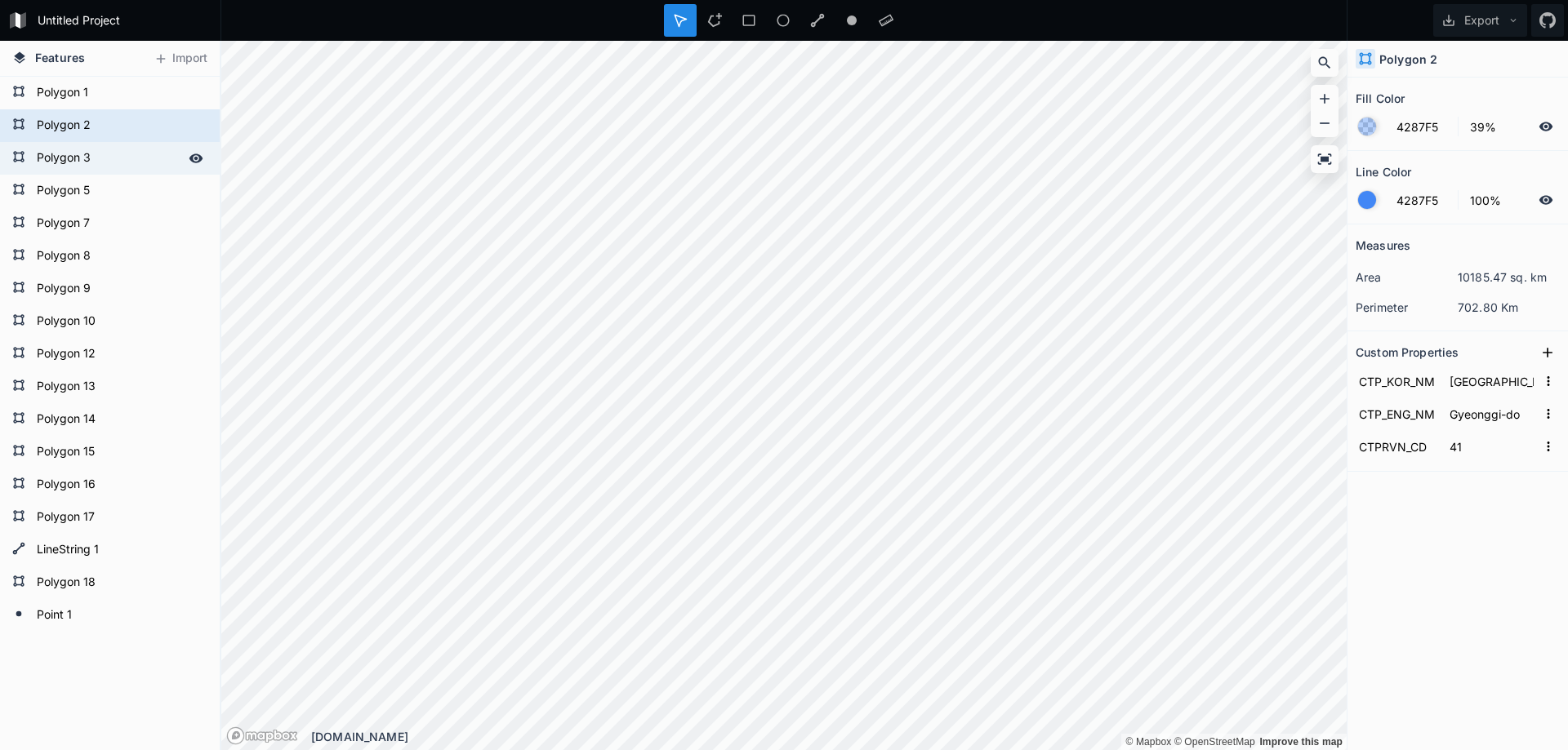
type input "경상남도"
type input "Gyeongsangnam-do"
type input "48"
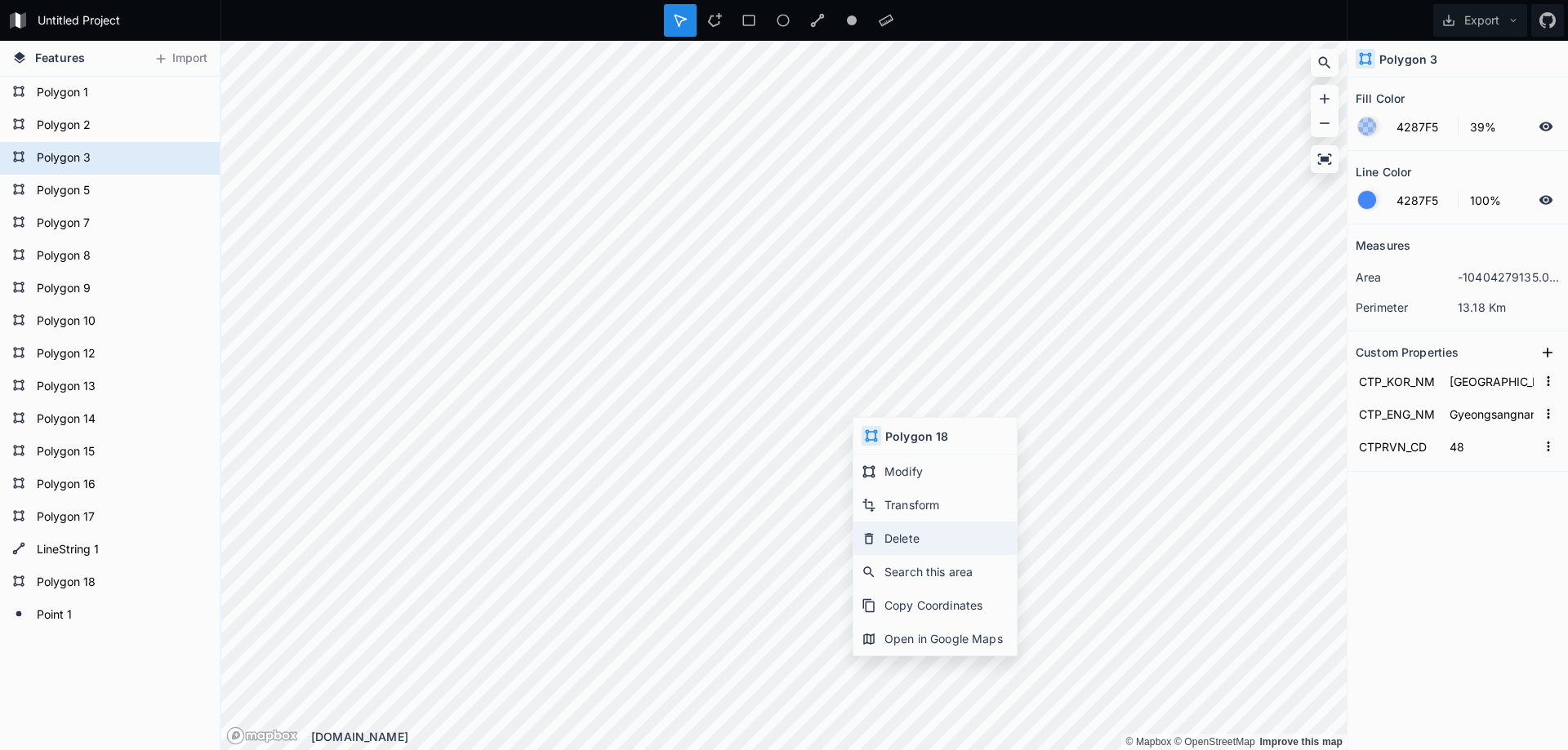
click at [908, 537] on div "Delete" at bounding box center [935, 538] width 163 height 33
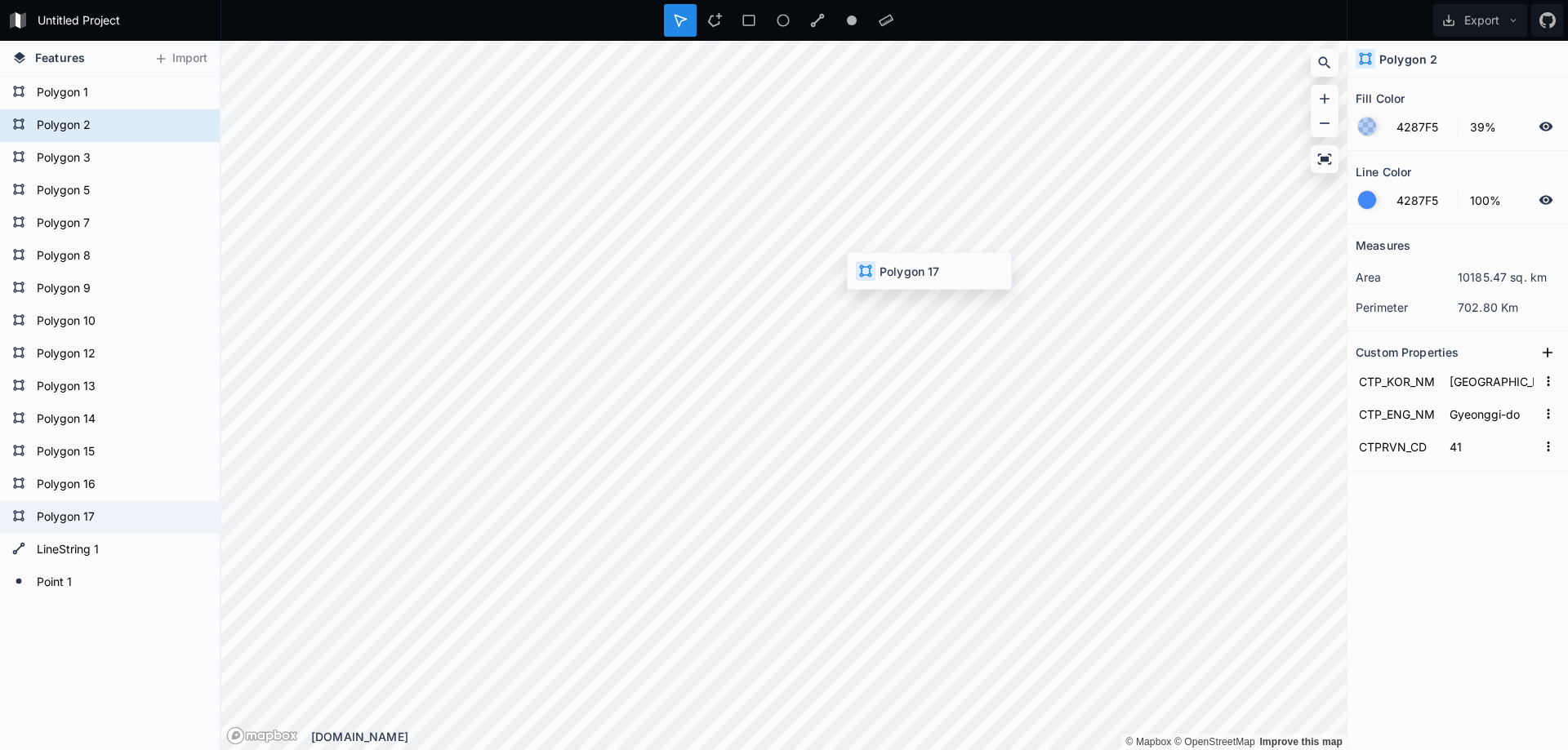
type input "충청북도"
type input "Chungcheongbuk-do"
type input "43"
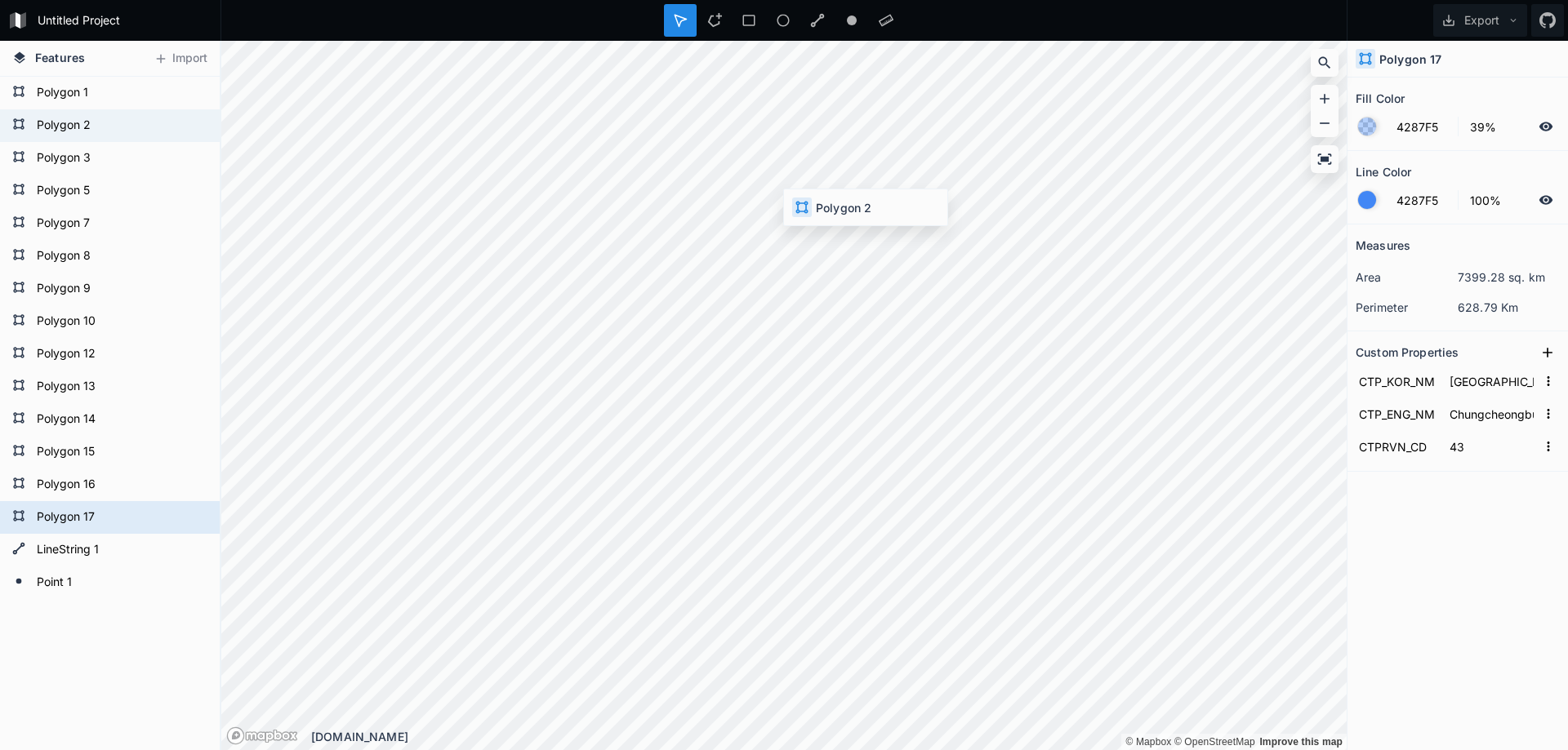
type input "경기도"
type input "Gyeonggi-do"
type input "41"
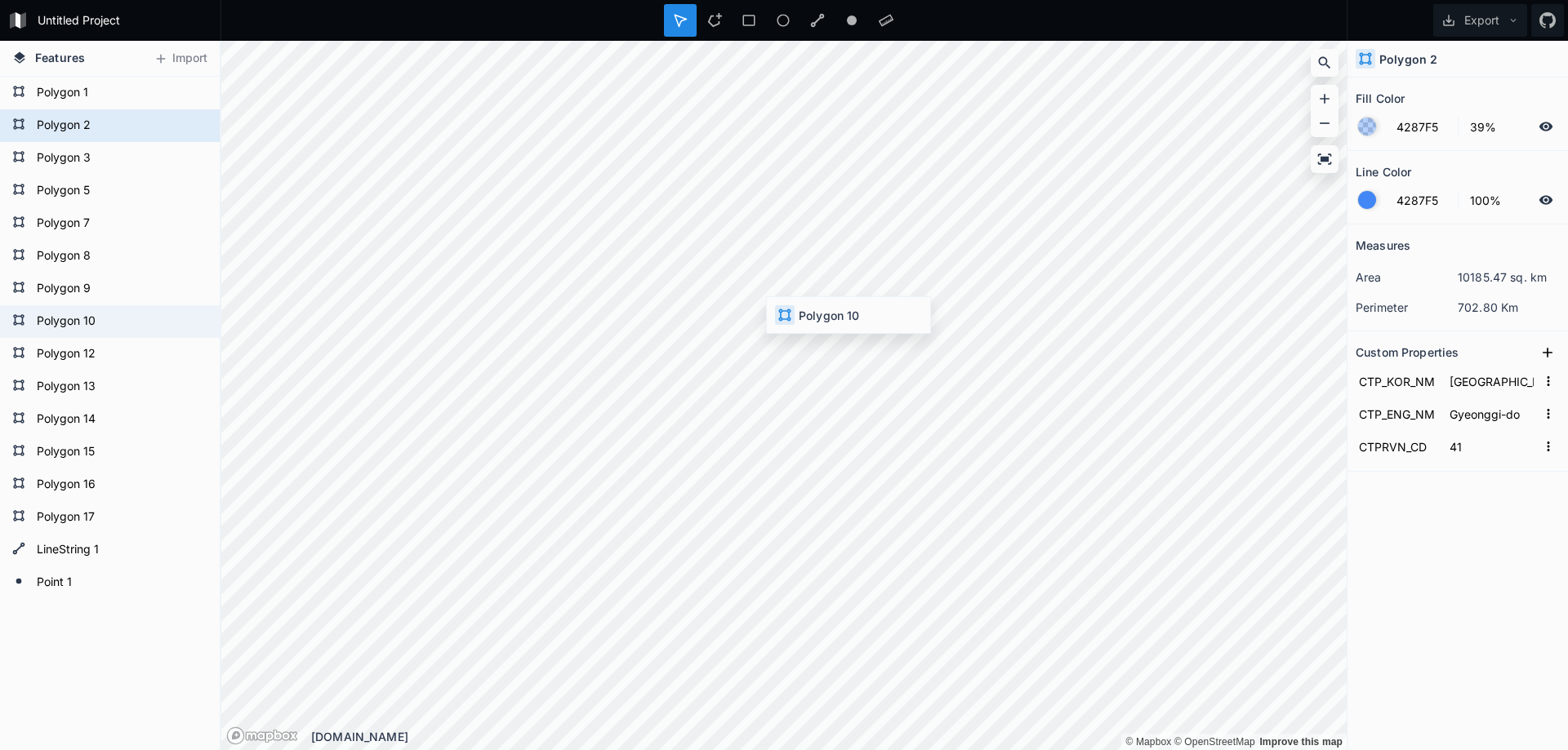
type input "세종특별자치시"
type input "Sejong-si"
type input "36"
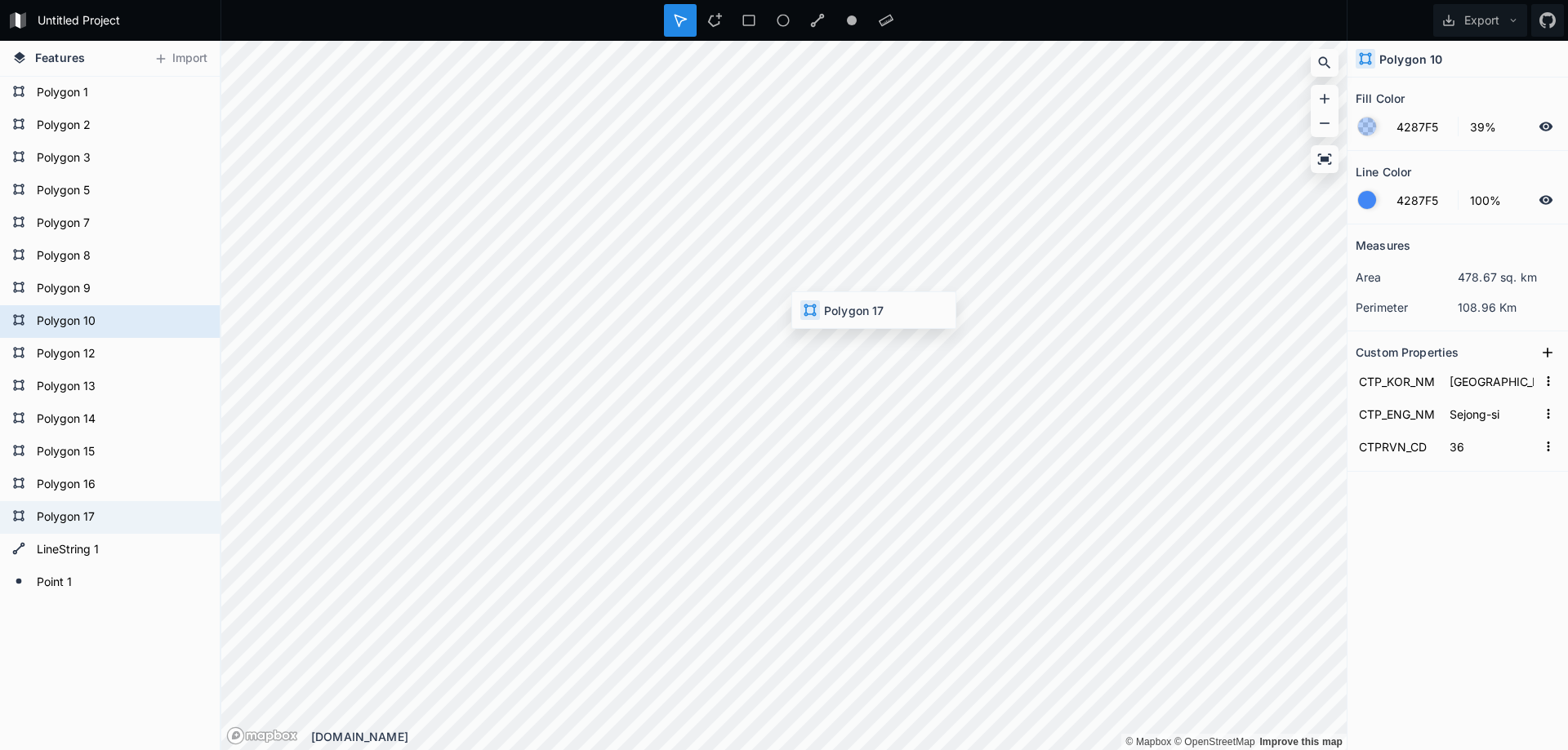
type input "충청북도"
type input "Chungcheongbuk-do"
type input "43"
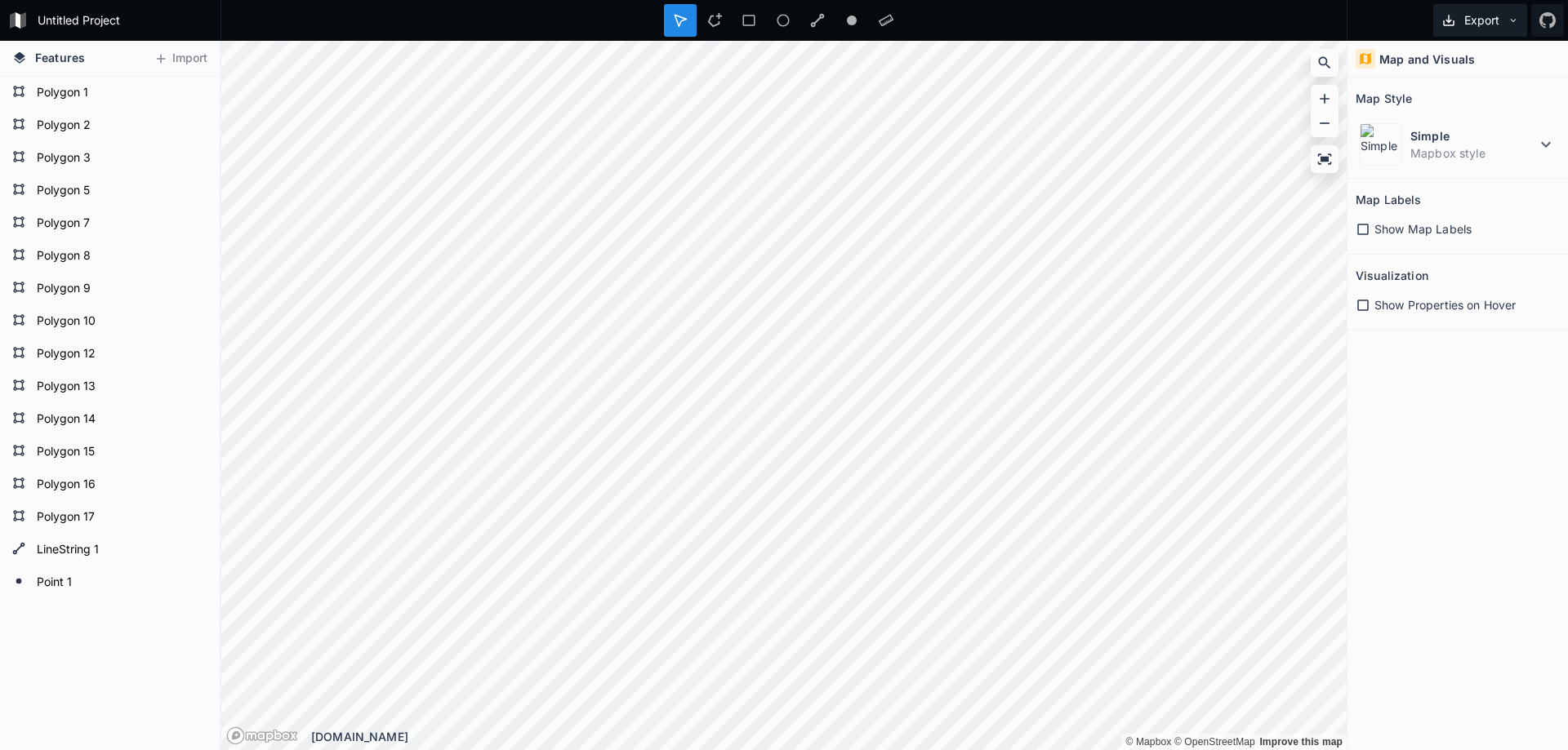
click at [1477, 19] on button "Export" at bounding box center [1480, 20] width 94 height 33
click at [6, 28] on div "Untitled Project" at bounding box center [110, 20] width 221 height 41
